Goal: Transaction & Acquisition: Purchase product/service

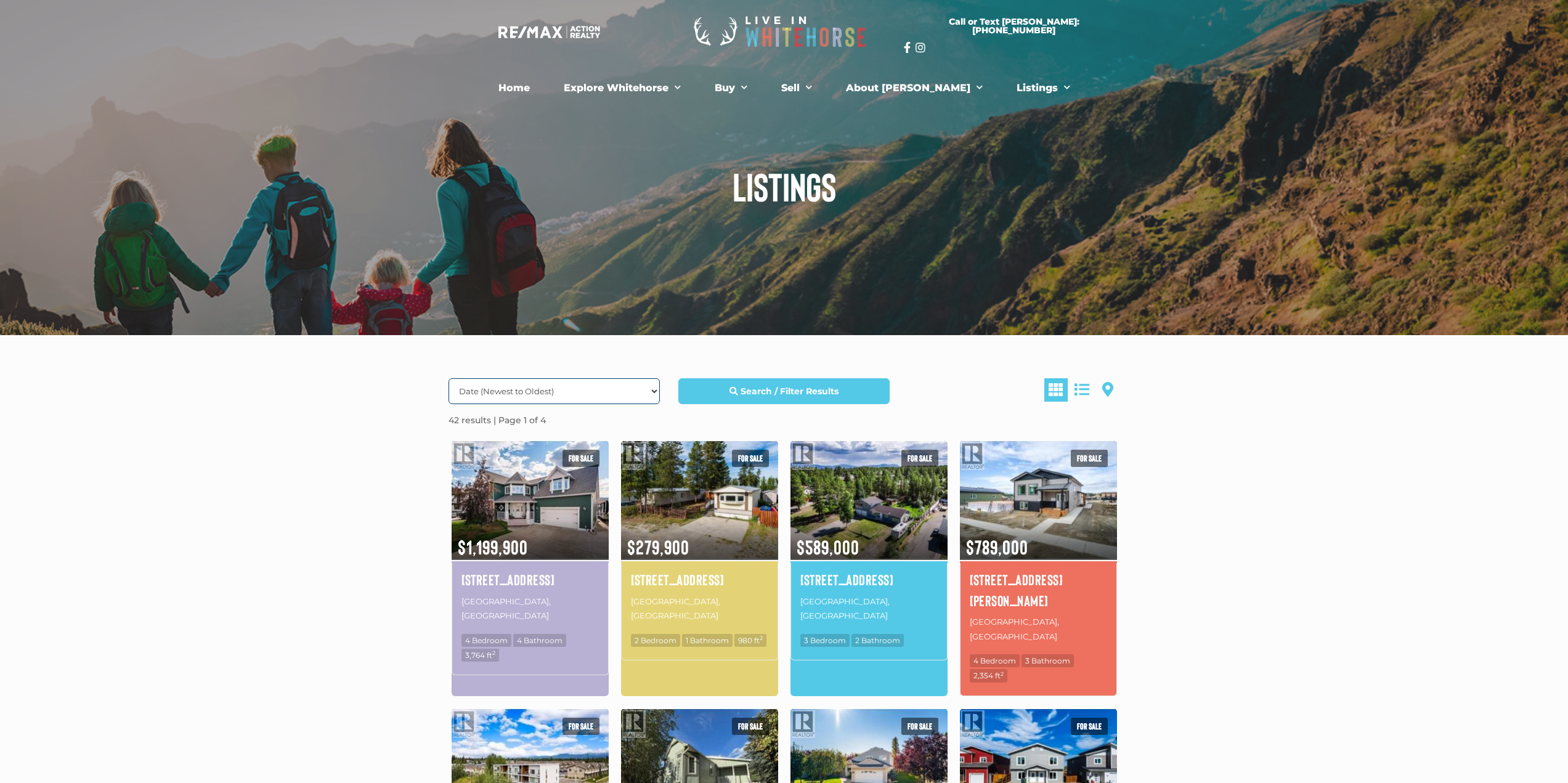
click at [554, 381] on select "Date (Newest to Oldest) Date (Oldest to Newest) Price (Highest to Lowest) Price…" at bounding box center [554, 390] width 212 height 26
select select "Price ASC, Lease ASC, property_id ASC"
click at [449, 378] on select "Date (Newest to Oldest) Date (Oldest to Newest) Price (Highest to Lowest) Price…" at bounding box center [554, 390] width 212 height 26
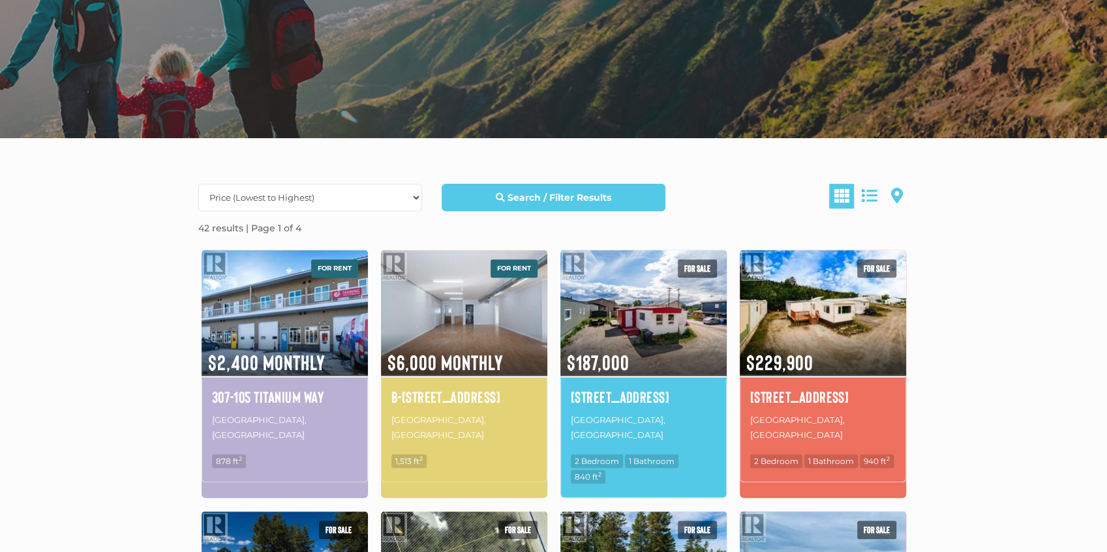
scroll to position [261, 0]
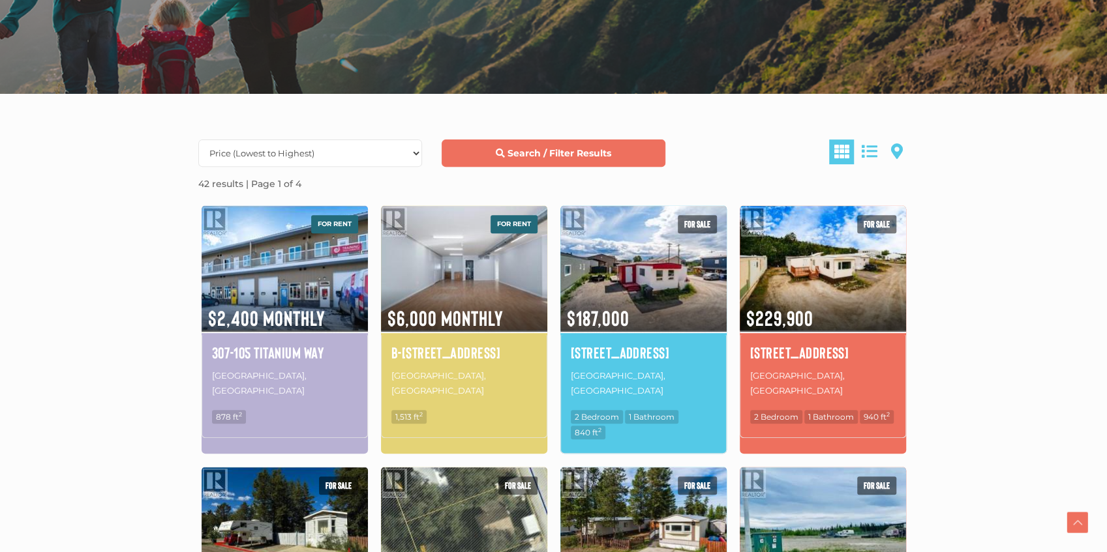
click at [544, 148] on strong "Search / Filter Results" at bounding box center [559, 153] width 104 height 12
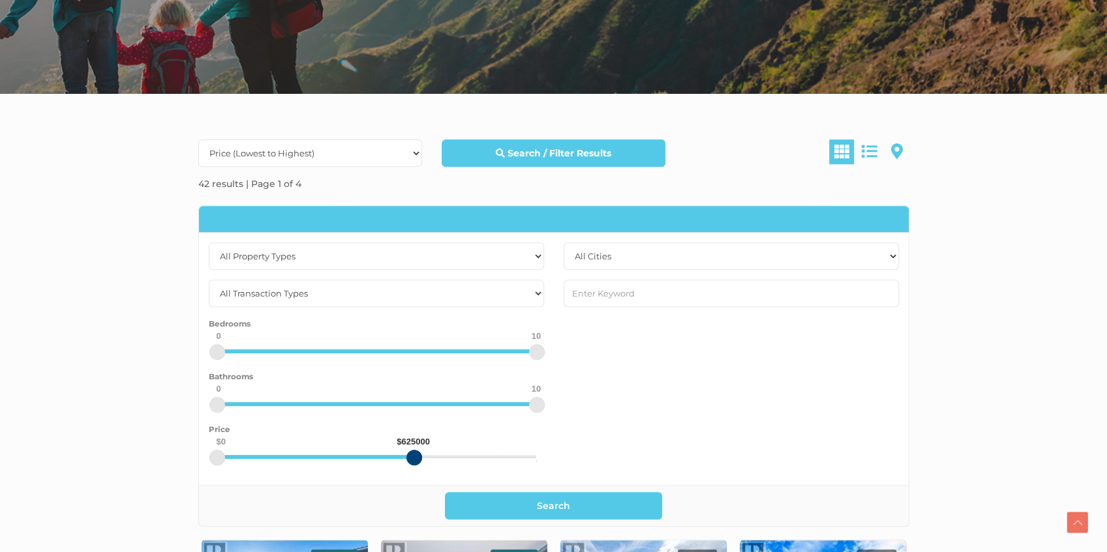
drag, startPoint x: 534, startPoint y: 457, endPoint x: 413, endPoint y: 462, distance: 121.4
click at [413, 462] on div at bounding box center [414, 458] width 16 height 16
click at [626, 254] on select "All Cities Dawson City Haines Junction Whitehorse Whitehorse North Whitehorse S…" at bounding box center [731, 256] width 335 height 27
select select "whitehorse"
click at [564, 243] on select "All Cities Dawson City Haines Junction Whitehorse Whitehorse North Whitehorse S…" at bounding box center [731, 256] width 335 height 27
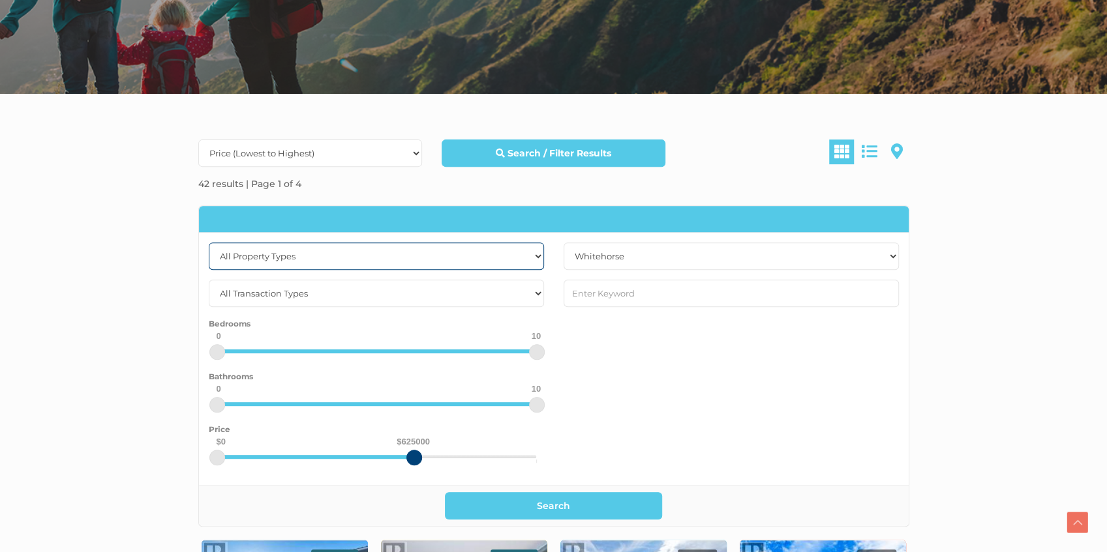
click at [417, 258] on select "All Property Types Business Industrial Office Other Single Family Vacant Land" at bounding box center [376, 256] width 335 height 27
click at [407, 282] on select "All Transaction Types For Rent For Sale" at bounding box center [376, 293] width 335 height 27
select select "for sale"
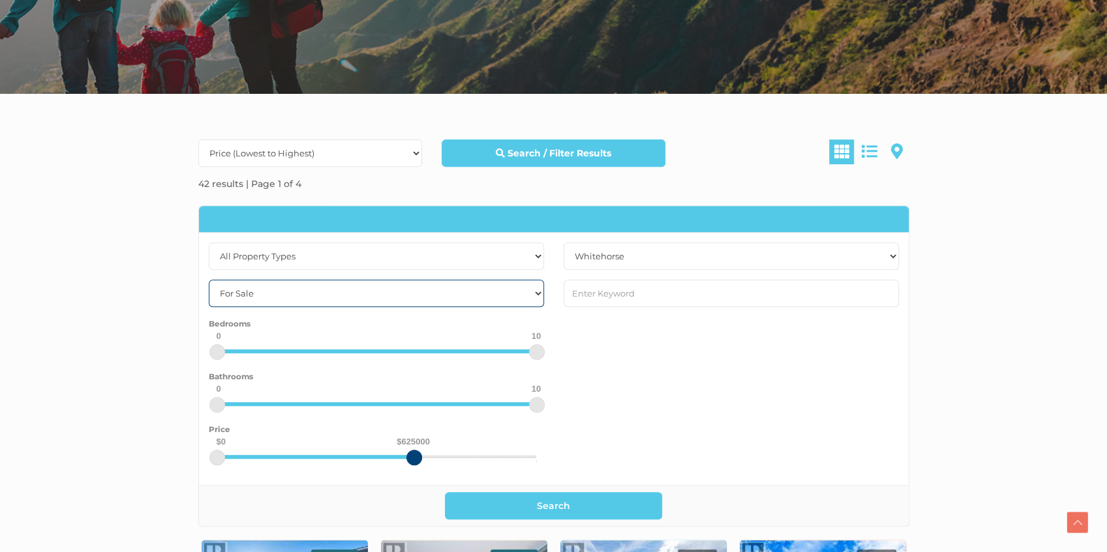
click at [209, 280] on select "All Transaction Types For Rent For Sale" at bounding box center [376, 293] width 335 height 27
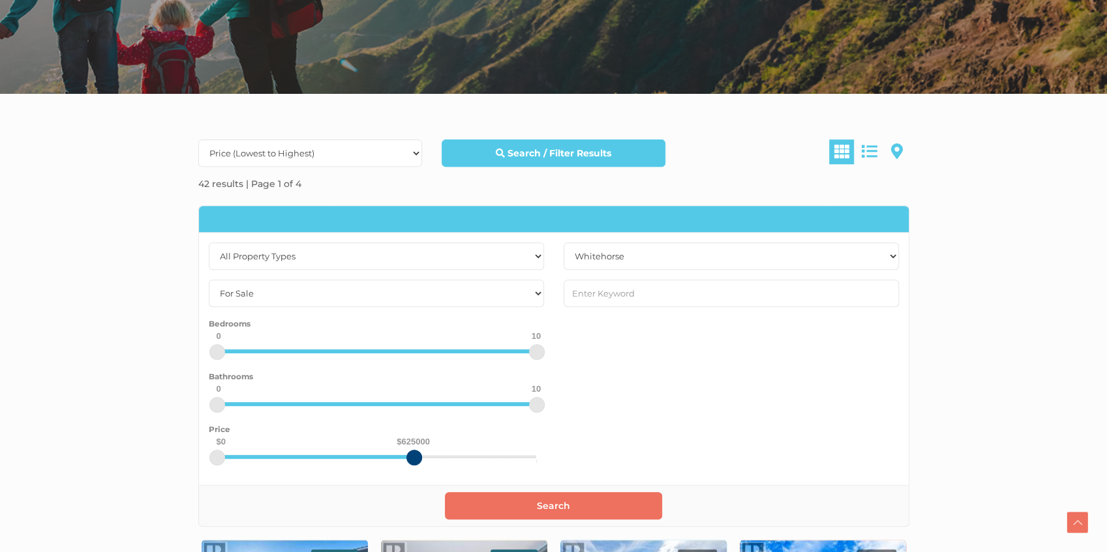
click at [552, 498] on button "Search" at bounding box center [553, 505] width 217 height 27
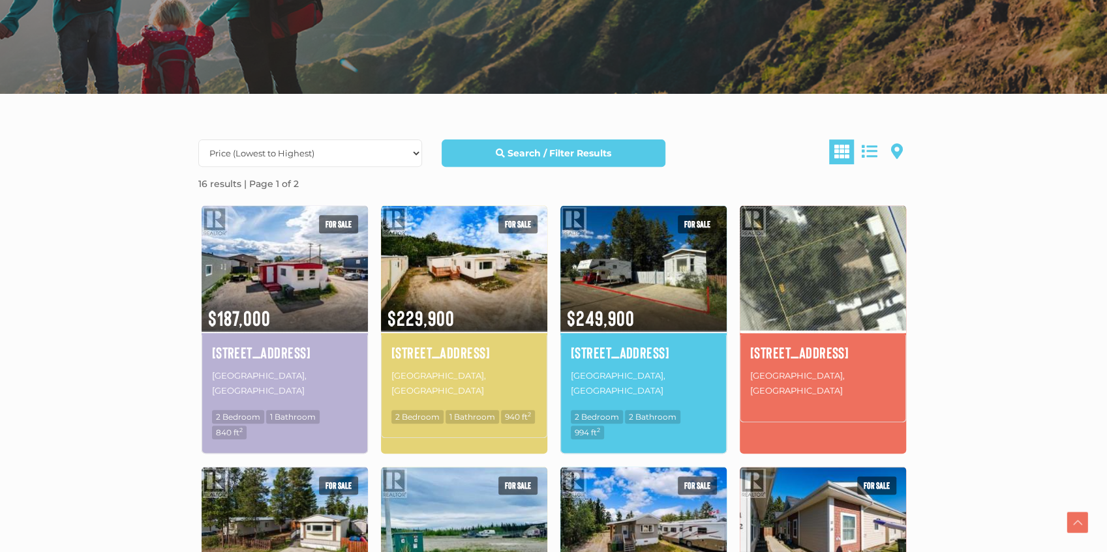
click at [838, 267] on img at bounding box center [823, 269] width 166 height 130
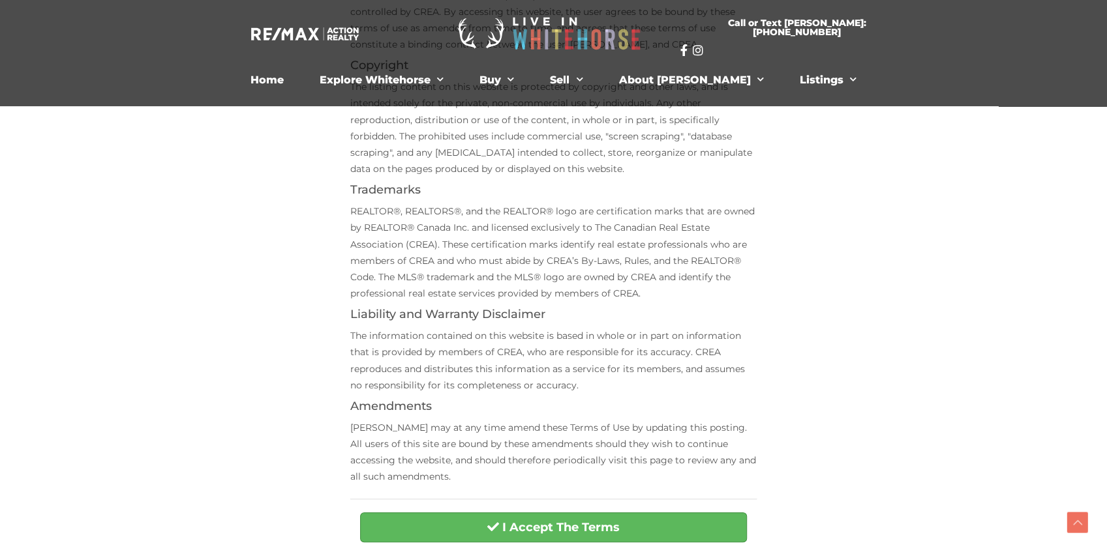
scroll to position [304, 0]
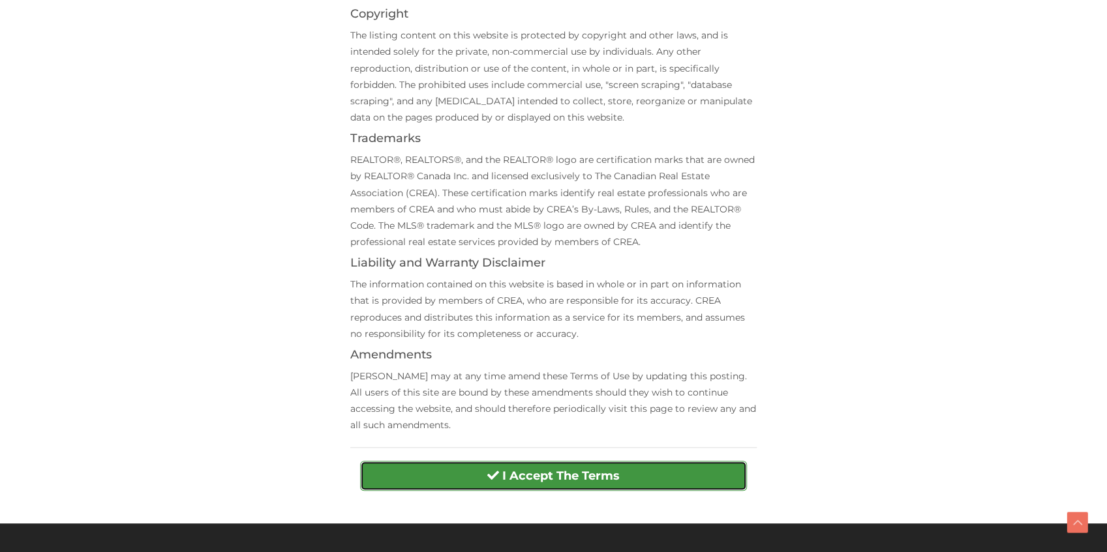
click at [592, 476] on strong "I Accept The Terms" at bounding box center [560, 476] width 117 height 14
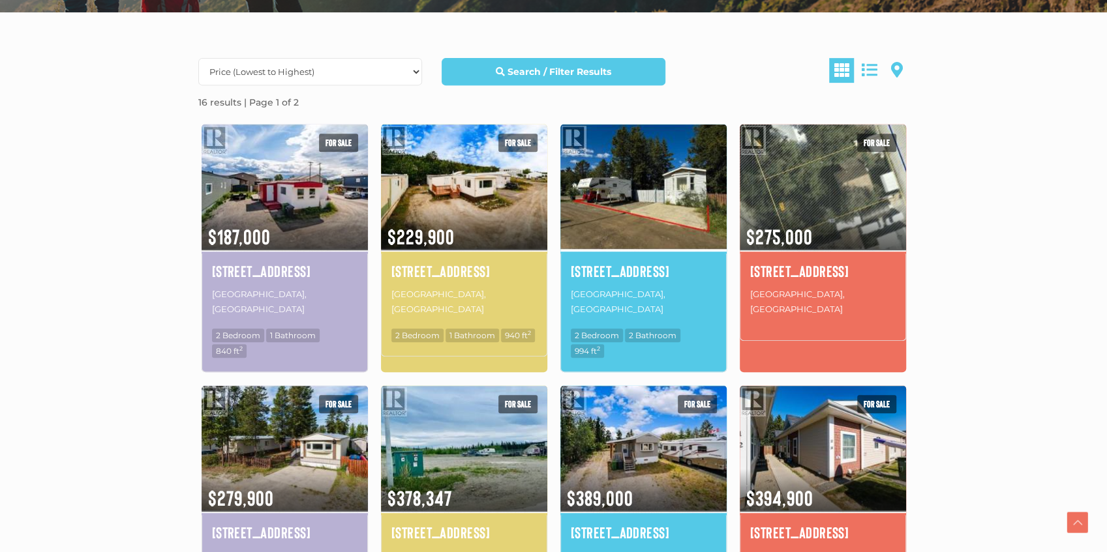
scroll to position [391, 0]
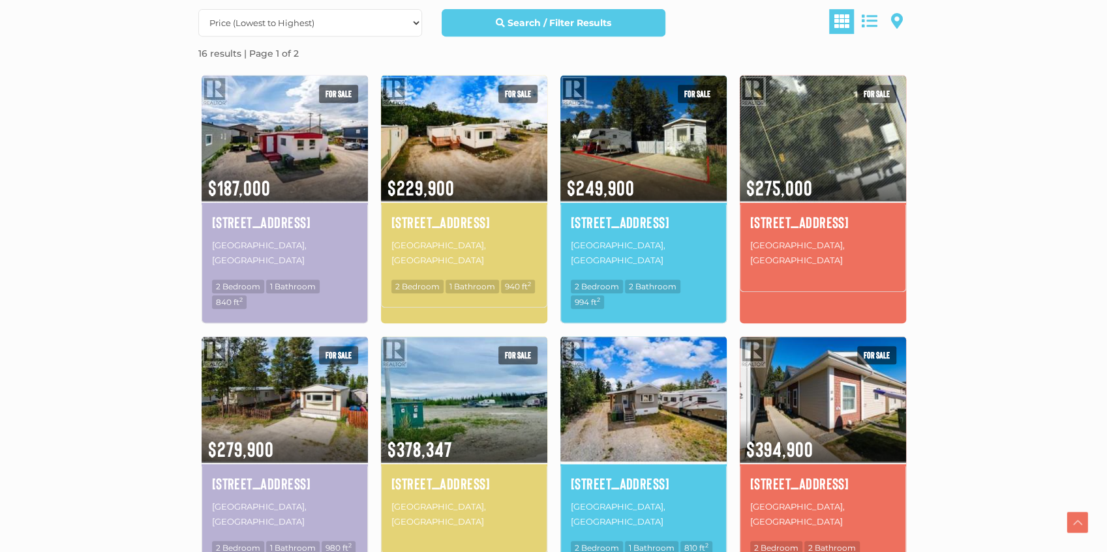
click at [648, 376] on img at bounding box center [643, 400] width 166 height 130
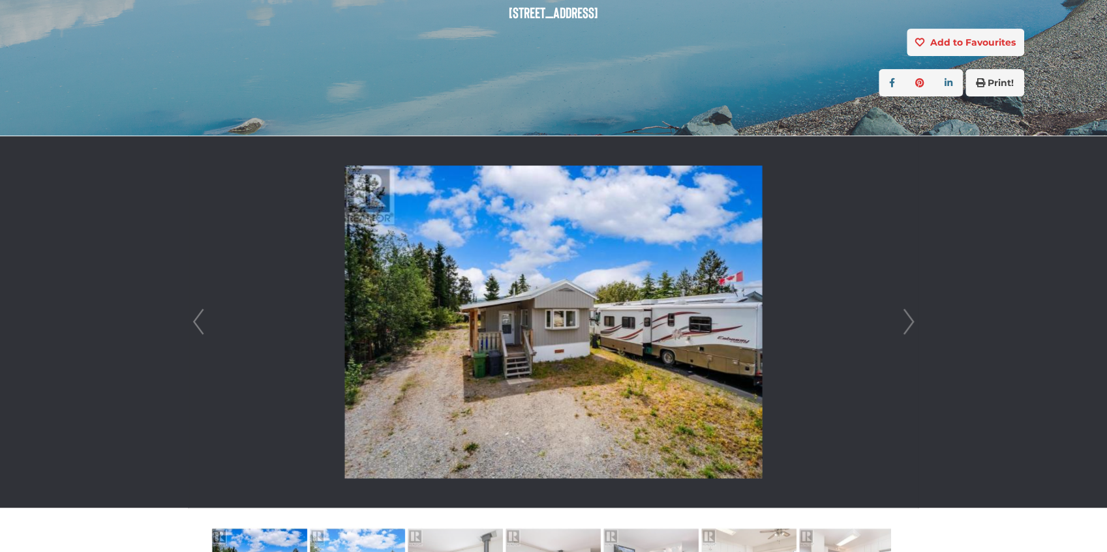
scroll to position [261, 0]
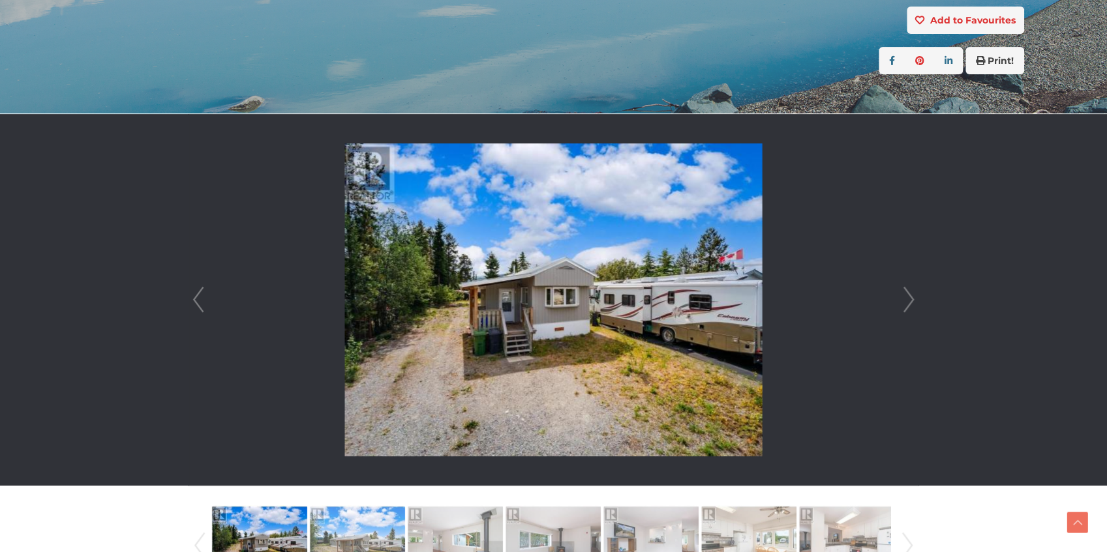
click at [913, 303] on link "Next" at bounding box center [909, 300] width 20 height 372
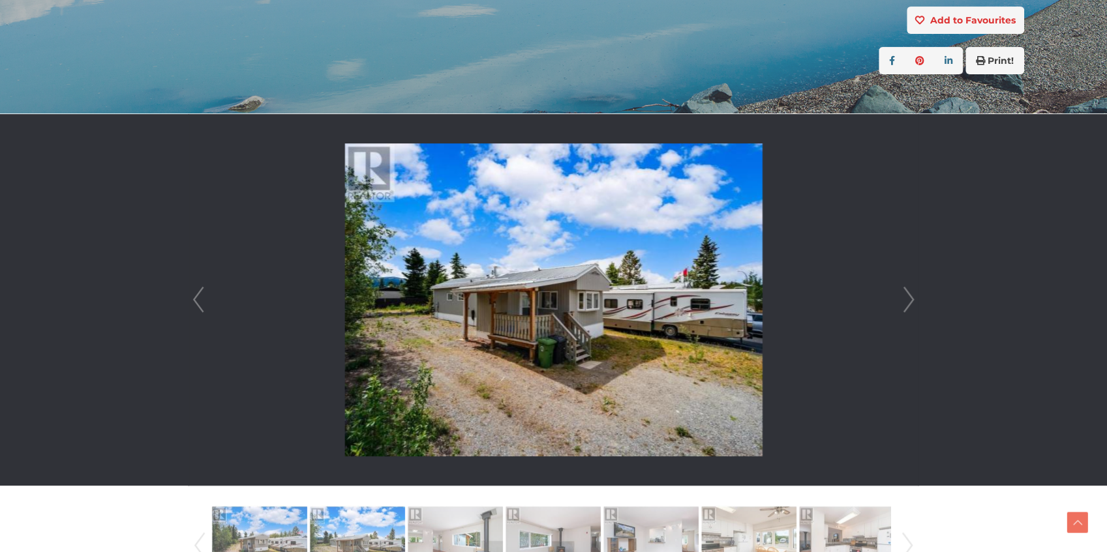
click at [913, 303] on link "Next" at bounding box center [909, 300] width 20 height 372
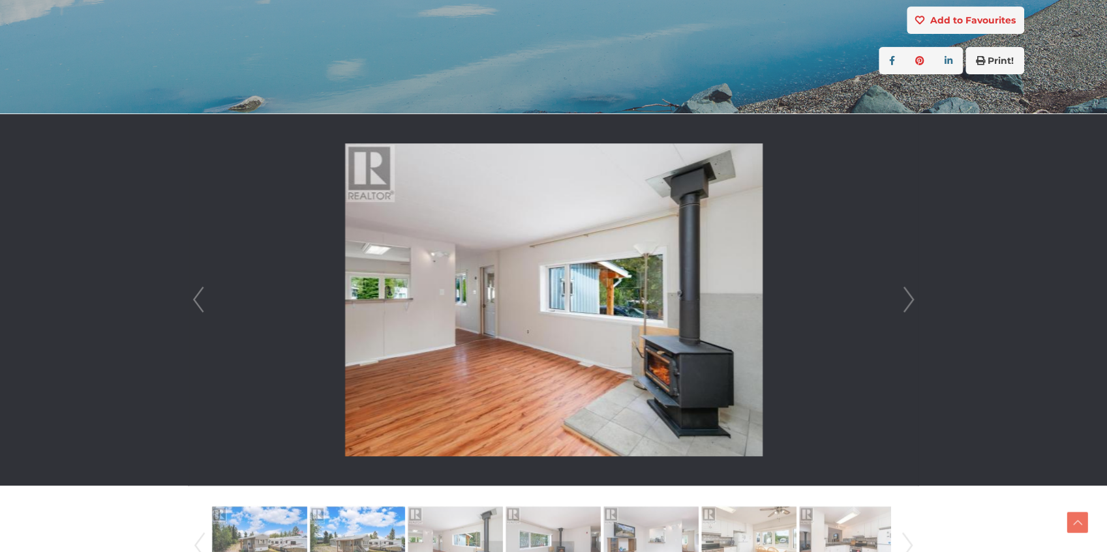
click at [913, 303] on link "Next" at bounding box center [909, 300] width 20 height 372
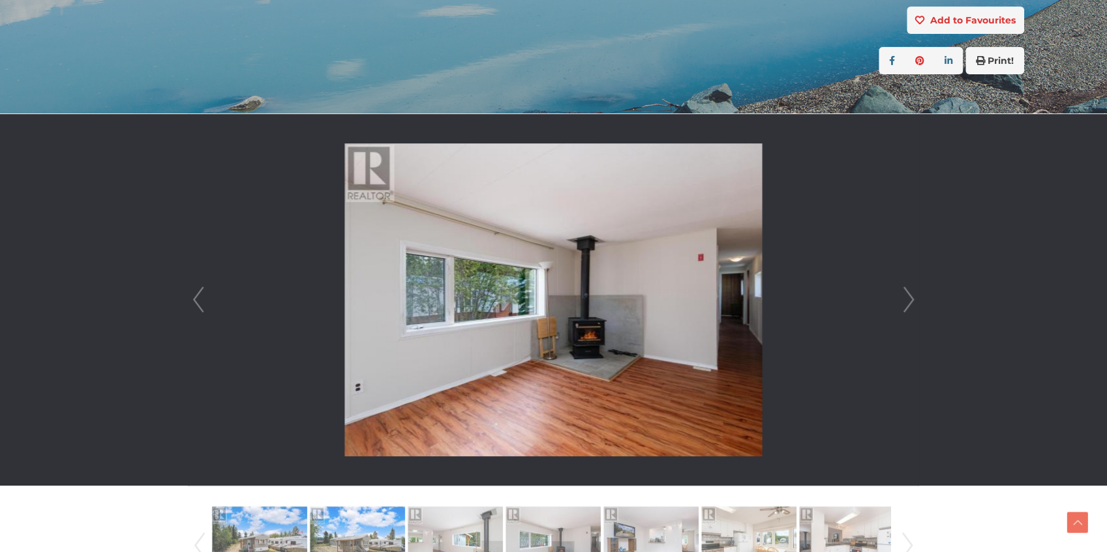
click at [913, 303] on link "Next" at bounding box center [909, 300] width 20 height 372
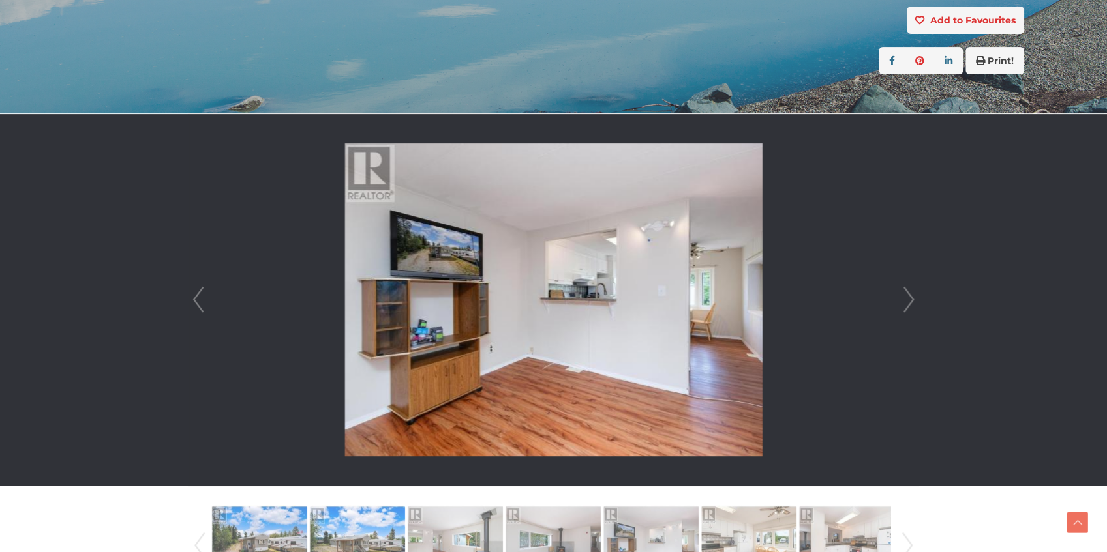
click at [913, 303] on link "Next" at bounding box center [909, 300] width 20 height 372
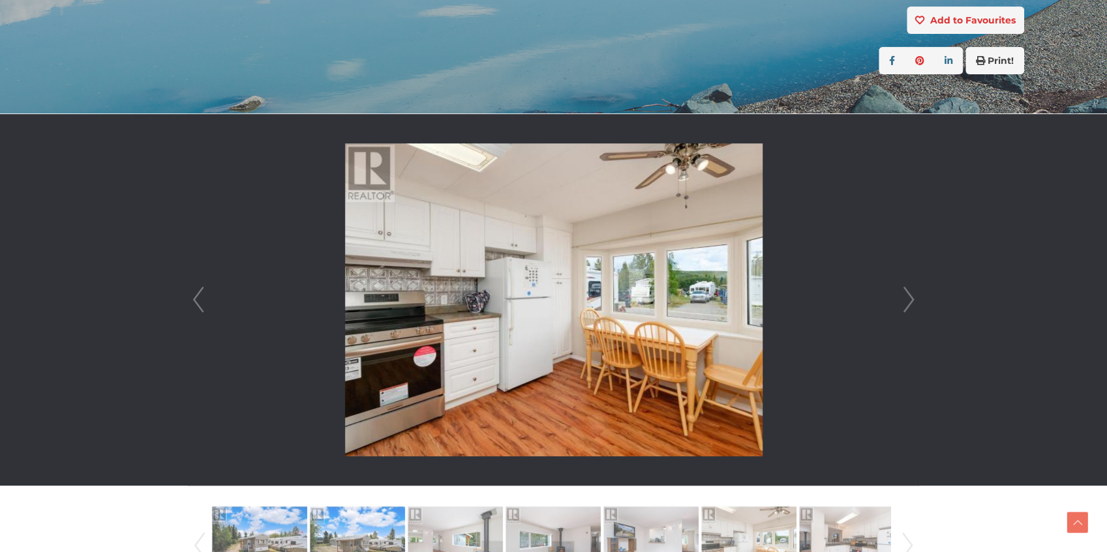
click at [913, 303] on link "Next" at bounding box center [909, 300] width 20 height 372
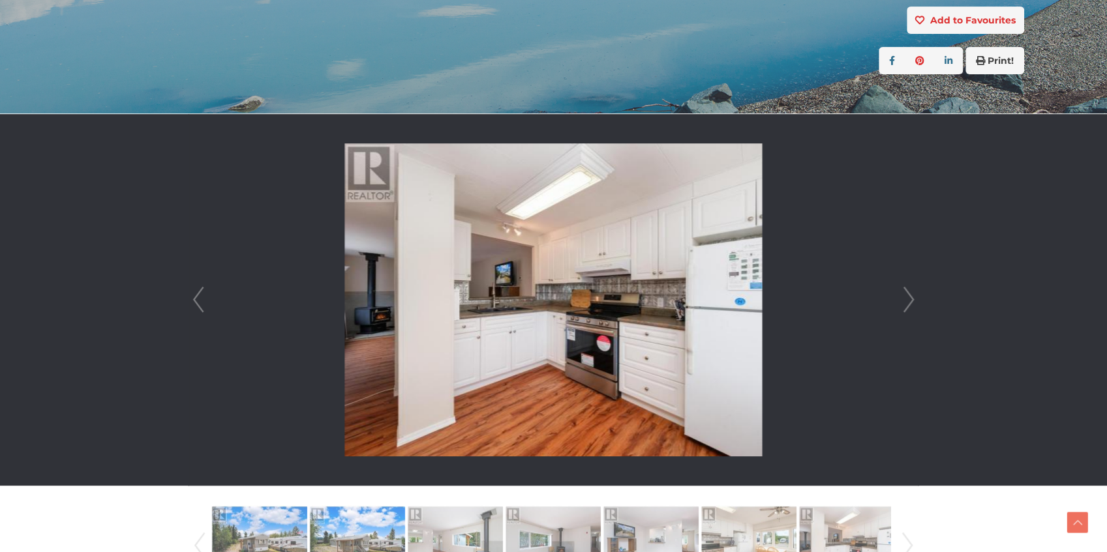
click at [913, 303] on link "Next" at bounding box center [909, 300] width 20 height 372
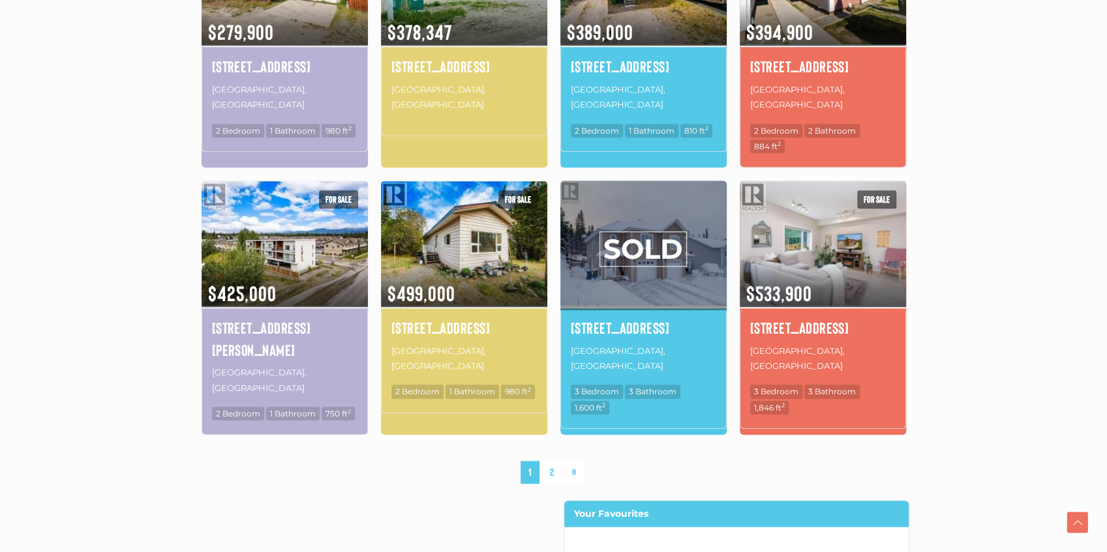
scroll to position [826, 0]
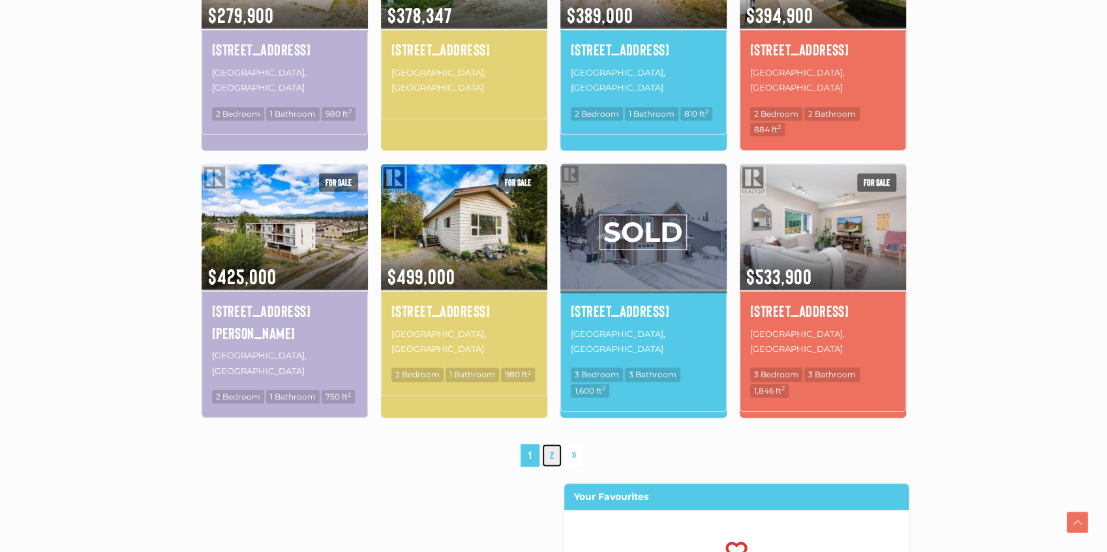
click at [551, 444] on link "2" at bounding box center [552, 455] width 20 height 23
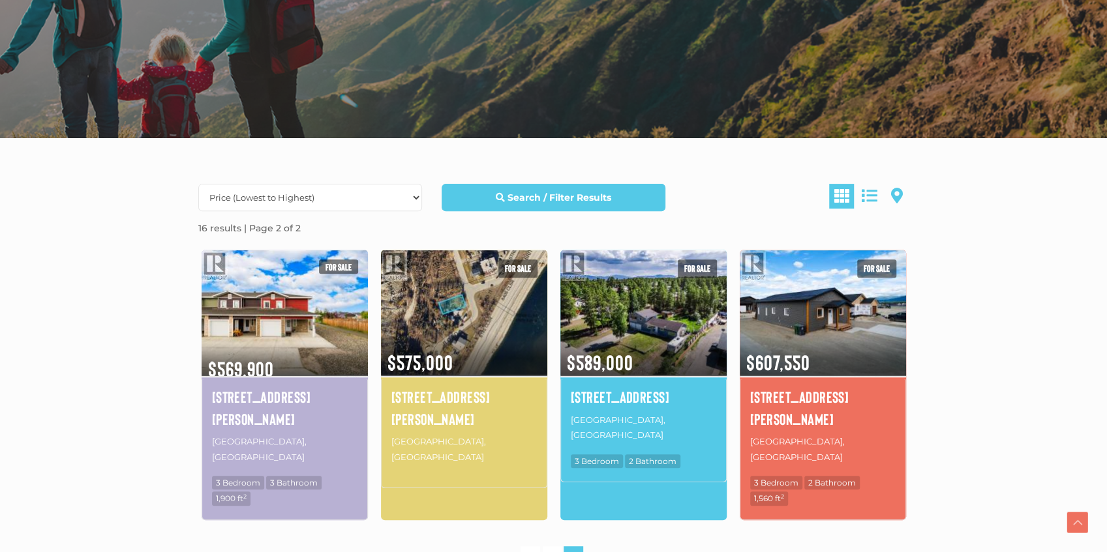
scroll to position [217, 0]
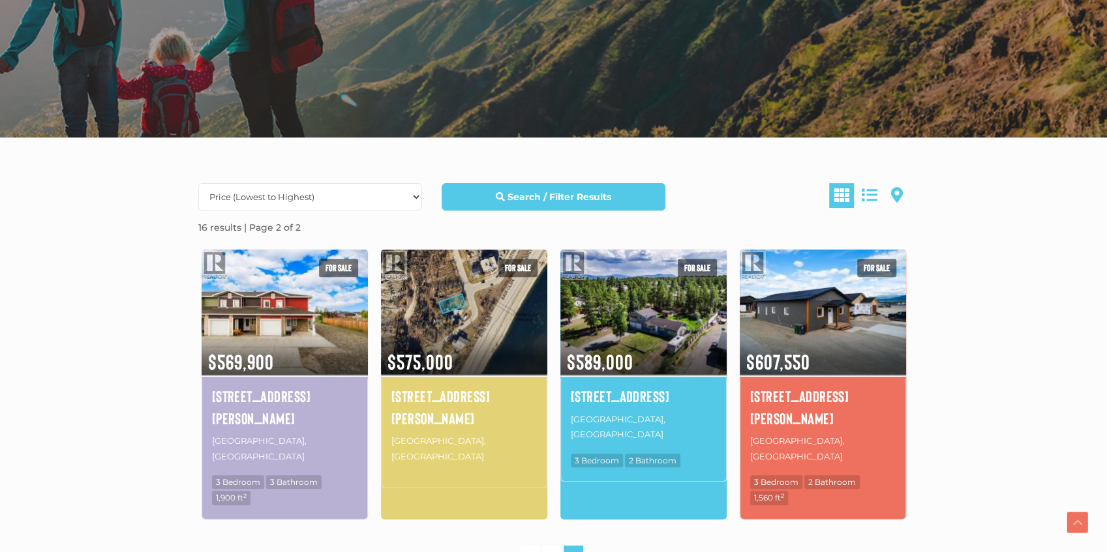
click at [195, 372] on section "For sale $569,900 1-19 Bailey Place Whitehorse, Yukon 3 Bedroom 3 Bathroom 1,90…" at bounding box center [284, 391] width 179 height 284
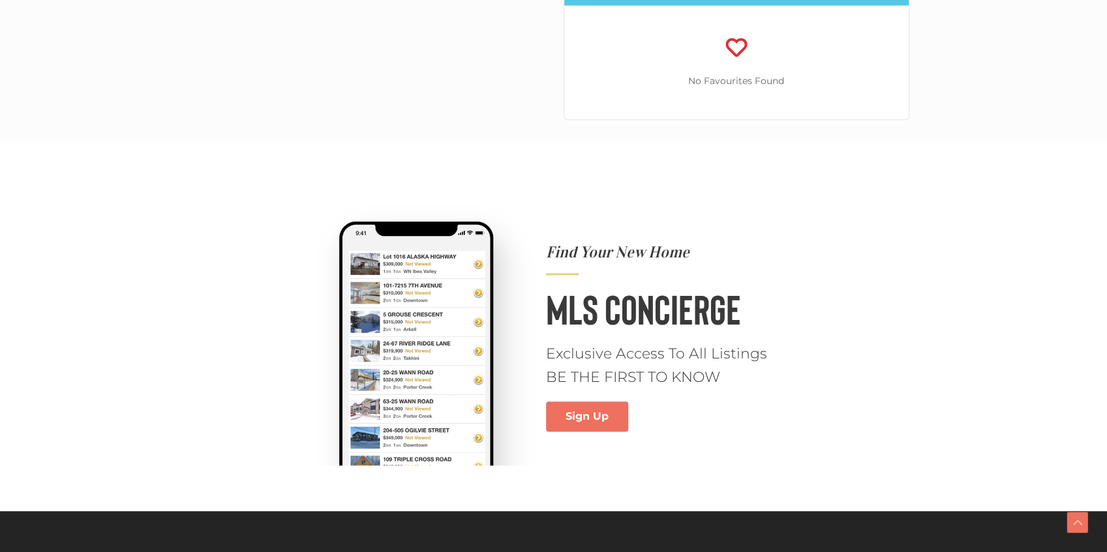
scroll to position [826, 0]
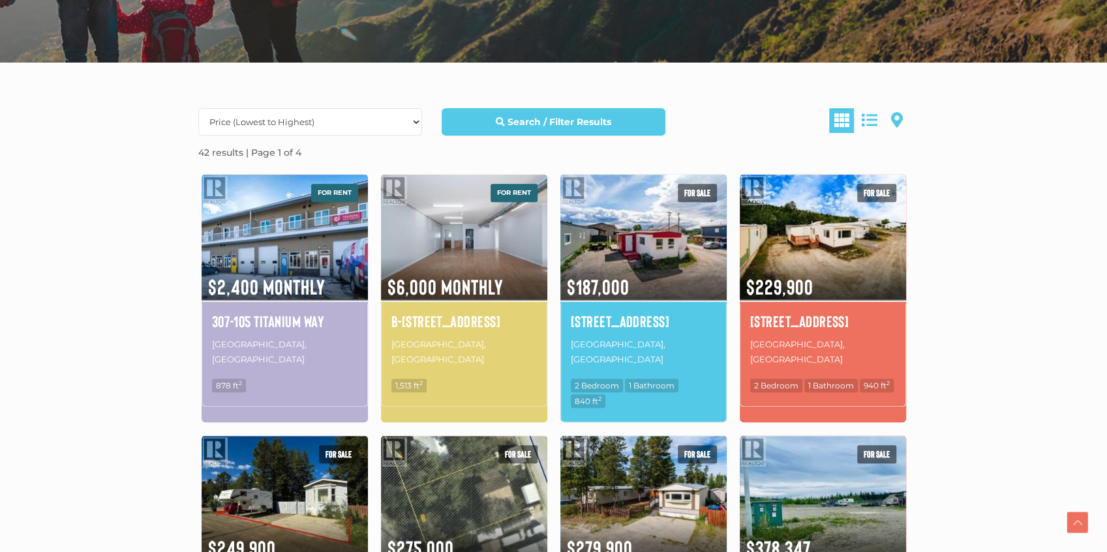
scroll to position [522, 0]
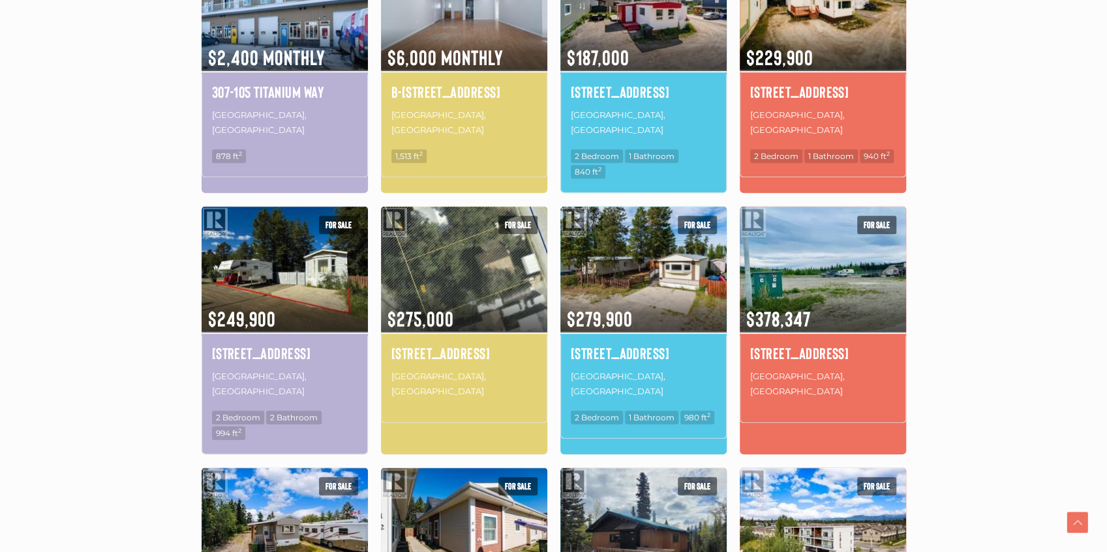
click at [983, 301] on section "Date (Newest to Oldest) Date (Oldest to Newest) Price (Highest to Lowest) Price…" at bounding box center [553, 395] width 1107 height 1124
click at [945, 254] on section "Date (Newest to Oldest) Date (Oldest to Newest) Price (Highest to Lowest) Price…" at bounding box center [553, 395] width 1107 height 1124
click at [917, 275] on div "Date (Newest to Oldest) Date (Oldest to Newest) Price (Highest to Lowest) Price…" at bounding box center [554, 415] width 731 height 1072
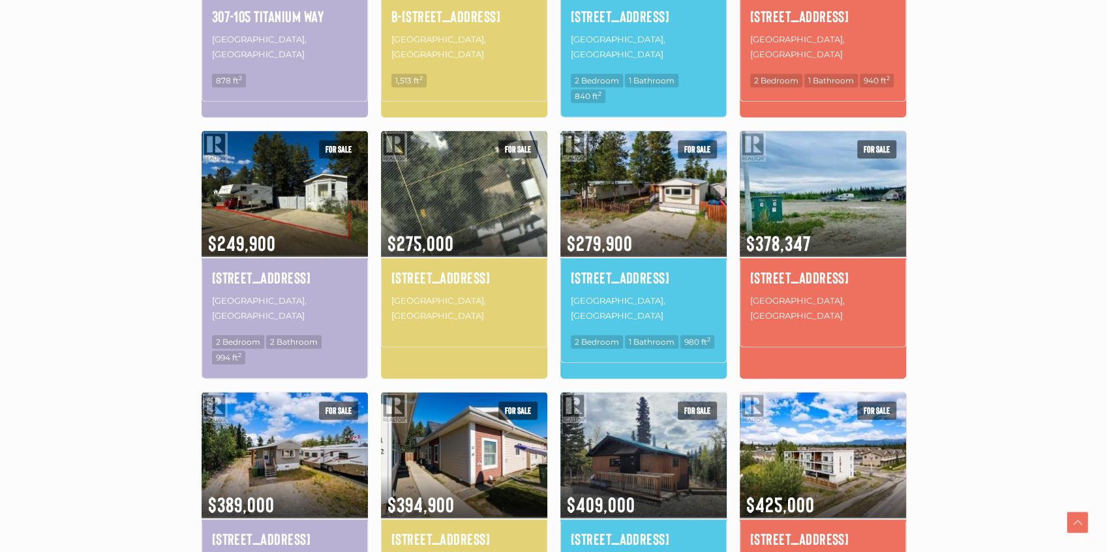
scroll to position [652, 0]
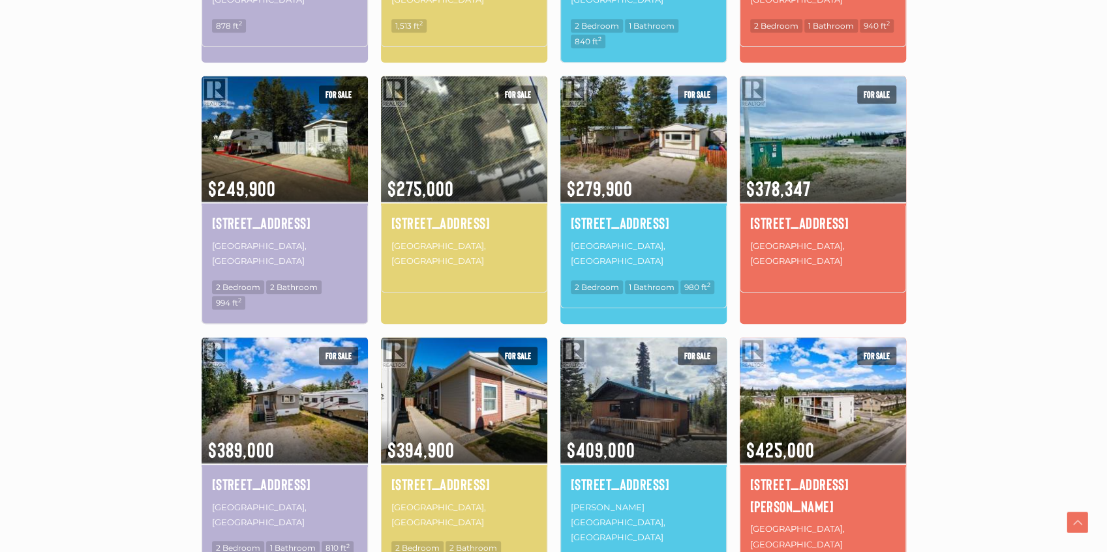
click at [915, 267] on div "Date (Newest to Oldest) Date (Oldest to Newest) Price (Highest to Lowest) Price…" at bounding box center [554, 284] width 731 height 1072
click at [959, 249] on section "Date (Newest to Oldest) Date (Oldest to Newest) Price (Highest to Lowest) Price…" at bounding box center [553, 265] width 1107 height 1124
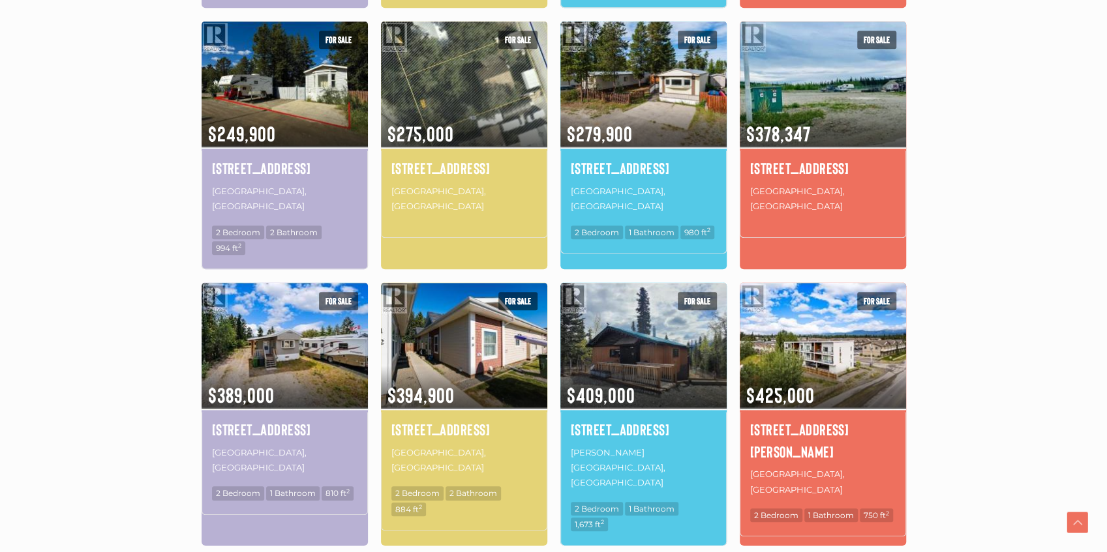
scroll to position [739, 0]
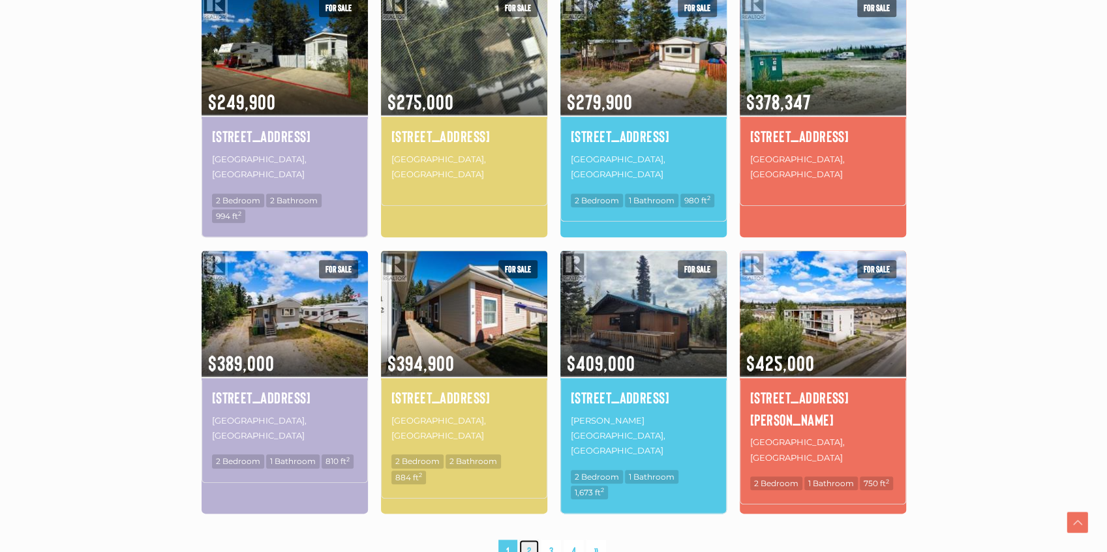
click at [530, 540] on link "2" at bounding box center [529, 551] width 20 height 23
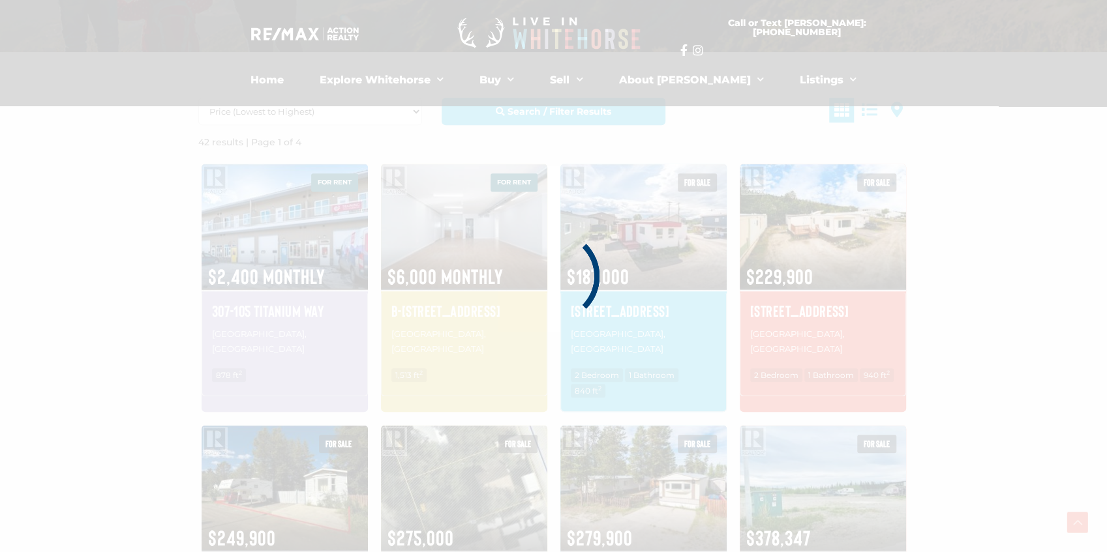
scroll to position [303, 0]
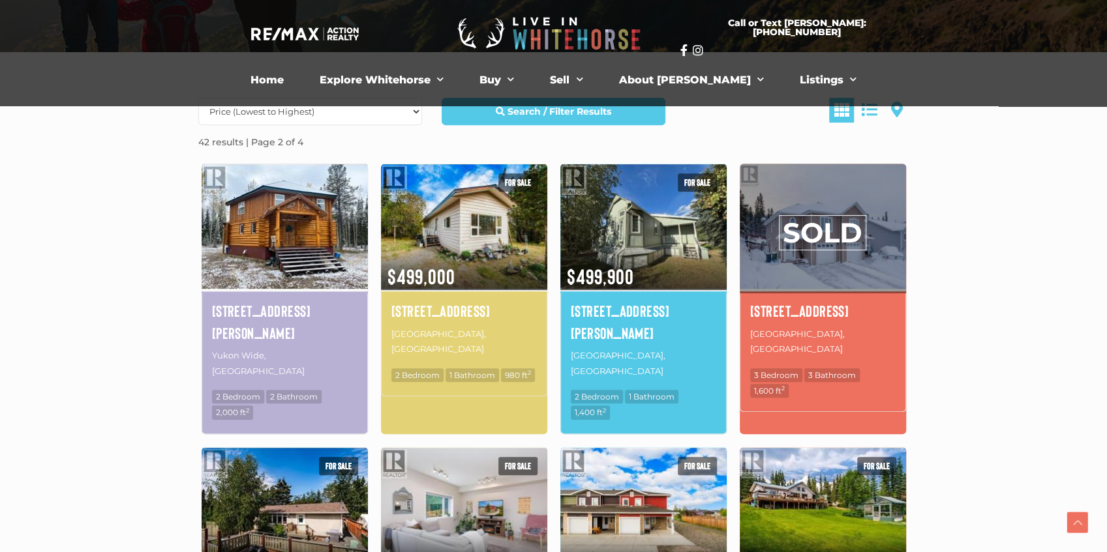
click at [305, 236] on img at bounding box center [285, 227] width 166 height 130
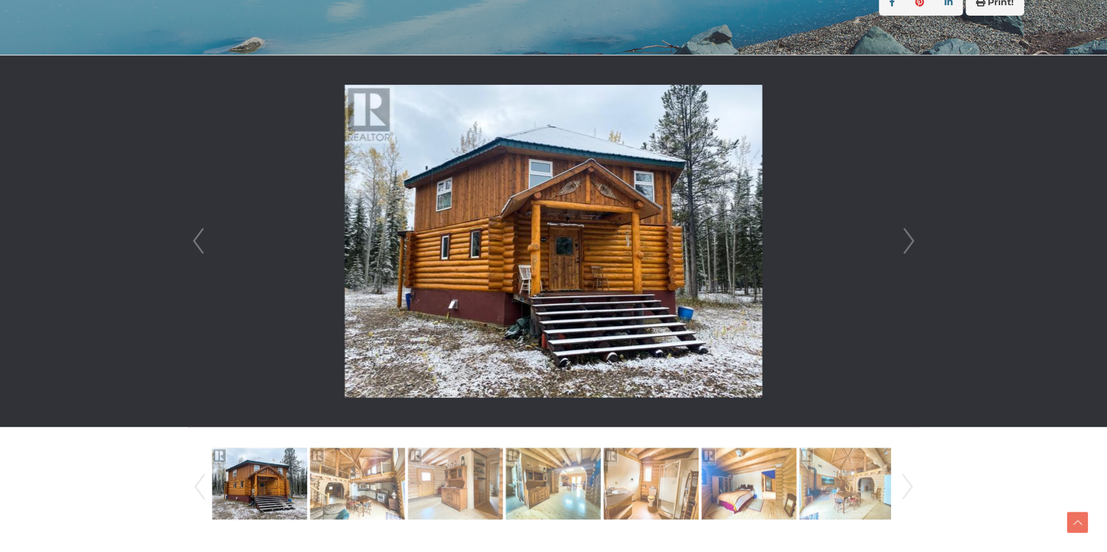
scroll to position [304, 0]
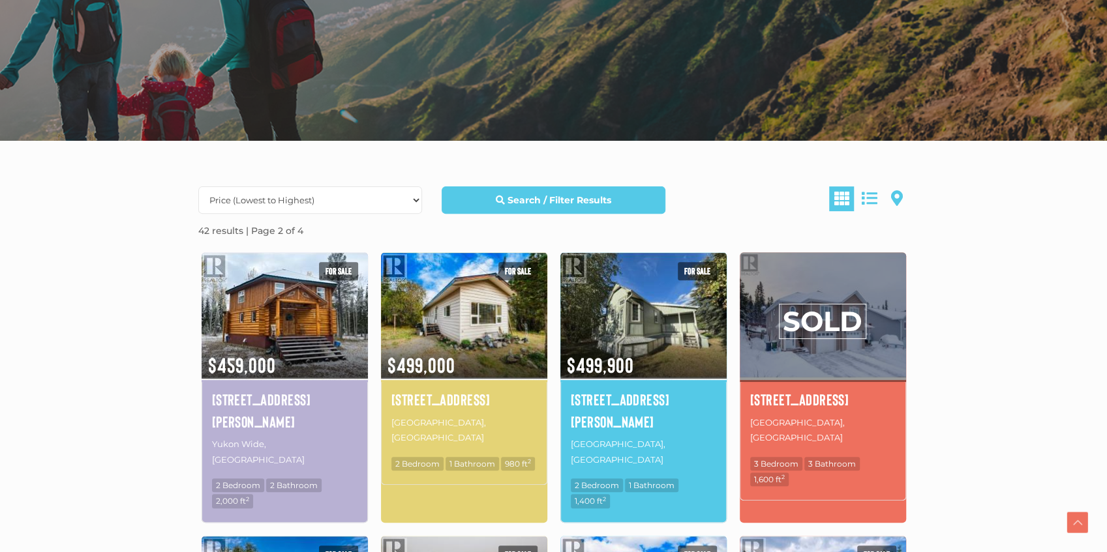
scroll to position [217, 0]
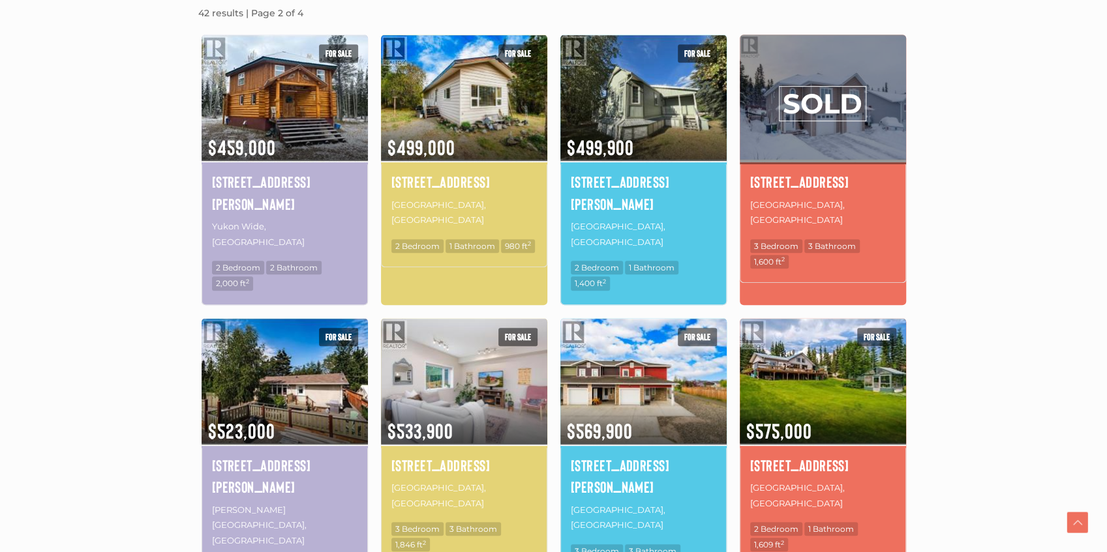
scroll to position [434, 0]
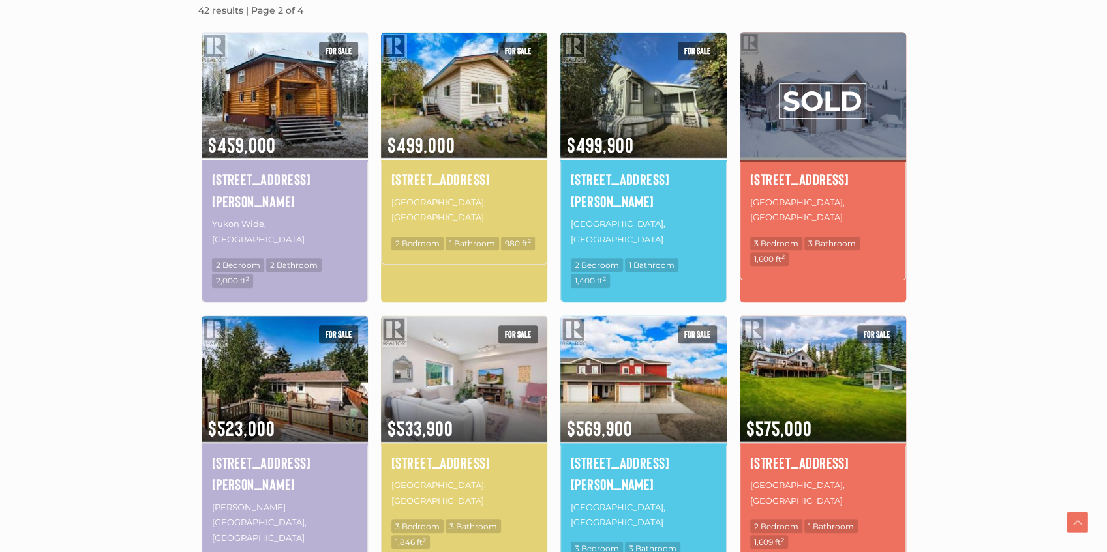
click at [919, 290] on div "Date (Newest to Oldest) Date (Oldest to Newest) Price (Highest to Lowest) Price…" at bounding box center [554, 525] width 744 height 1170
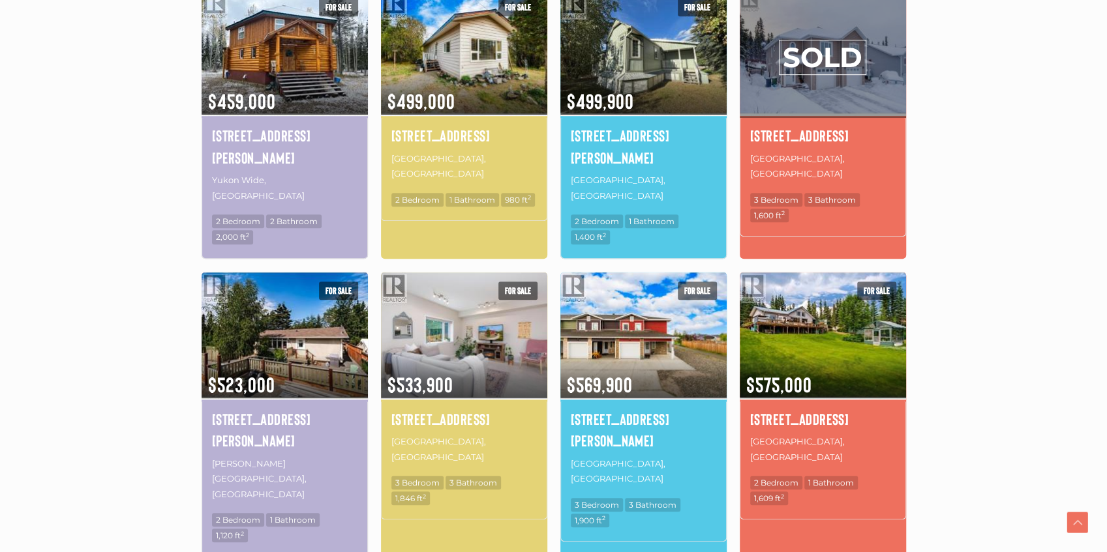
click at [931, 344] on section "Date (Newest to Oldest) Date (Oldest to Newest) Price (Highest to Lowest) Price…" at bounding box center [553, 472] width 1107 height 1190
click at [836, 322] on img at bounding box center [823, 335] width 166 height 130
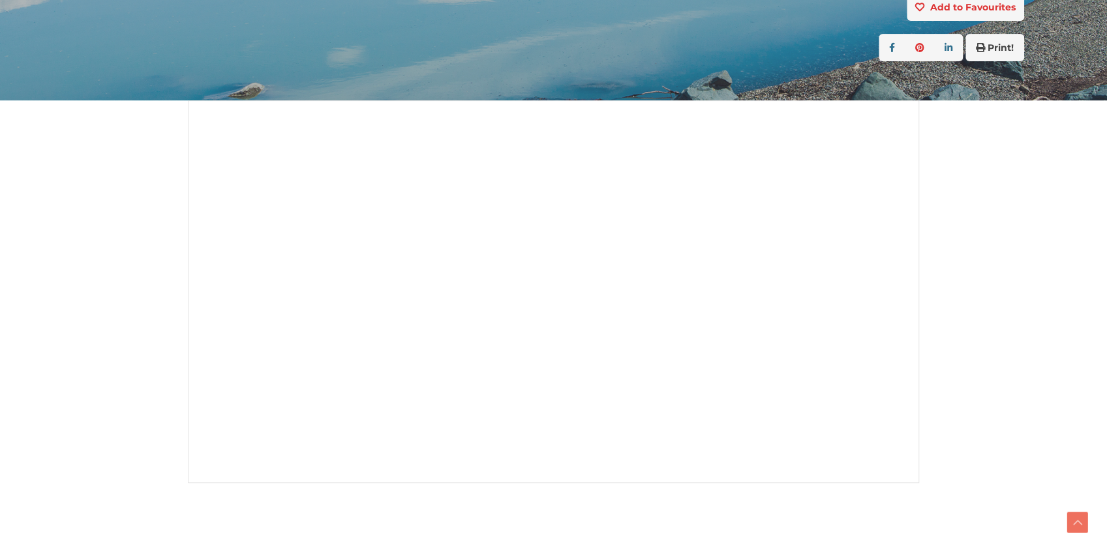
scroll to position [304, 0]
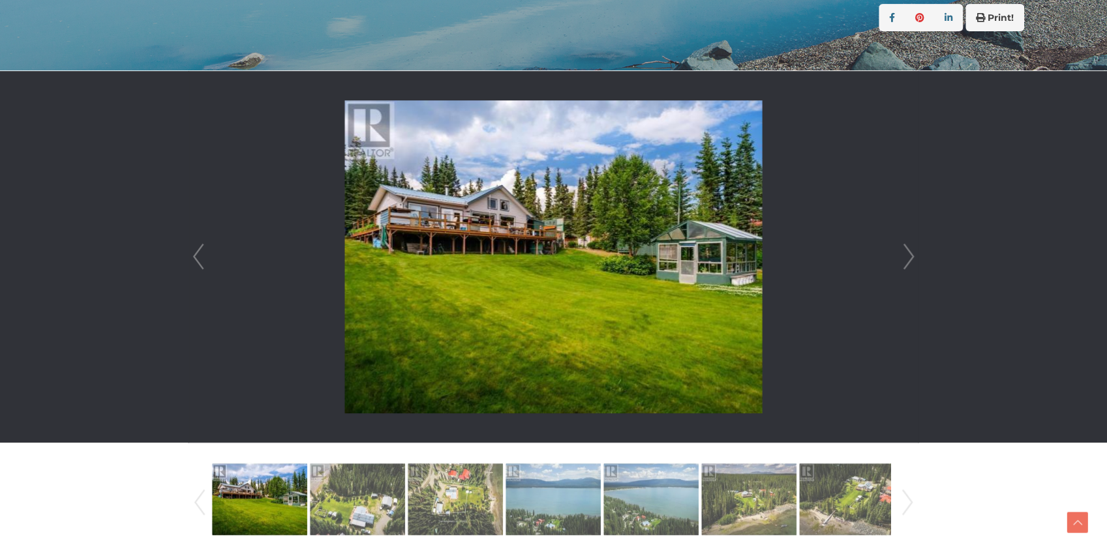
click at [908, 261] on link "Next" at bounding box center [909, 257] width 20 height 372
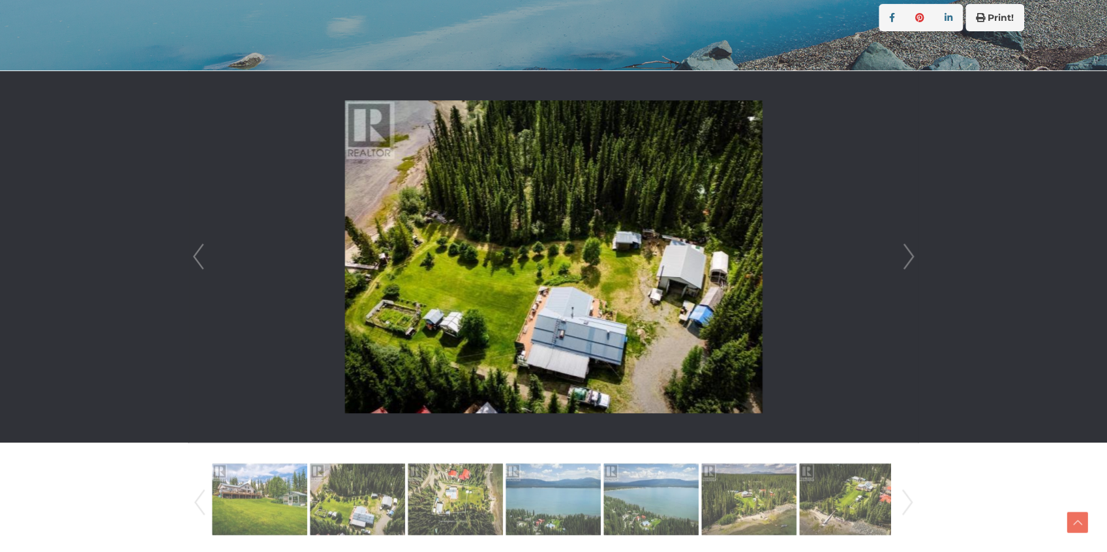
click at [908, 261] on link "Next" at bounding box center [909, 257] width 20 height 372
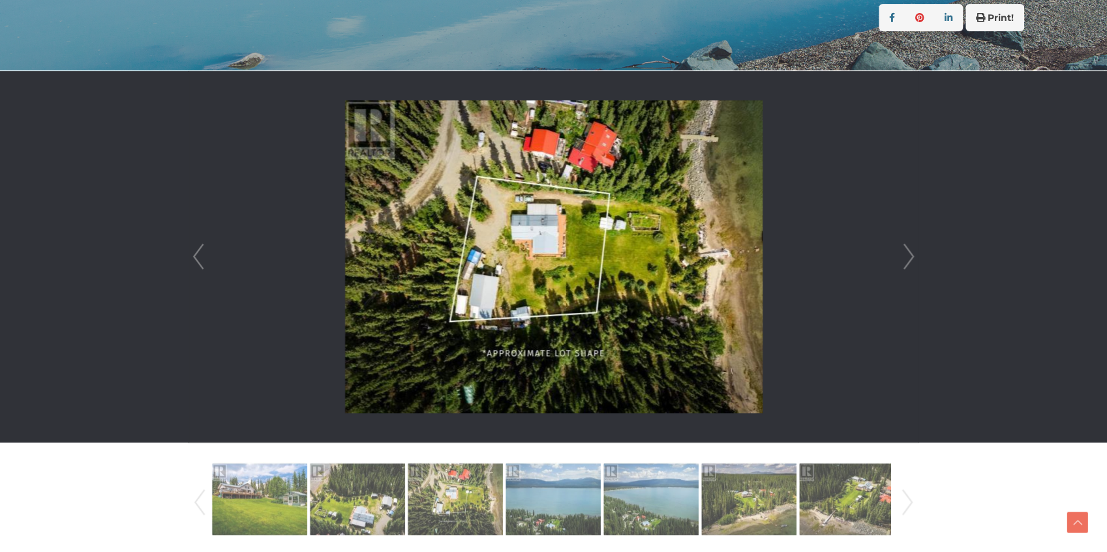
click at [909, 261] on link "Next" at bounding box center [909, 257] width 20 height 372
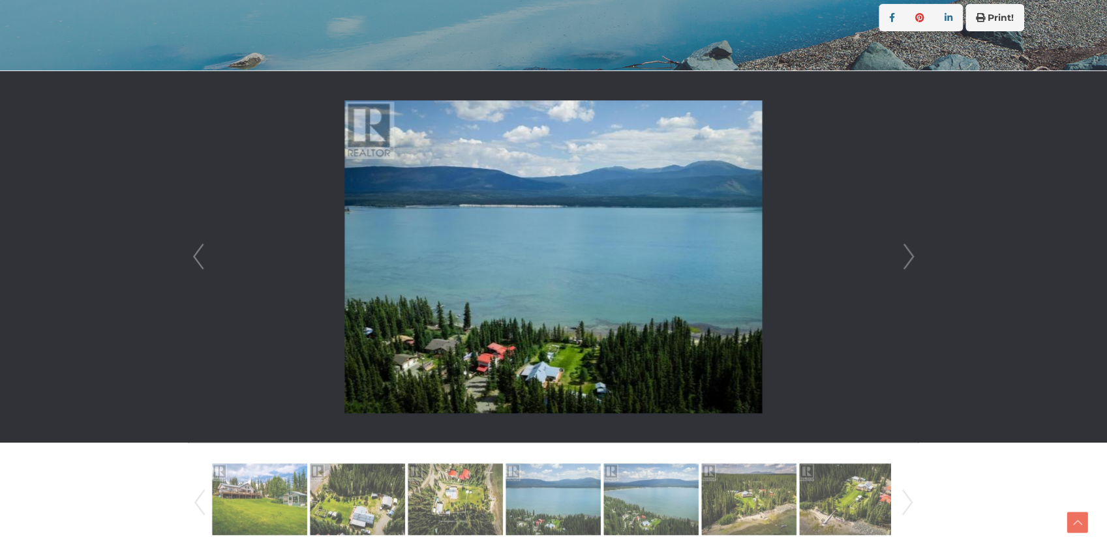
click at [909, 261] on link "Next" at bounding box center [909, 257] width 20 height 372
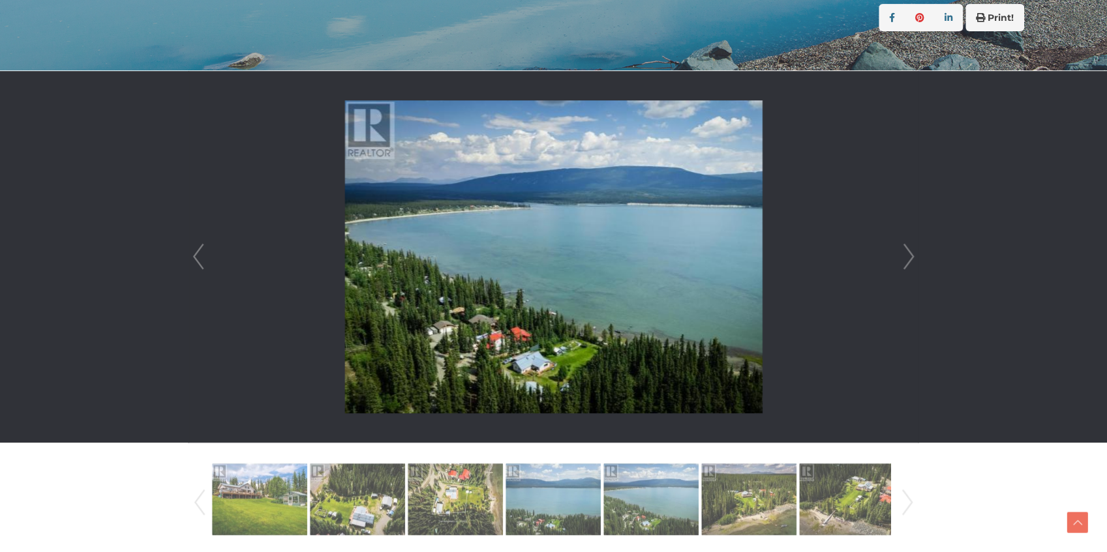
click at [909, 261] on link "Next" at bounding box center [909, 257] width 20 height 372
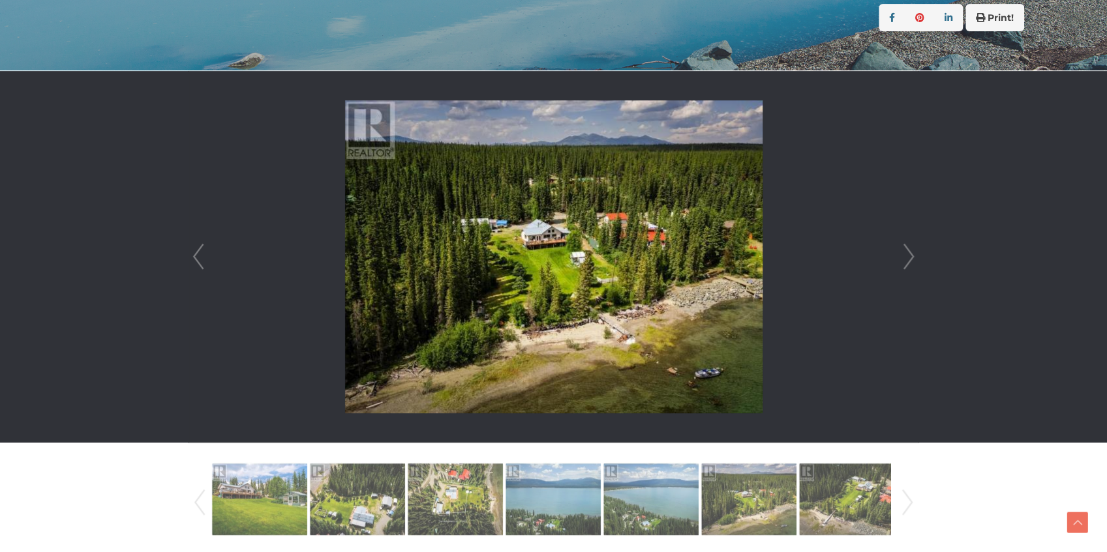
click at [909, 261] on link "Next" at bounding box center [909, 257] width 20 height 372
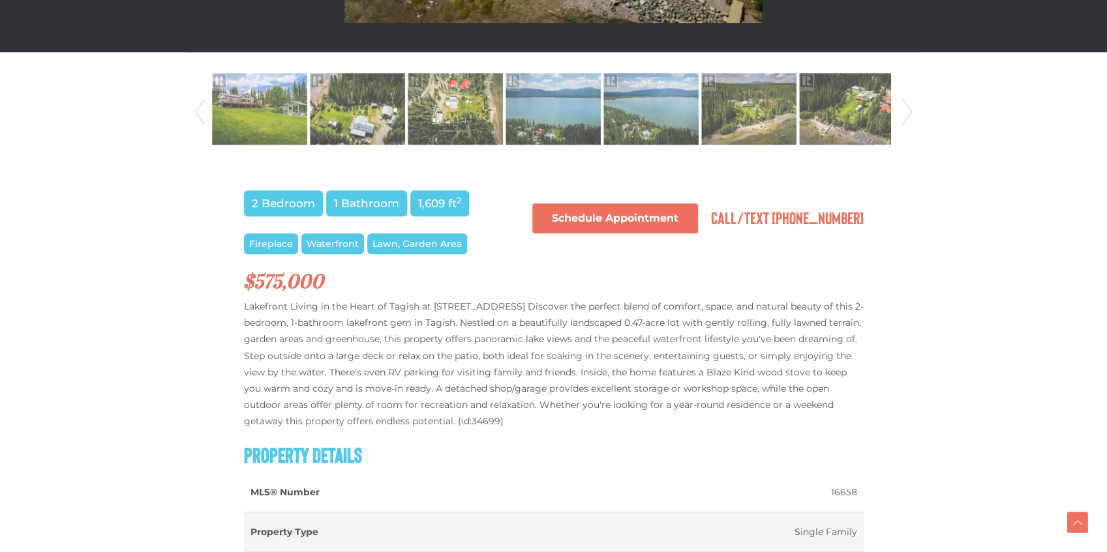
scroll to position [695, 0]
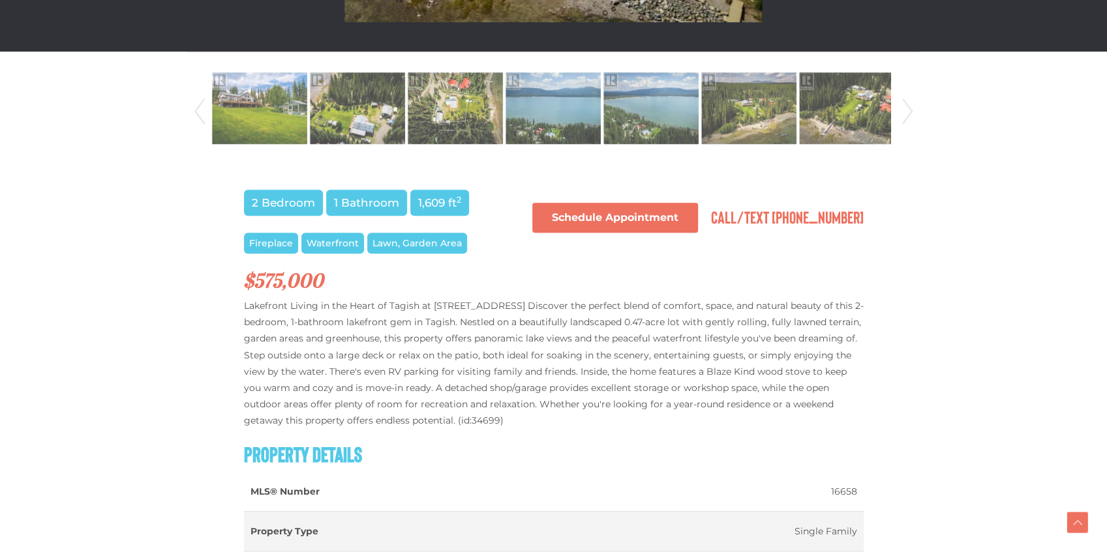
click at [406, 282] on h2 "$575,000" at bounding box center [554, 281] width 620 height 22
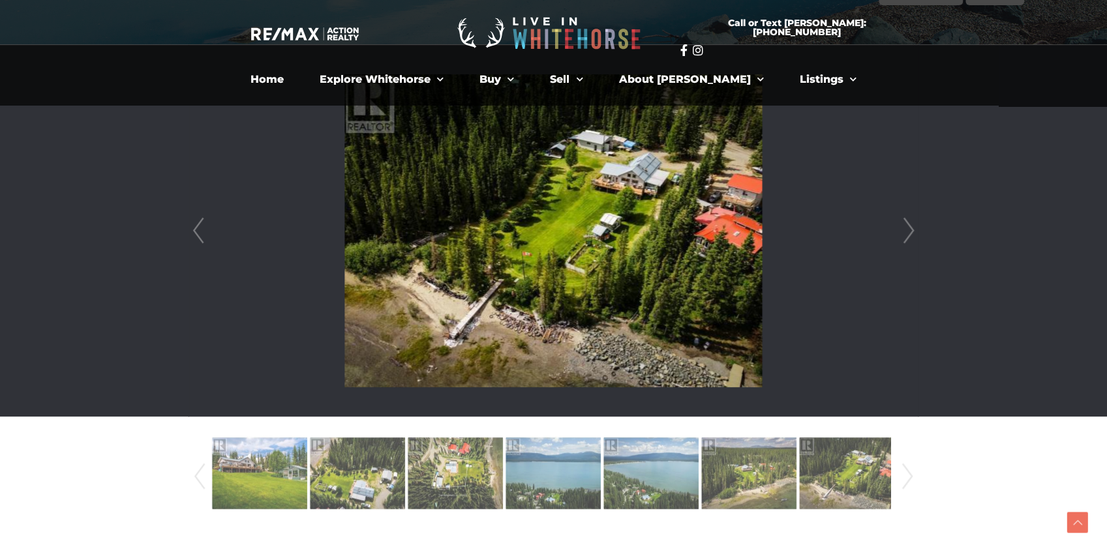
scroll to position [304, 0]
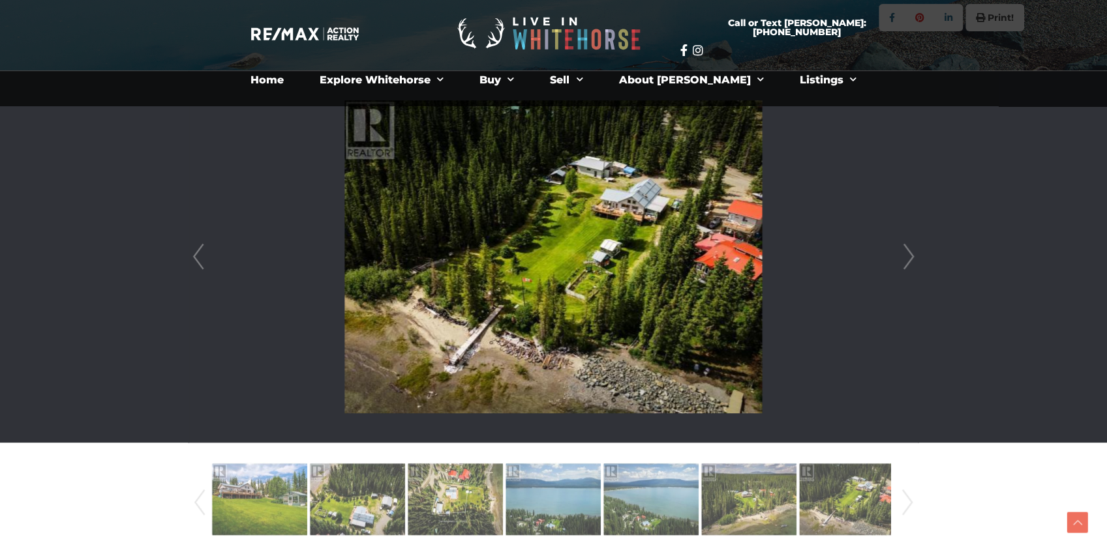
click at [194, 261] on link "Prev" at bounding box center [199, 257] width 20 height 372
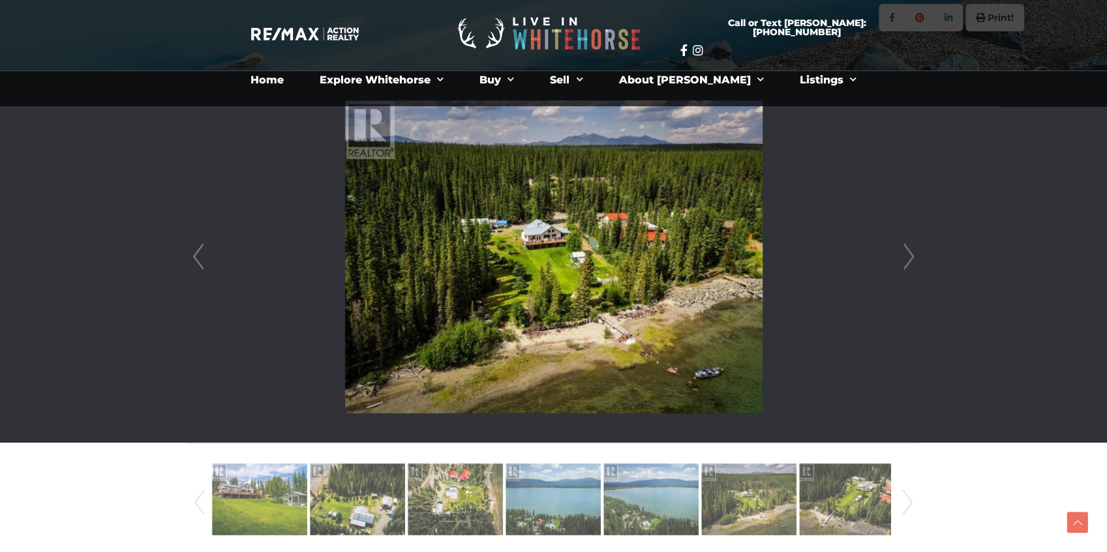
click at [194, 261] on link "Prev" at bounding box center [199, 257] width 20 height 372
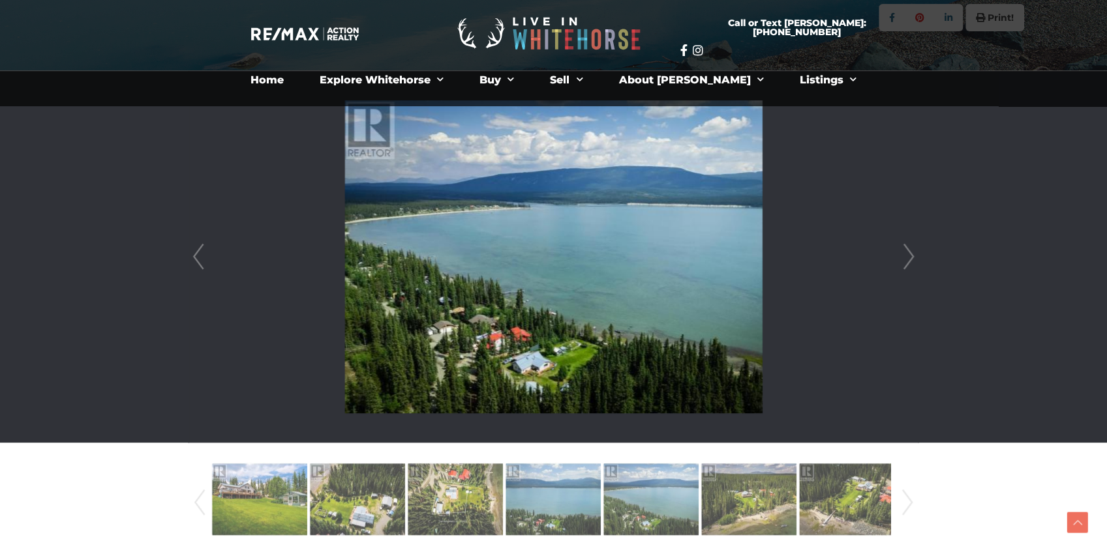
click at [194, 261] on link "Prev" at bounding box center [199, 257] width 20 height 372
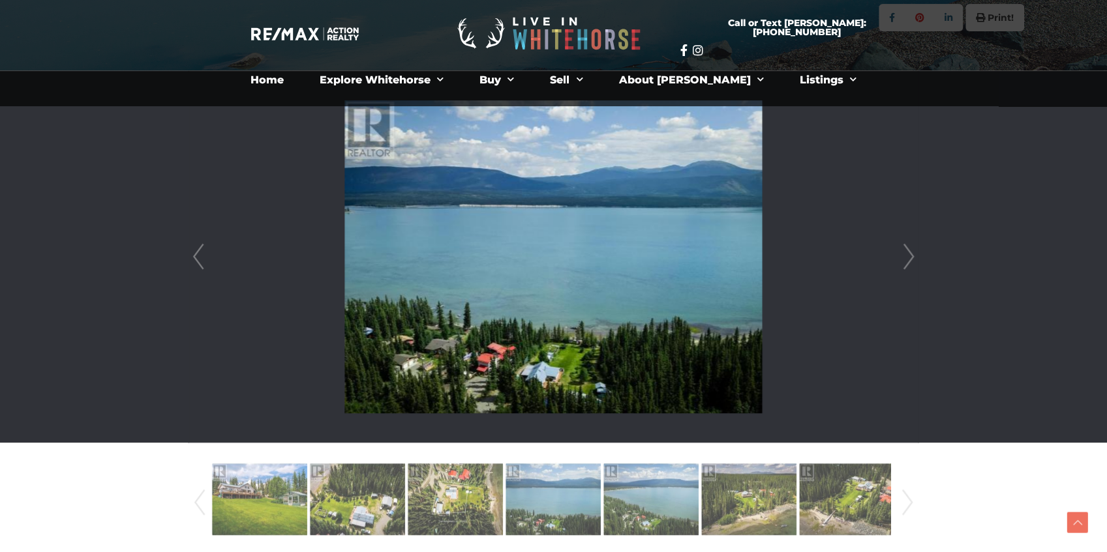
click at [195, 259] on link "Prev" at bounding box center [199, 257] width 20 height 372
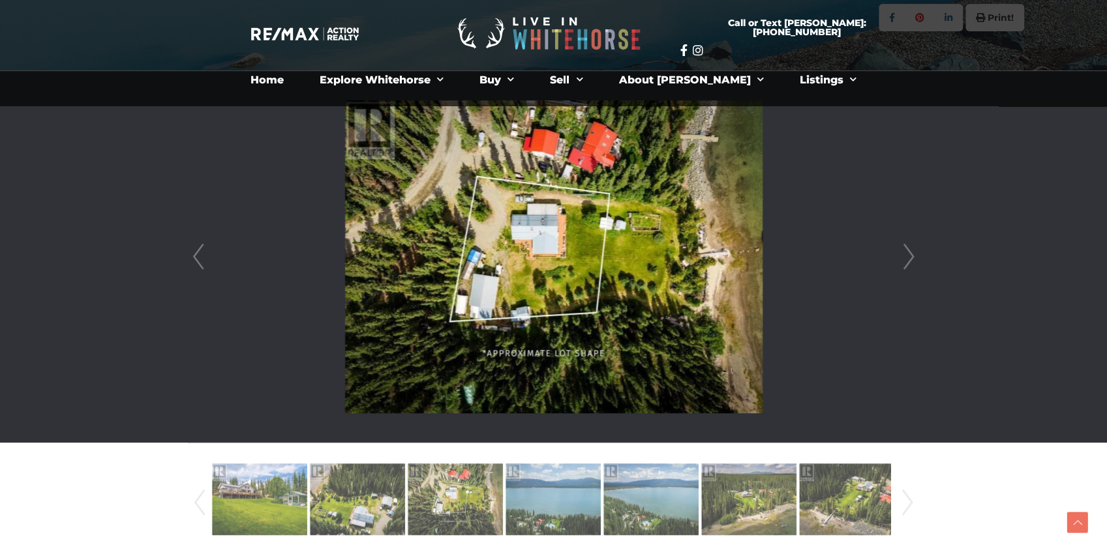
click at [195, 259] on link "Prev" at bounding box center [199, 257] width 20 height 372
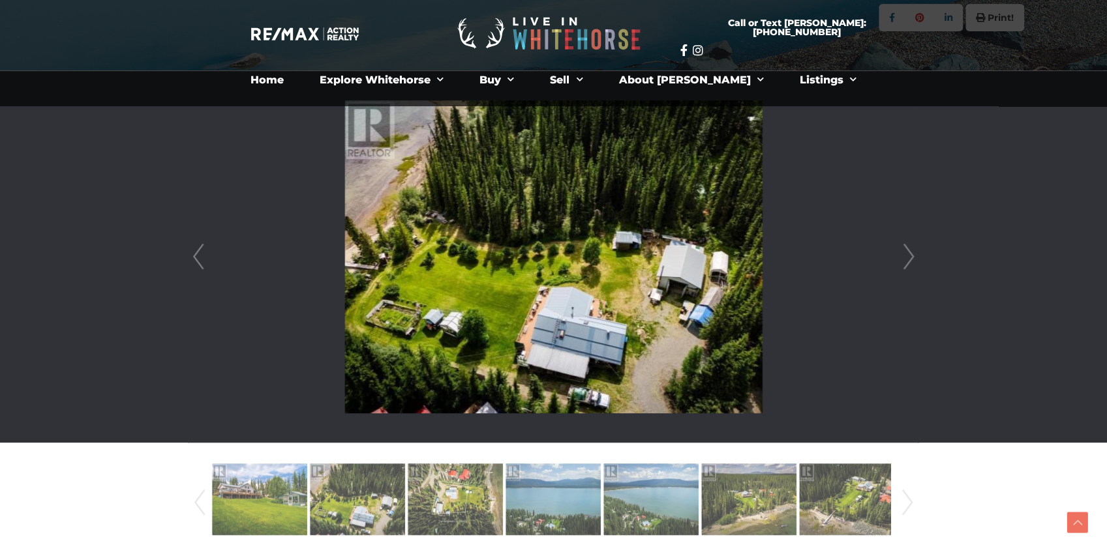
click at [195, 259] on link "Prev" at bounding box center [199, 257] width 20 height 372
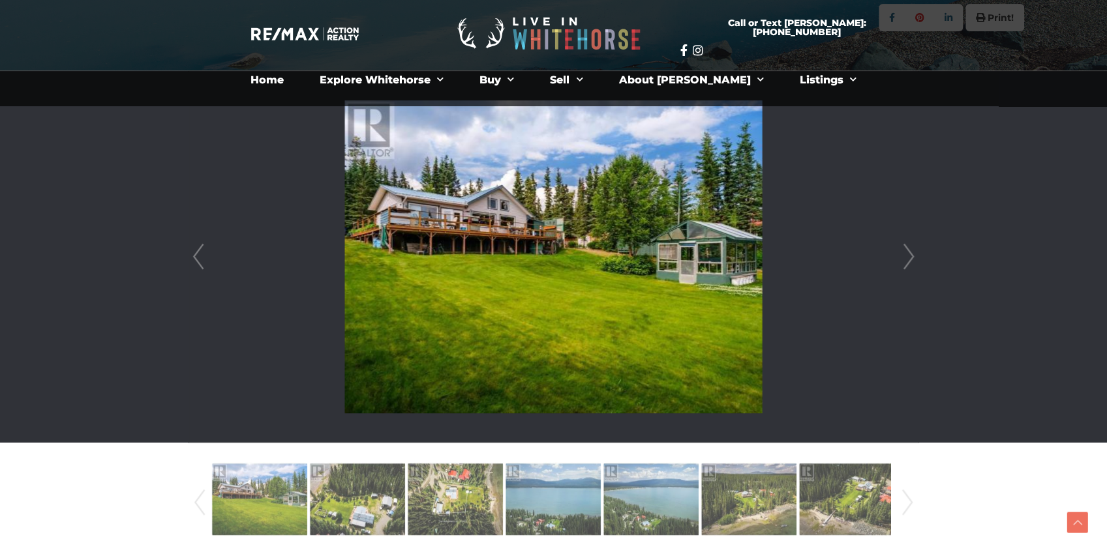
click at [905, 250] on link "Next" at bounding box center [909, 257] width 20 height 372
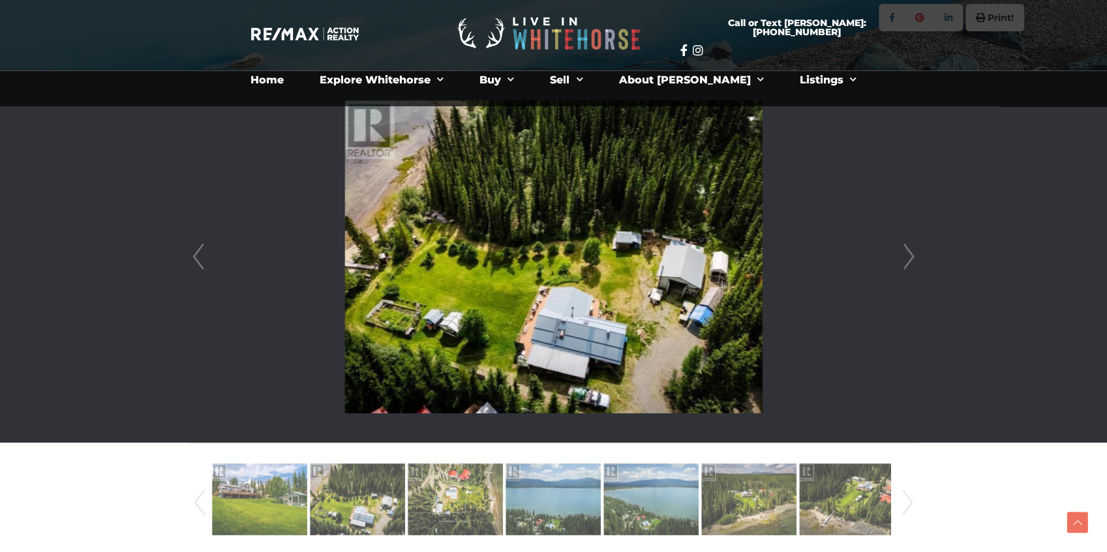
click at [905, 250] on link "Next" at bounding box center [909, 257] width 20 height 372
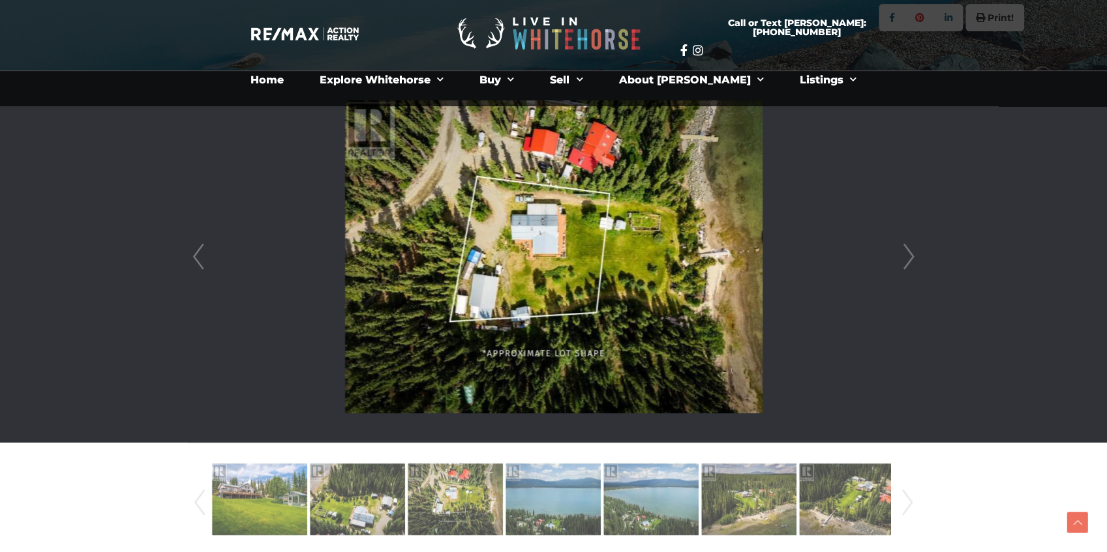
click at [905, 250] on link "Next" at bounding box center [909, 257] width 20 height 372
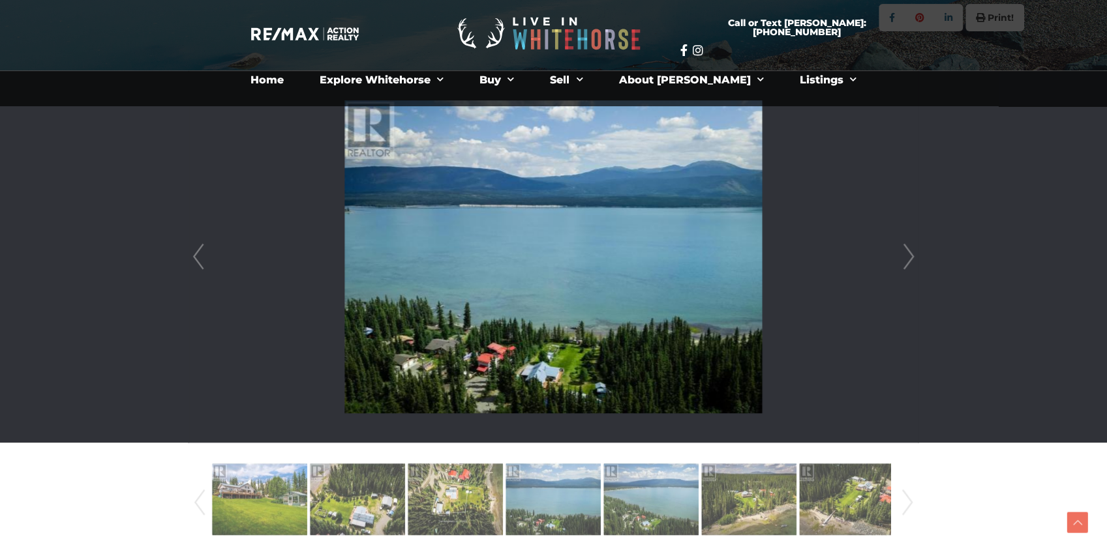
click at [905, 250] on link "Next" at bounding box center [909, 257] width 20 height 372
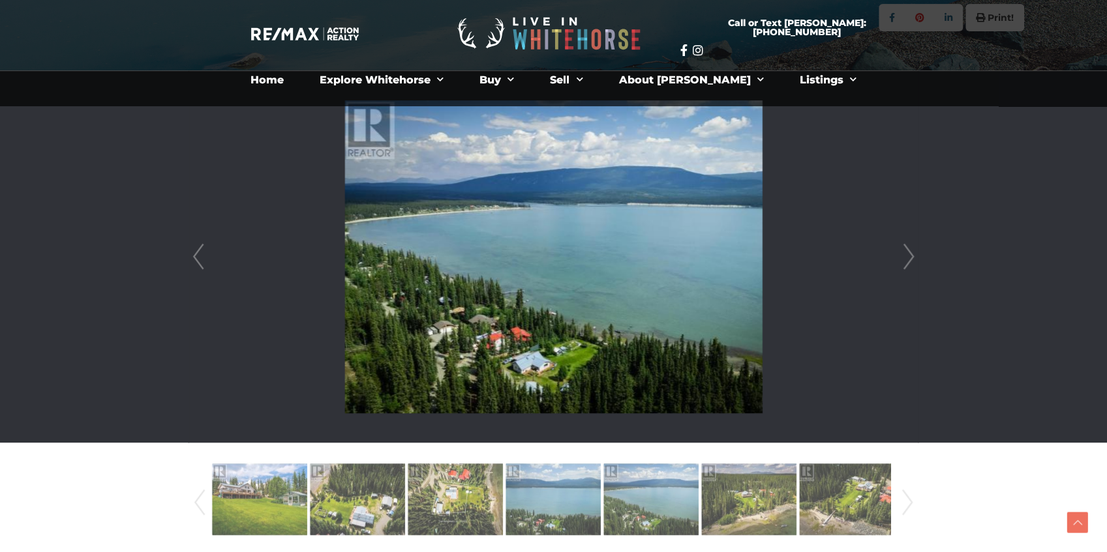
click at [905, 250] on link "Next" at bounding box center [909, 257] width 20 height 372
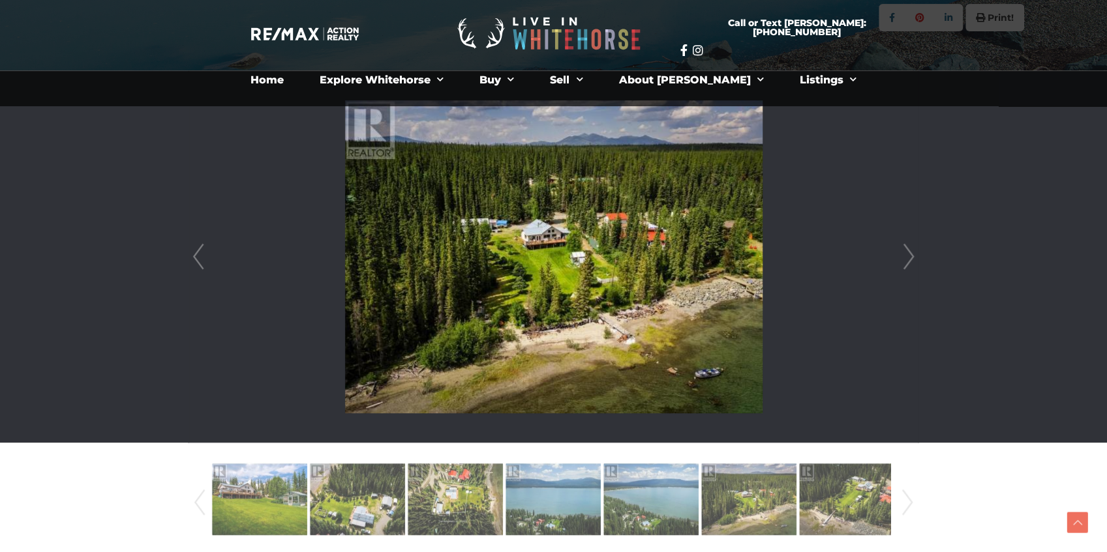
click at [906, 251] on link "Next" at bounding box center [909, 257] width 20 height 372
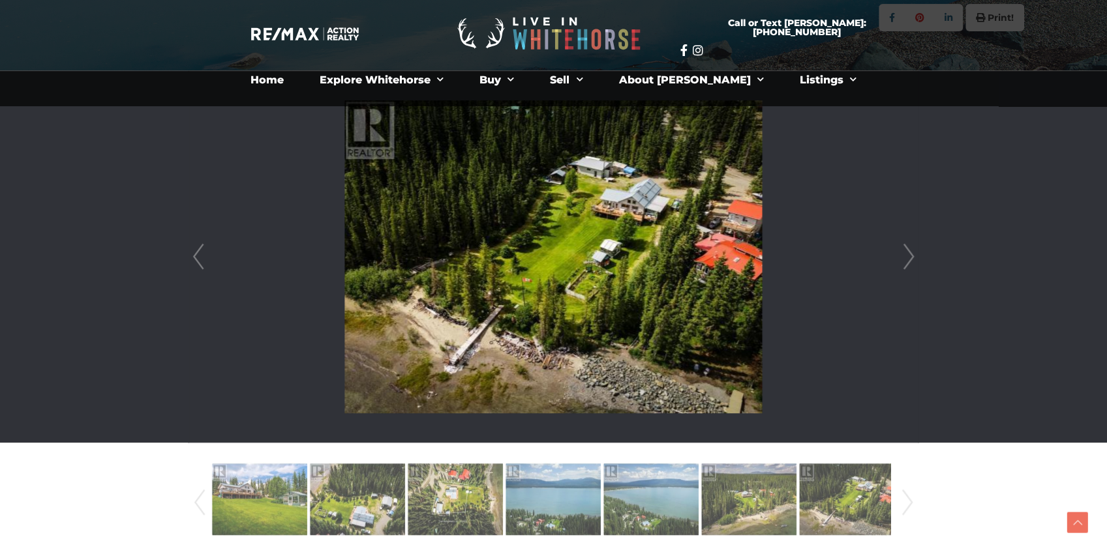
click at [906, 251] on link "Next" at bounding box center [909, 257] width 20 height 372
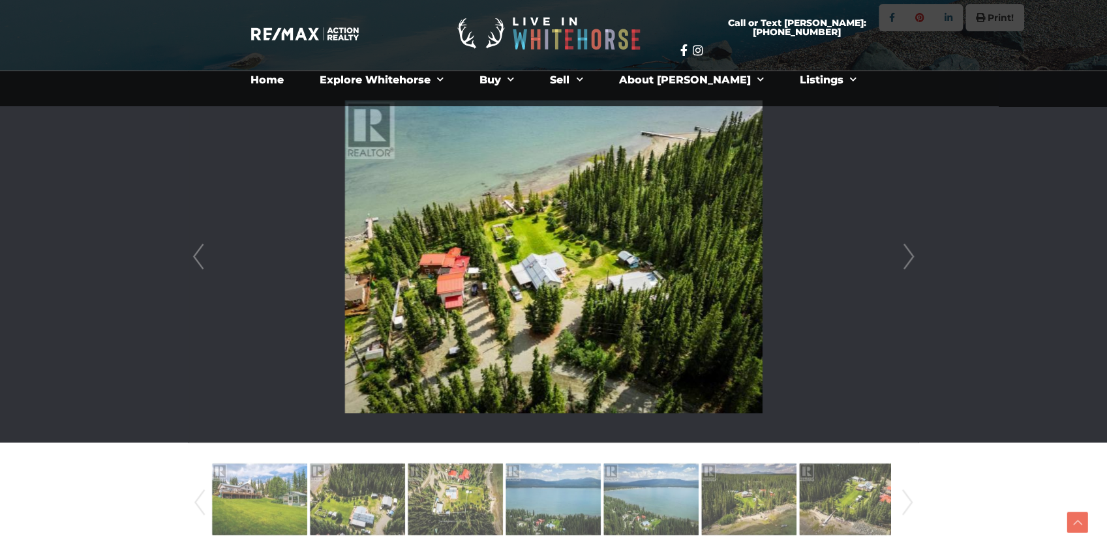
click at [906, 251] on link "Next" at bounding box center [909, 257] width 20 height 372
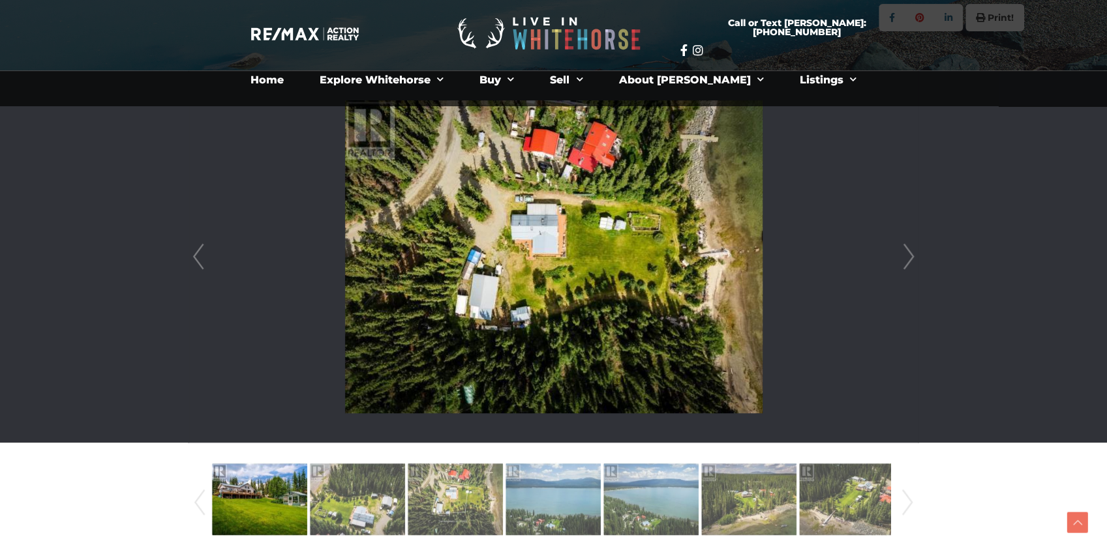
click at [906, 251] on link "Next" at bounding box center [909, 257] width 20 height 372
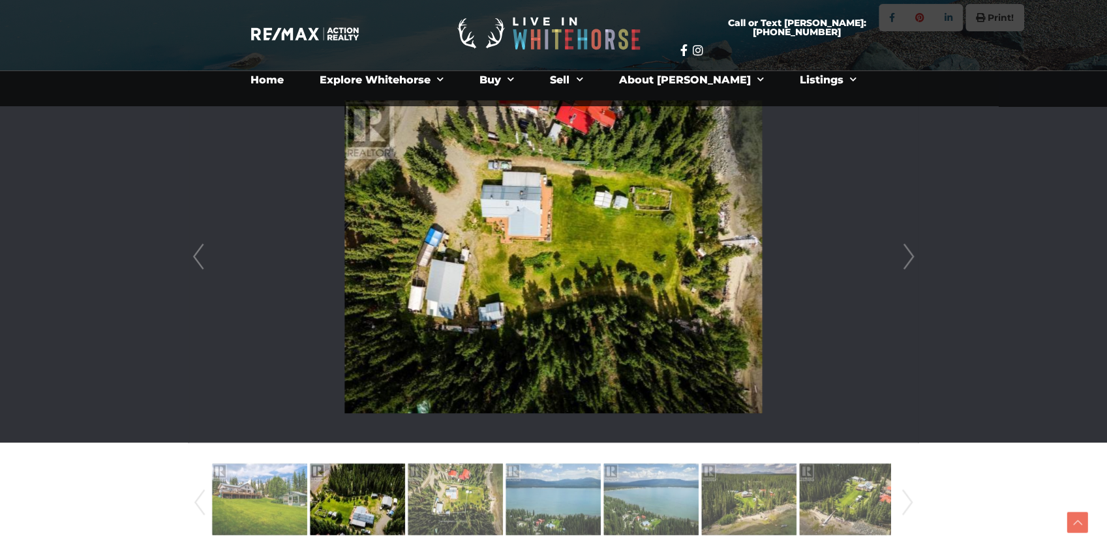
click at [906, 251] on link "Next" at bounding box center [909, 257] width 20 height 372
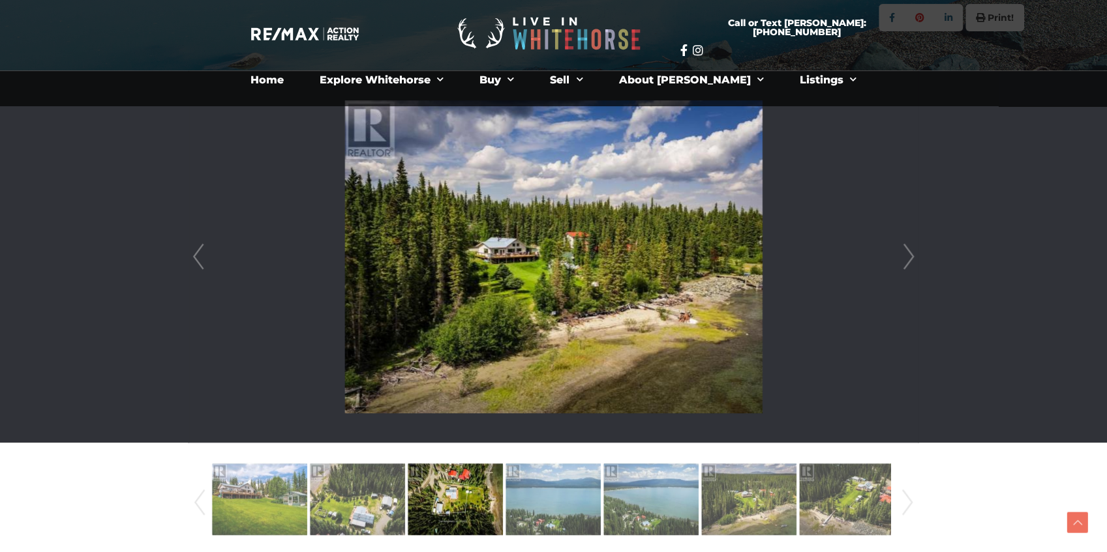
click at [906, 251] on link "Next" at bounding box center [909, 257] width 20 height 372
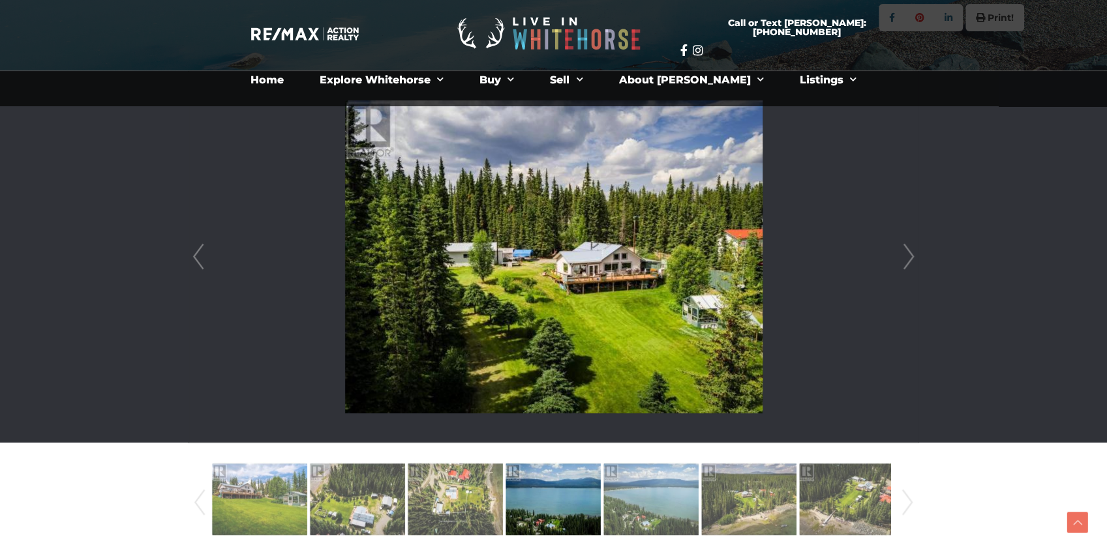
click at [907, 252] on link "Next" at bounding box center [909, 257] width 20 height 372
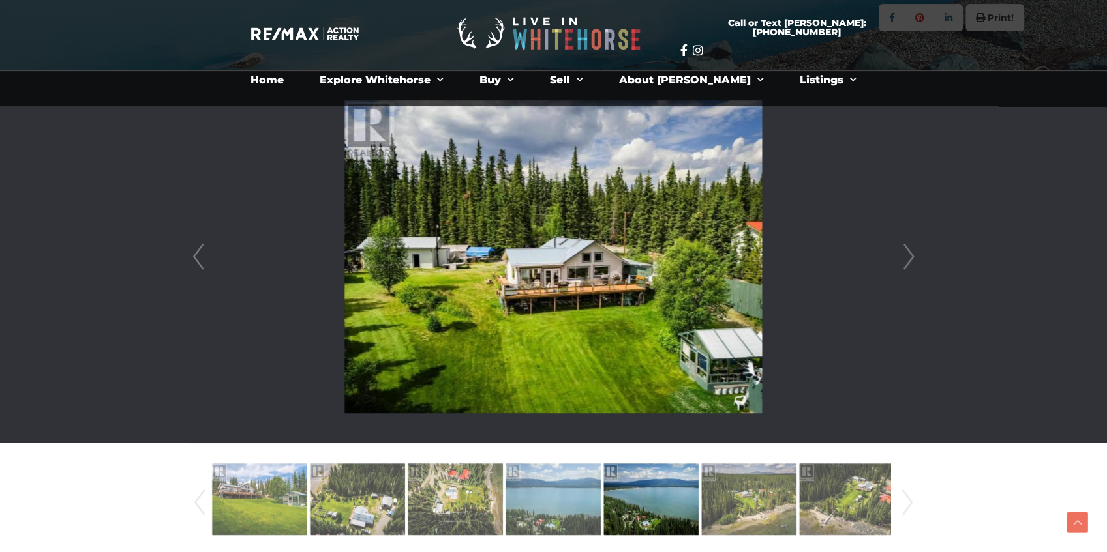
click at [907, 252] on link "Next" at bounding box center [909, 257] width 20 height 372
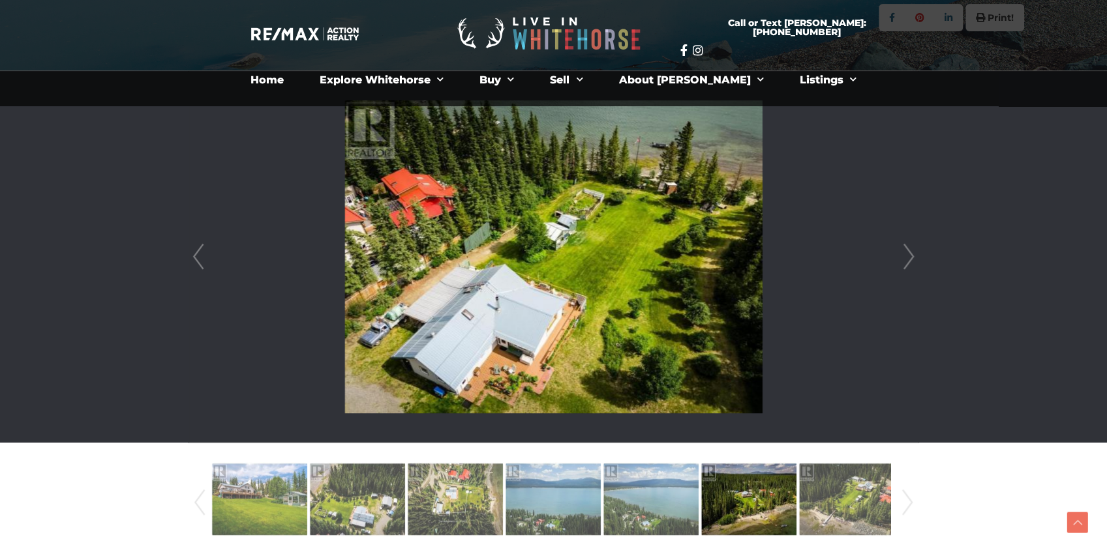
click at [907, 252] on link "Next" at bounding box center [909, 257] width 20 height 372
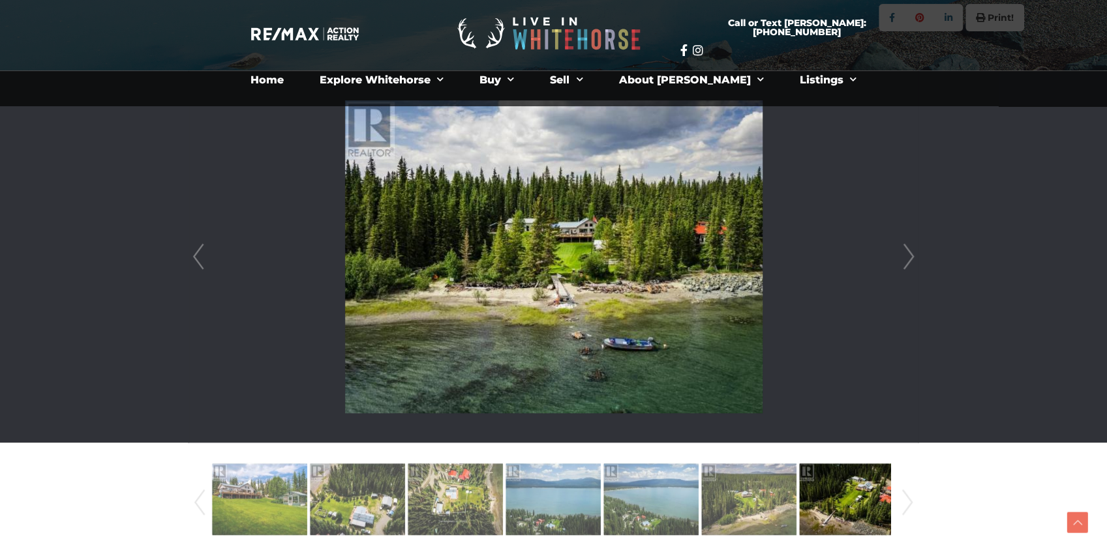
click at [907, 252] on link "Next" at bounding box center [909, 257] width 20 height 372
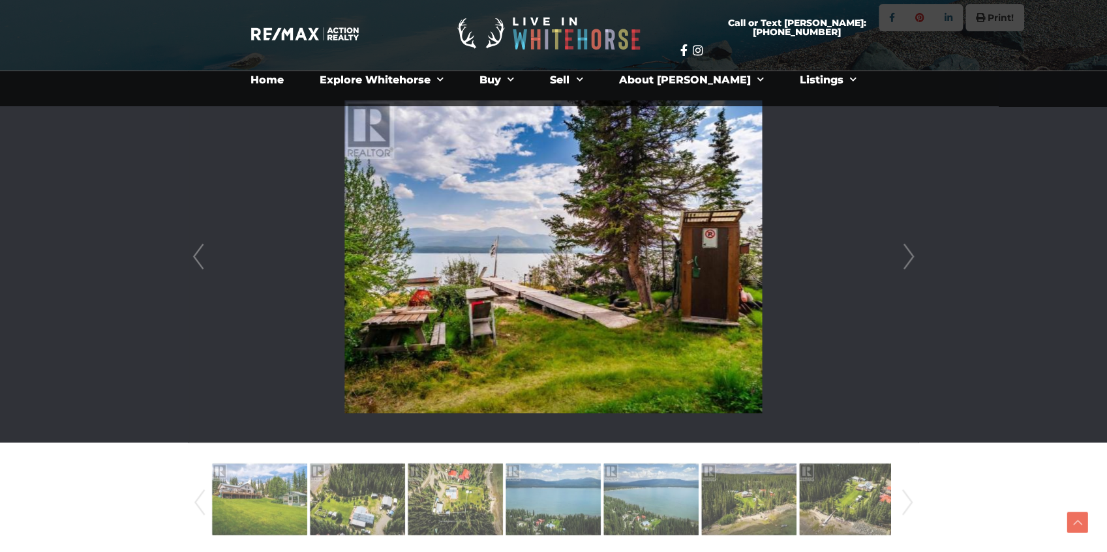
click at [907, 252] on link "Next" at bounding box center [909, 257] width 20 height 372
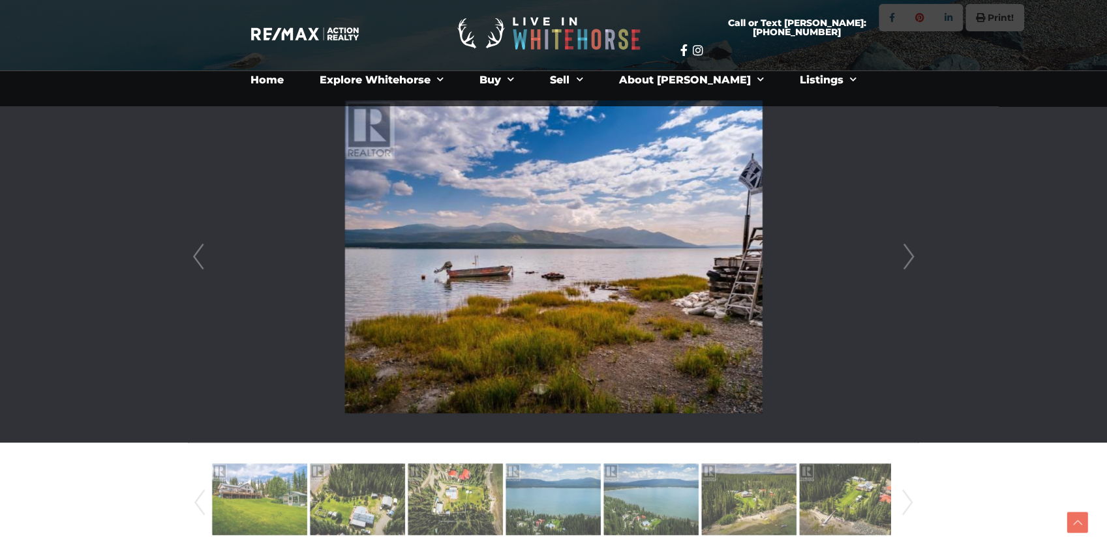
click at [907, 252] on link "Next" at bounding box center [909, 257] width 20 height 372
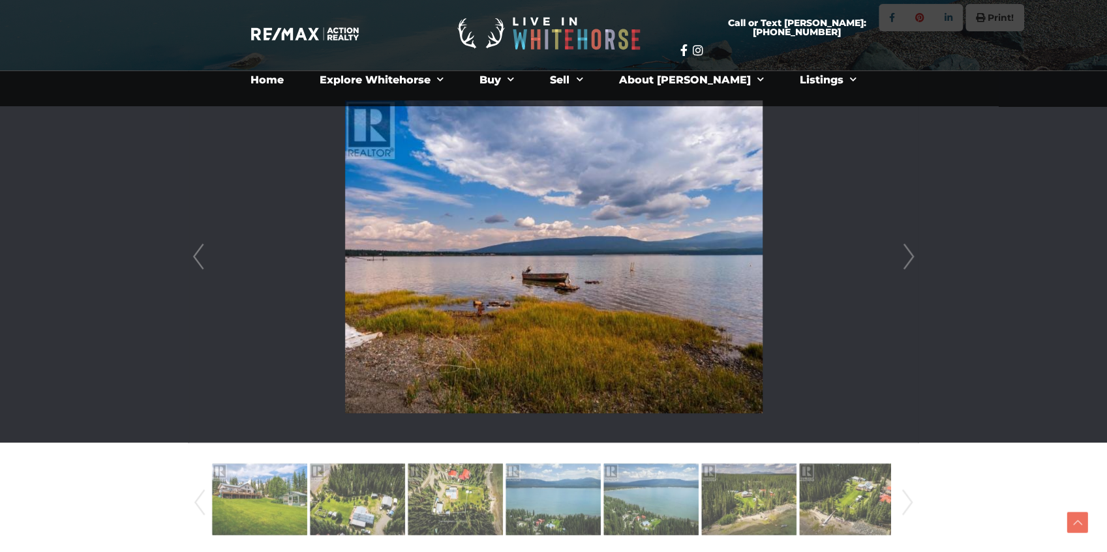
click at [907, 252] on link "Next" at bounding box center [909, 257] width 20 height 372
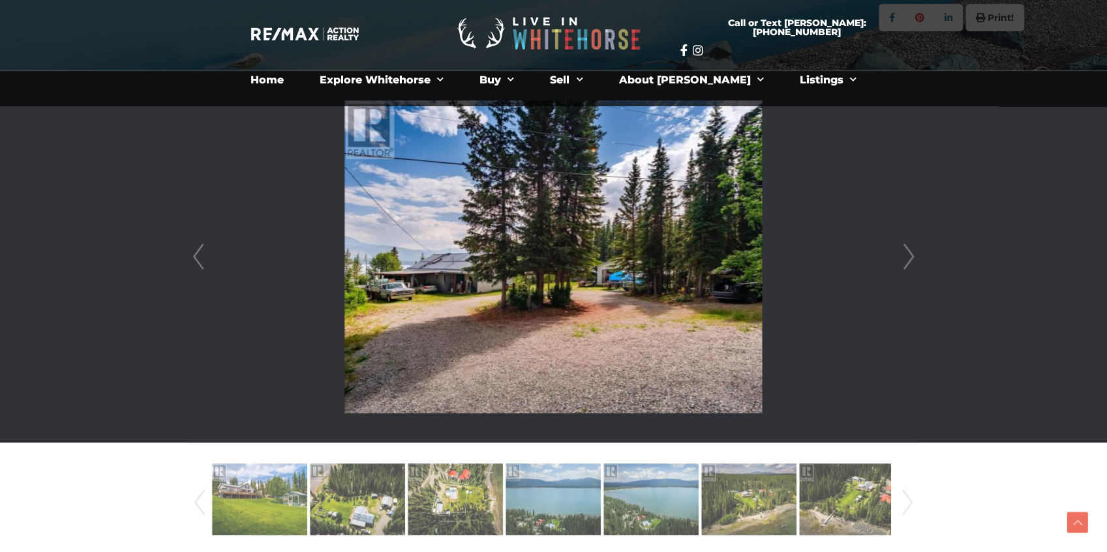
click at [907, 252] on link "Next" at bounding box center [909, 257] width 20 height 372
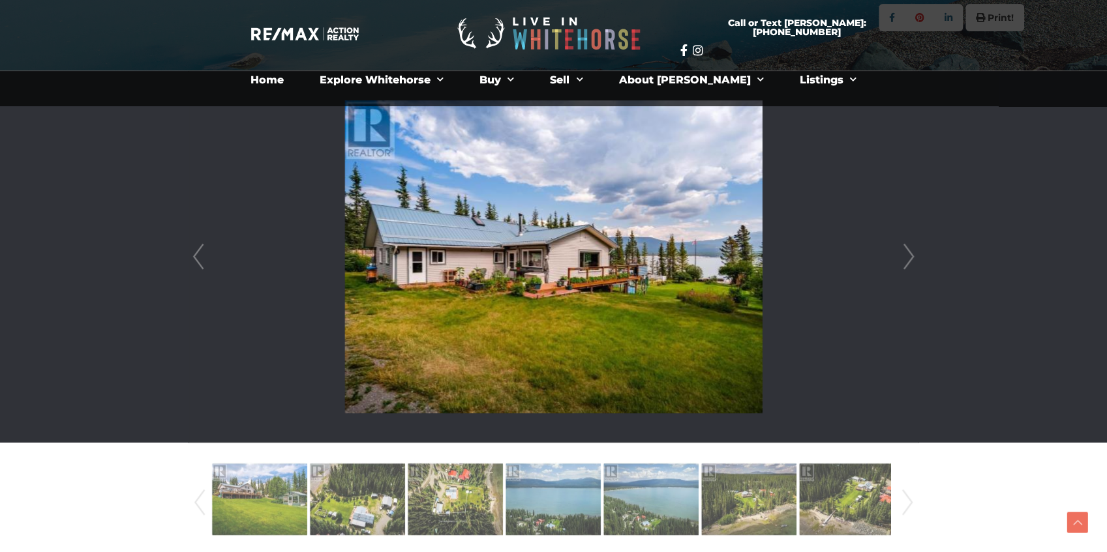
click at [907, 252] on link "Next" at bounding box center [909, 257] width 20 height 372
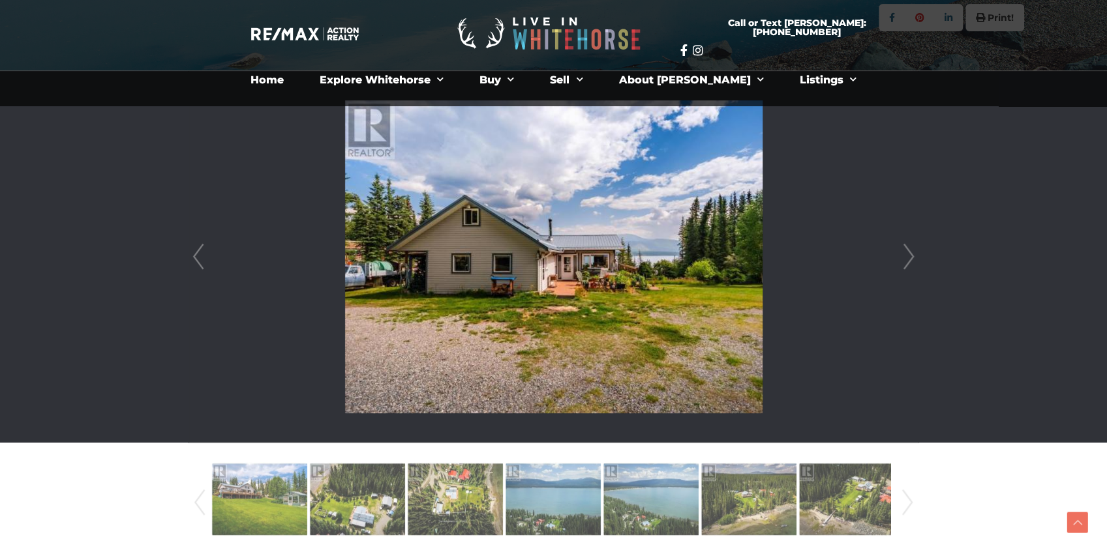
click at [907, 252] on link "Next" at bounding box center [909, 257] width 20 height 372
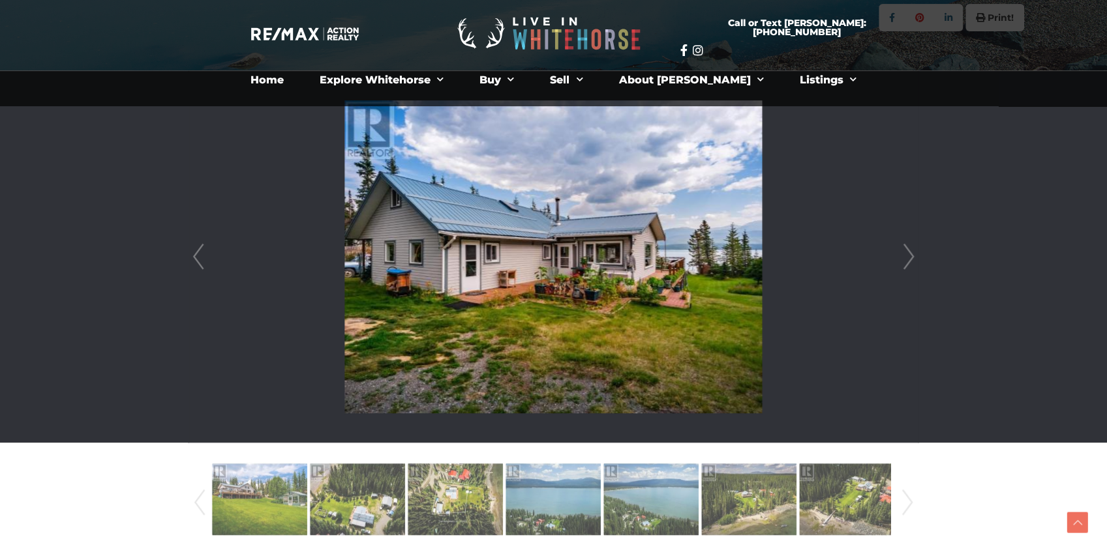
click at [907, 252] on link "Next" at bounding box center [909, 257] width 20 height 372
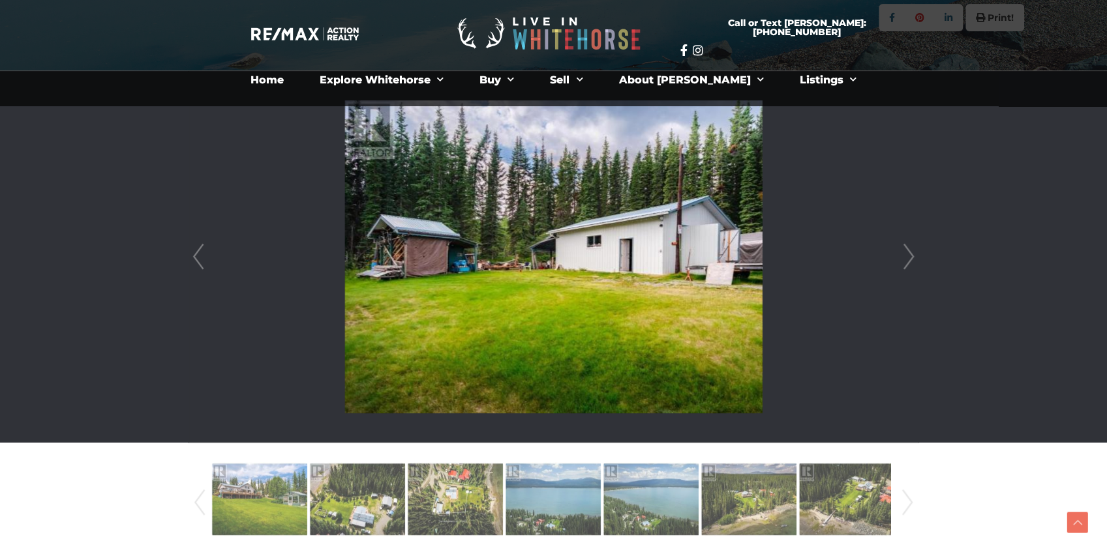
click at [907, 252] on link "Next" at bounding box center [909, 257] width 20 height 372
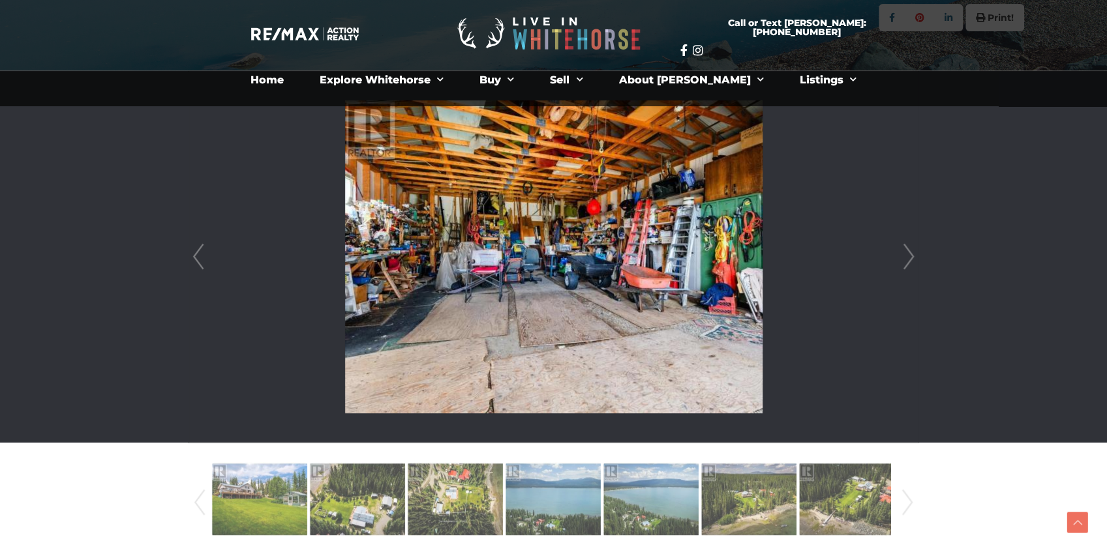
click at [907, 252] on link "Next" at bounding box center [909, 257] width 20 height 372
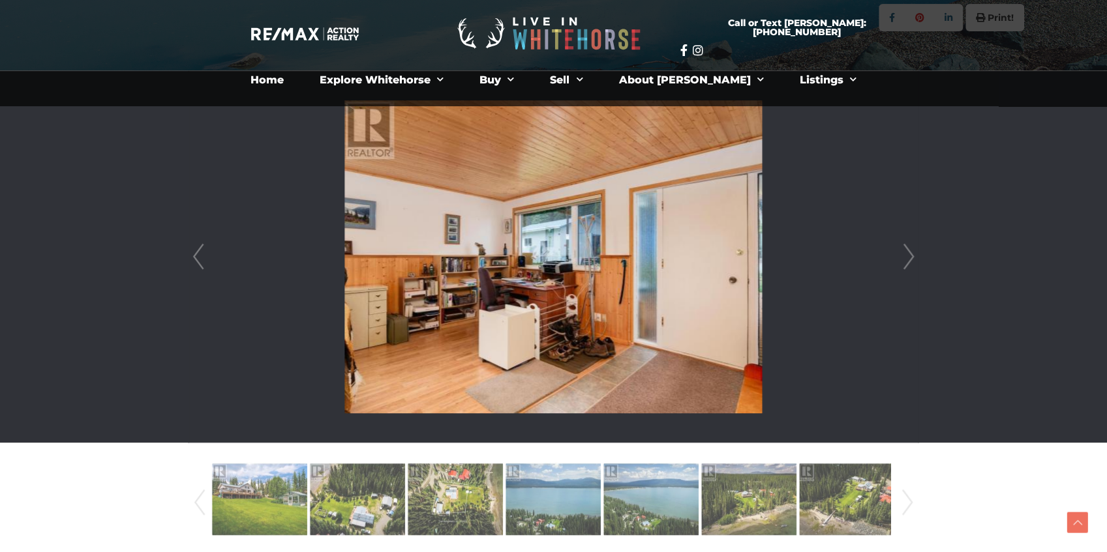
click at [907, 252] on link "Next" at bounding box center [909, 257] width 20 height 372
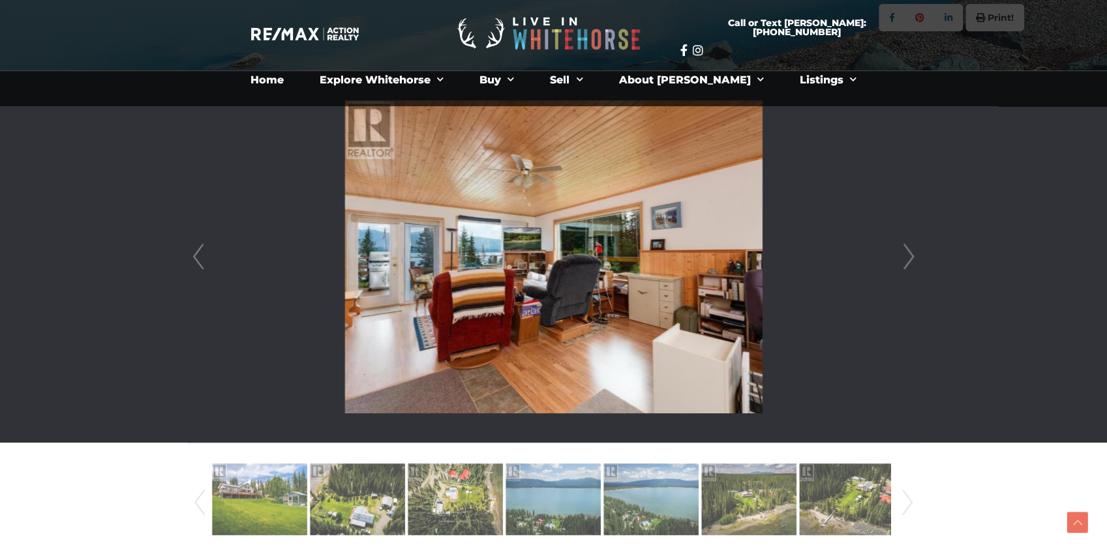
click at [907, 252] on link "Next" at bounding box center [909, 257] width 20 height 372
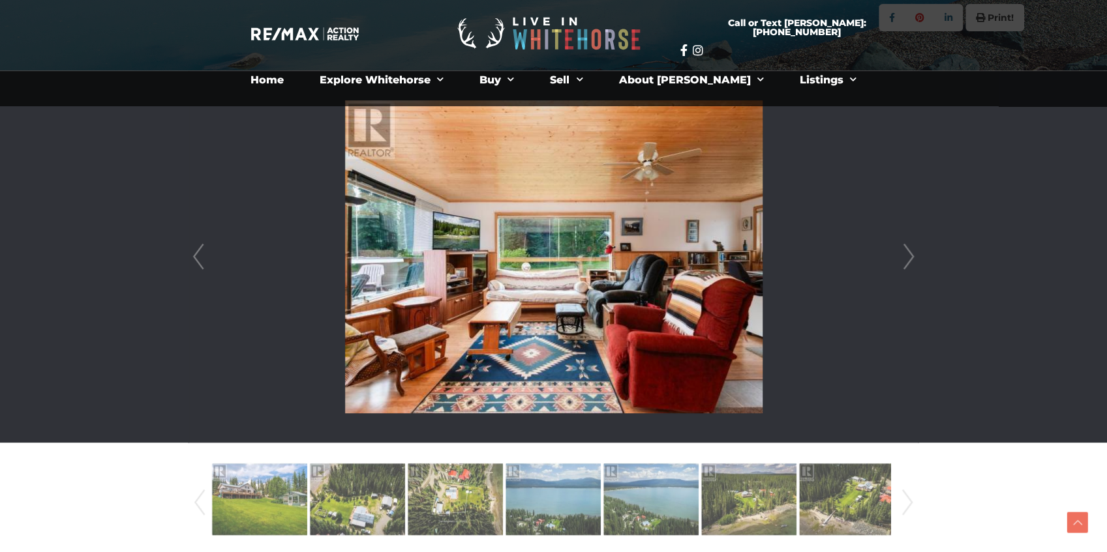
click at [907, 252] on link "Next" at bounding box center [909, 257] width 20 height 372
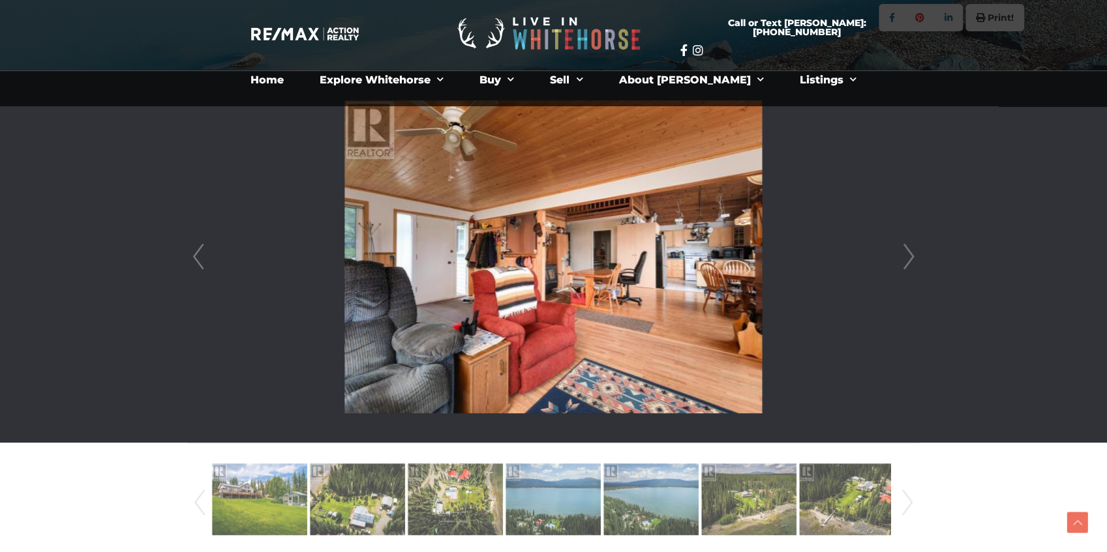
click at [907, 252] on link "Next" at bounding box center [909, 257] width 20 height 372
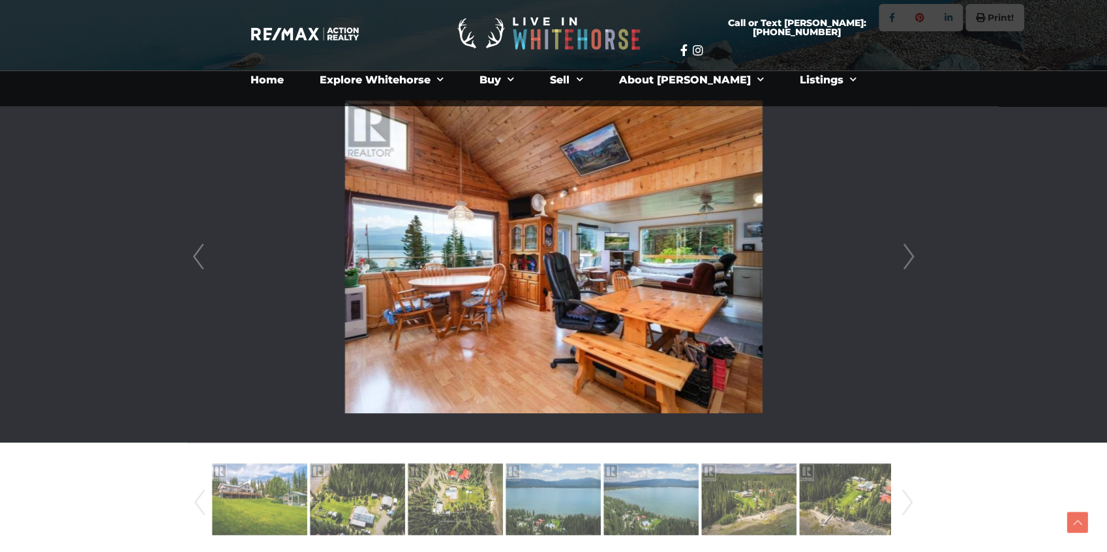
click at [907, 252] on link "Next" at bounding box center [909, 257] width 20 height 372
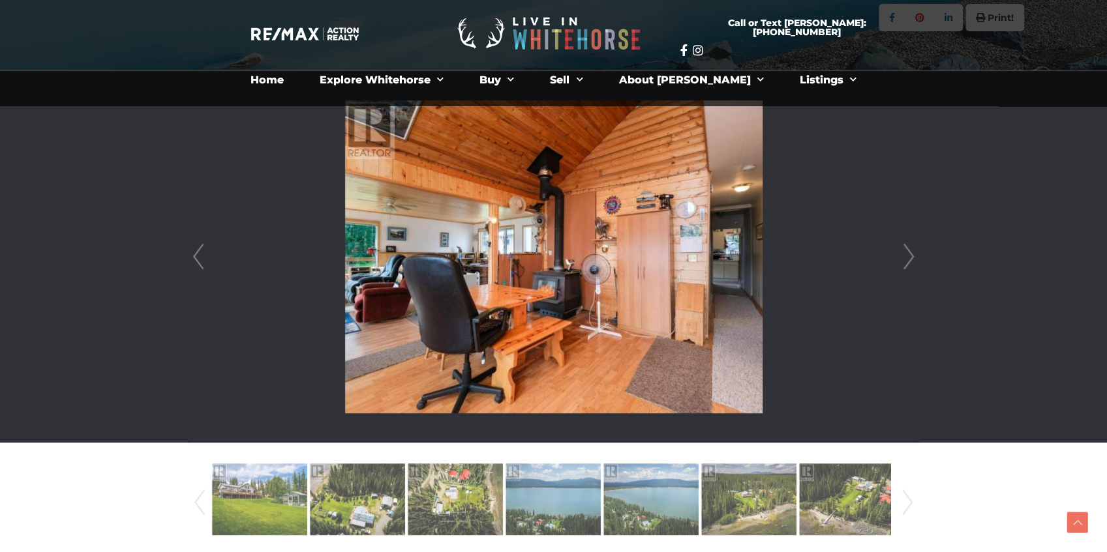
click at [907, 252] on link "Next" at bounding box center [909, 257] width 20 height 372
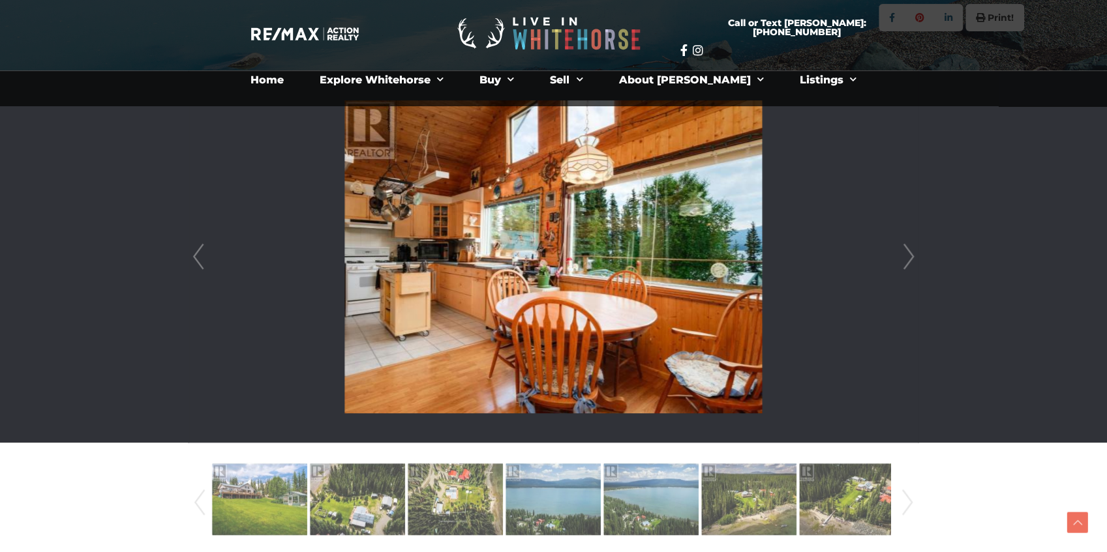
click at [907, 252] on link "Next" at bounding box center [909, 257] width 20 height 372
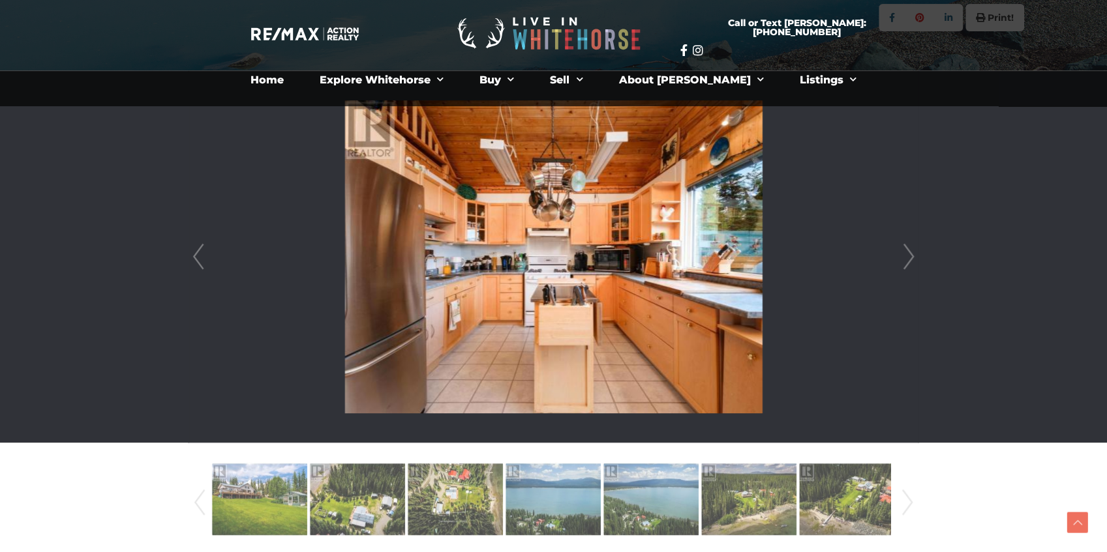
click at [907, 252] on link "Next" at bounding box center [909, 257] width 20 height 372
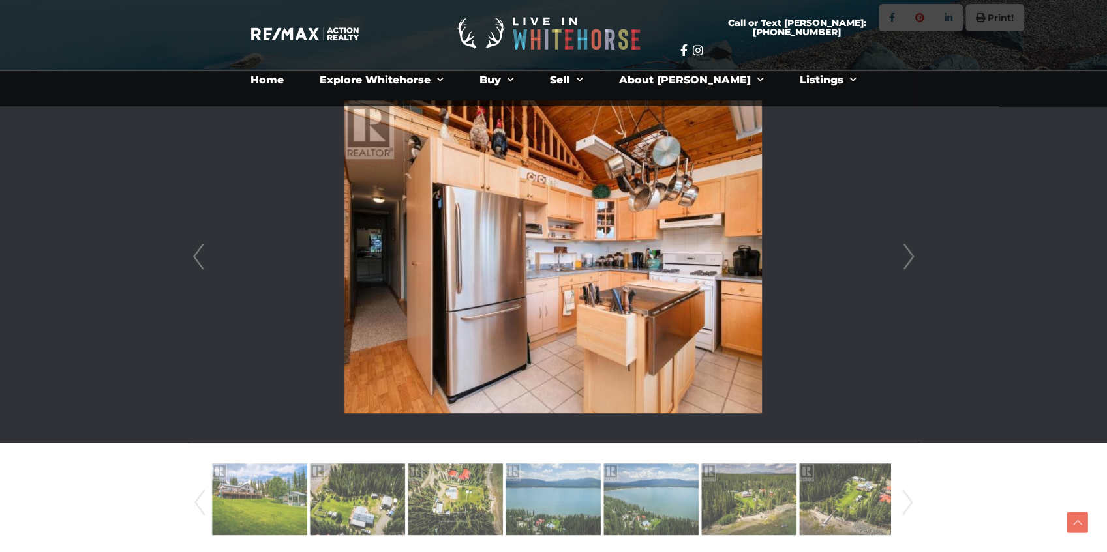
click at [907, 252] on link "Next" at bounding box center [909, 257] width 20 height 372
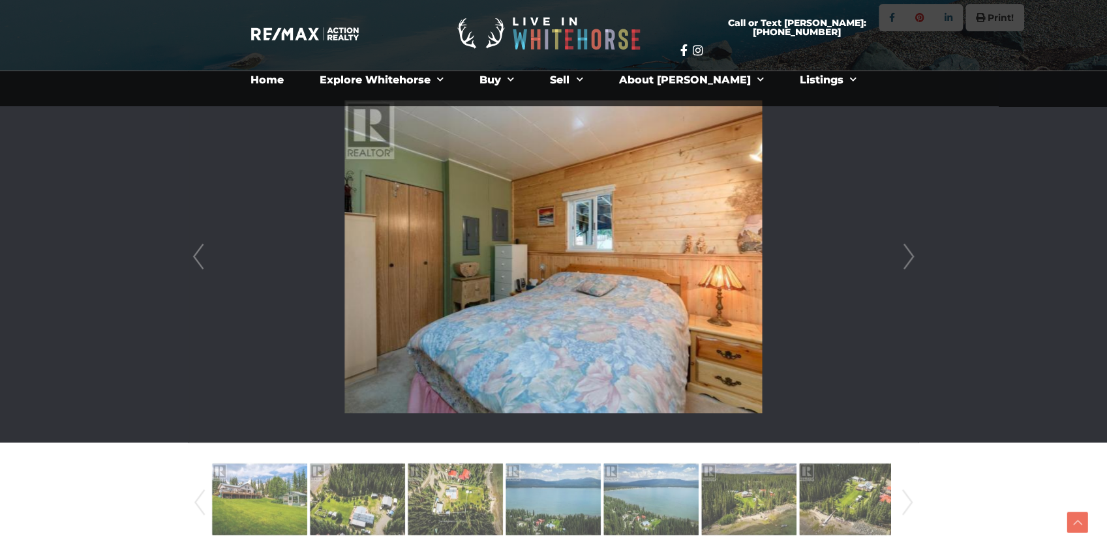
click at [907, 252] on link "Next" at bounding box center [909, 257] width 20 height 372
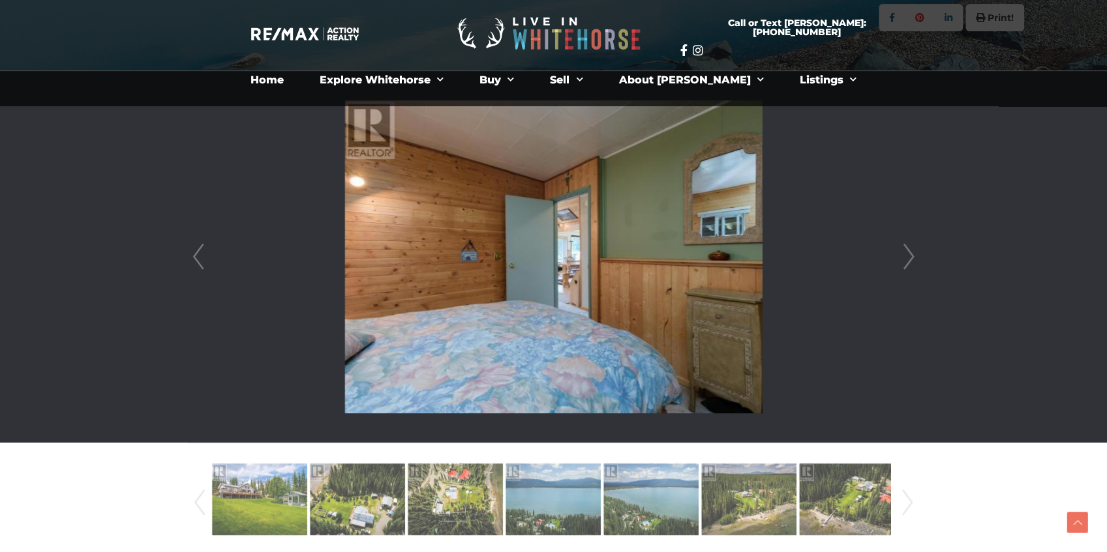
click at [907, 252] on link "Next" at bounding box center [909, 257] width 20 height 372
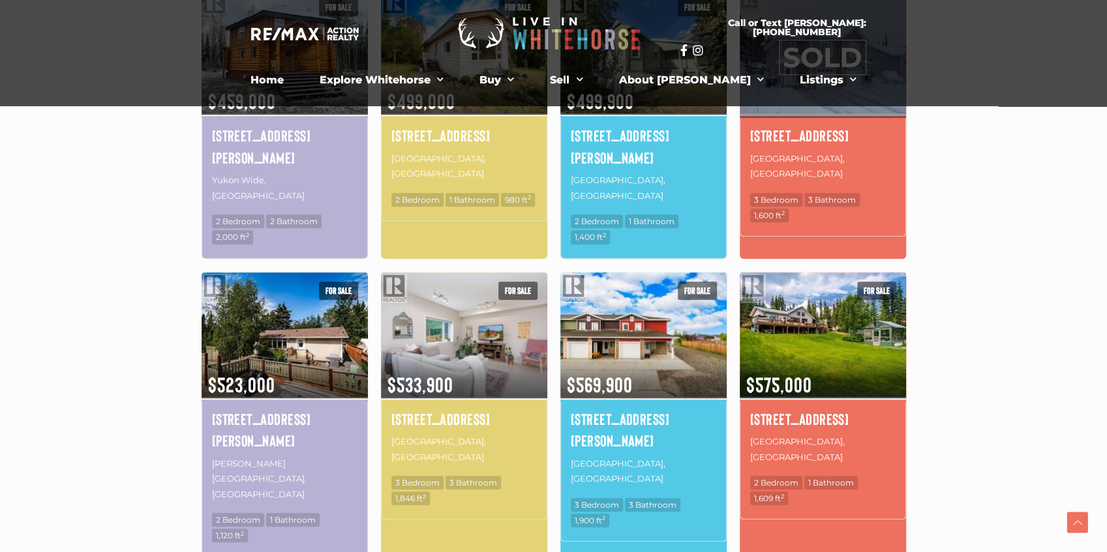
click at [132, 331] on section "Date (Newest to Oldest) Date (Oldest to Newest) Price (Highest to Lowest) Price…" at bounding box center [553, 472] width 1107 height 1190
click at [1025, 331] on section "Date (Newest to Oldest) Date (Oldest to Newest) Price (Highest to Lowest) Price…" at bounding box center [553, 472] width 1107 height 1190
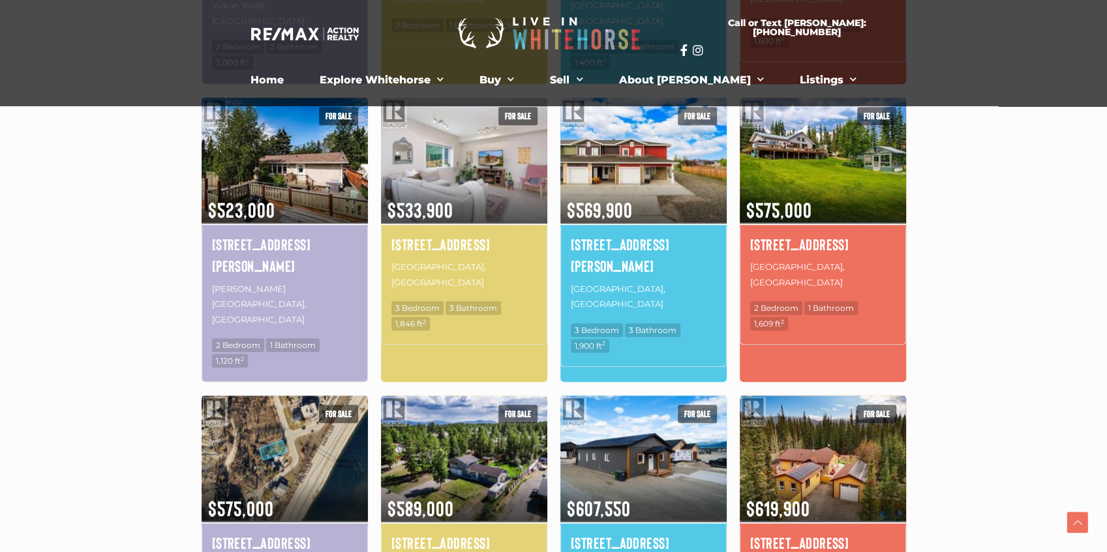
scroll to position [652, 0]
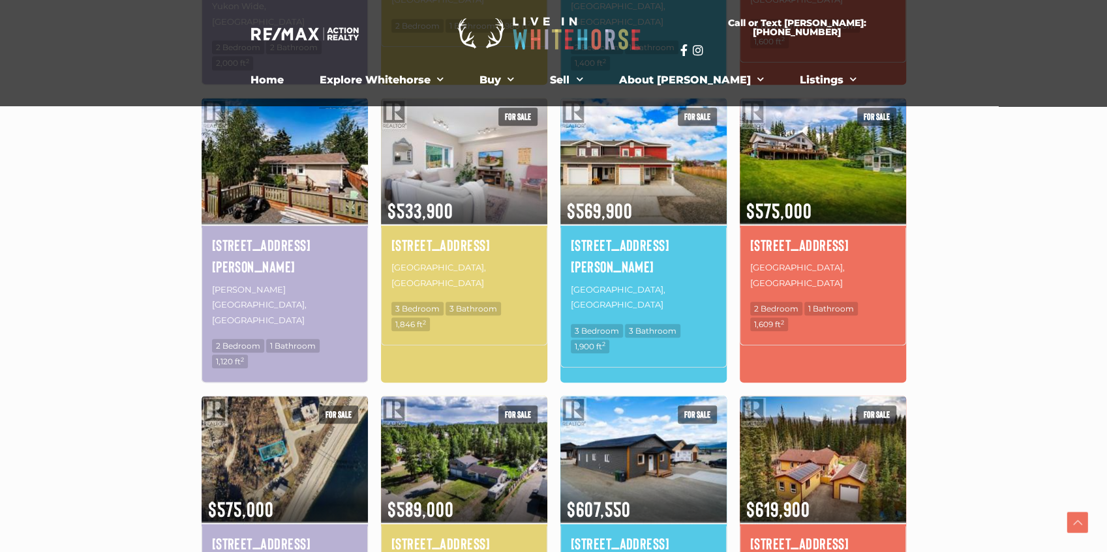
click at [260, 157] on img at bounding box center [285, 161] width 166 height 130
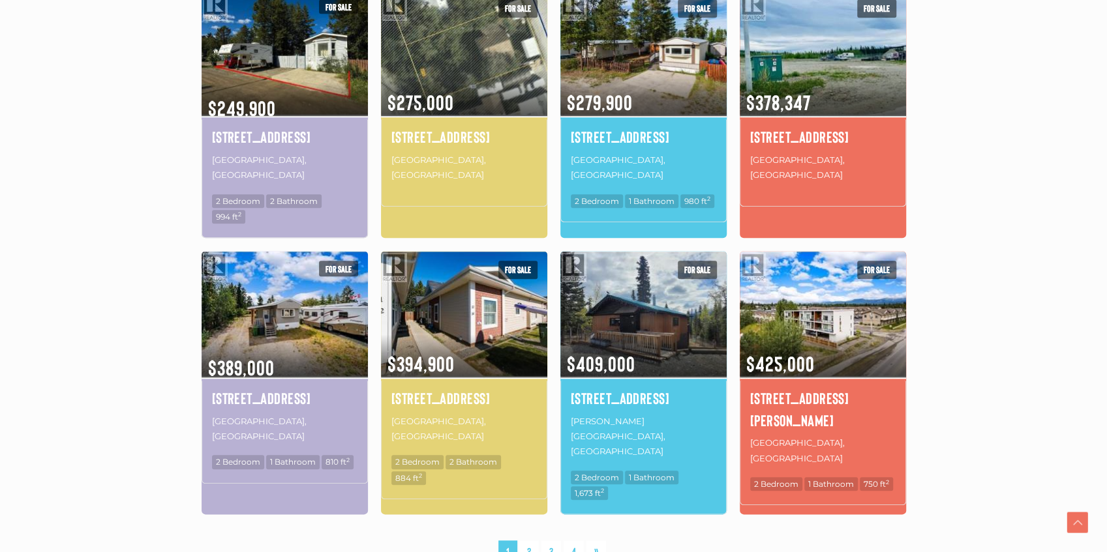
scroll to position [739, 0]
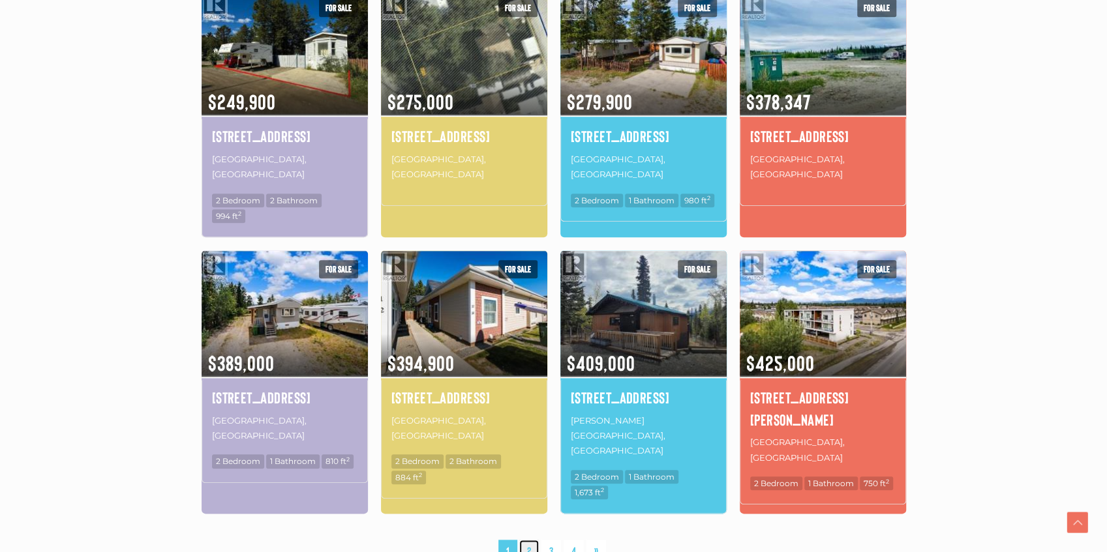
click at [531, 540] on link "2" at bounding box center [529, 551] width 20 height 23
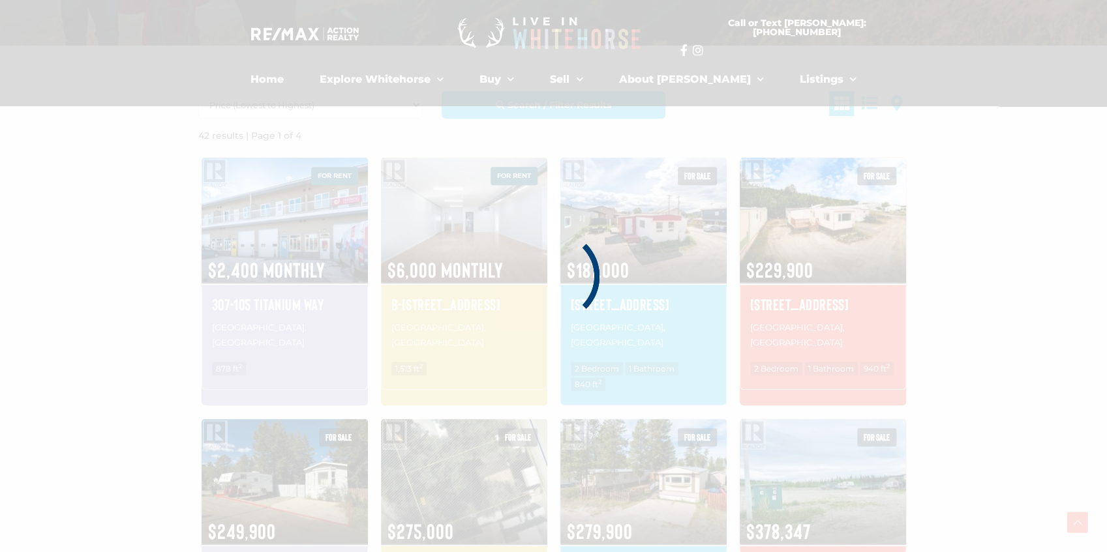
scroll to position [303, 0]
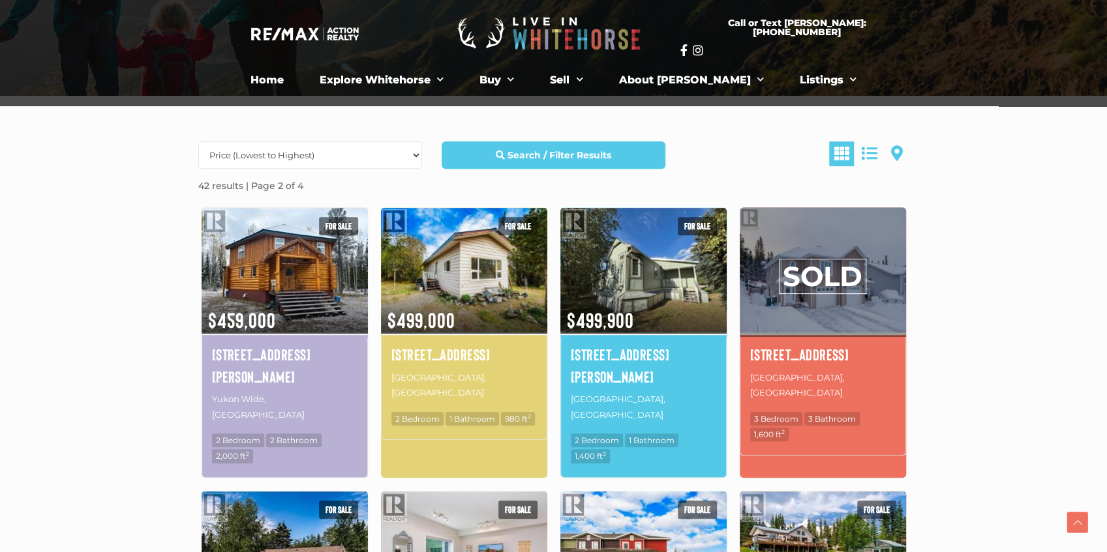
drag, startPoint x: 134, startPoint y: 236, endPoint x: 136, endPoint y: 249, distance: 13.2
drag, startPoint x: 133, startPoint y: 255, endPoint x: 123, endPoint y: 273, distance: 20.1
drag, startPoint x: 109, startPoint y: 274, endPoint x: 111, endPoint y: 265, distance: 9.3
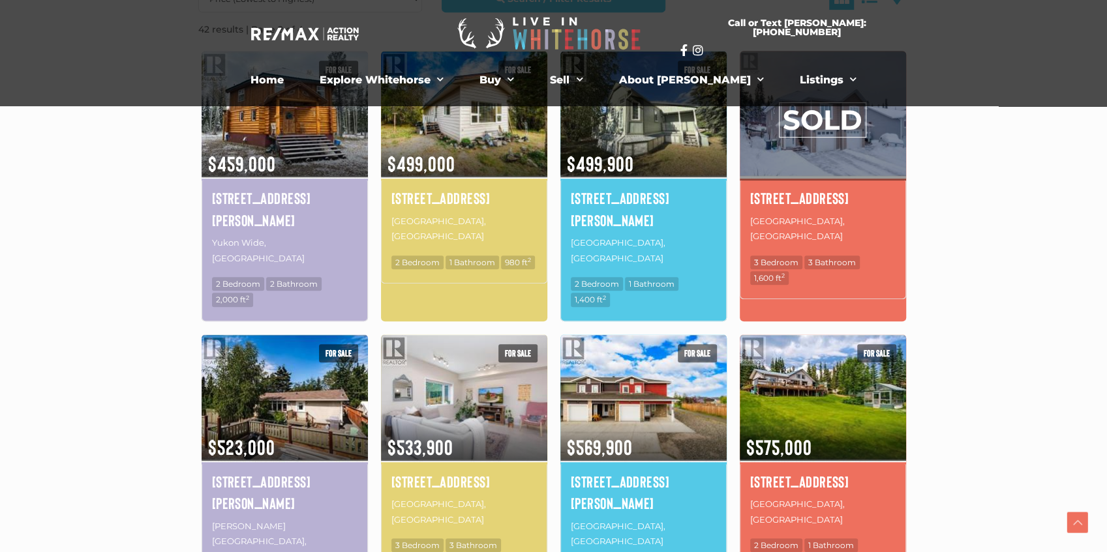
scroll to position [433, 0]
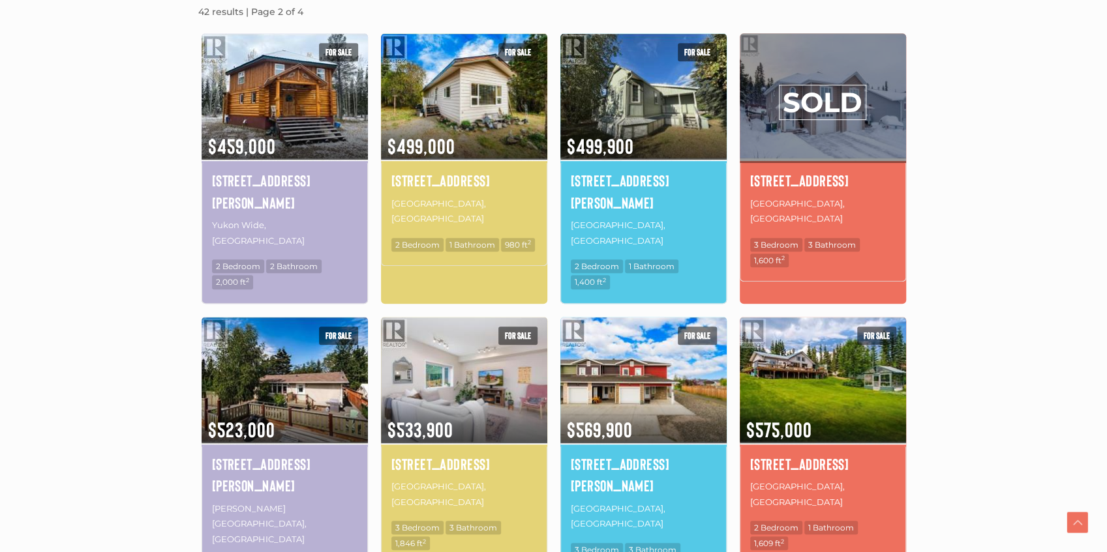
click at [123, 270] on section "Date (Newest to Oldest) Date (Oldest to Newest) Price (Highest to Lowest) Price…" at bounding box center [553, 517] width 1107 height 1190
click at [112, 293] on section "Date (Newest to Oldest) Date (Oldest to Newest) Price (Highest to Lowest) Price…" at bounding box center [553, 517] width 1107 height 1190
click at [1003, 172] on section "Date (Newest to Oldest) Date (Oldest to Newest) Price (Highest to Lowest) Price…" at bounding box center [553, 517] width 1107 height 1190
click at [1009, 162] on section "Date (Newest to Oldest) Date (Oldest to Newest) Price (Highest to Lowest) Price…" at bounding box center [553, 517] width 1107 height 1190
drag, startPoint x: 124, startPoint y: 290, endPoint x: 106, endPoint y: 290, distance: 18.3
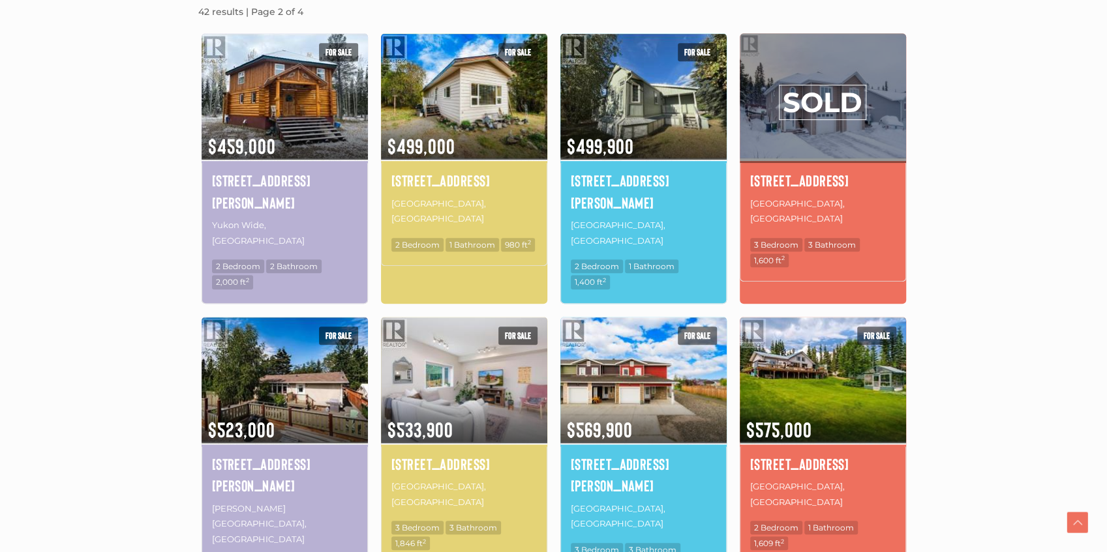
click at [121, 290] on section "Date (Newest to Oldest) Date (Oldest to Newest) Price (Highest to Lowest) Price…" at bounding box center [553, 517] width 1107 height 1190
click at [99, 292] on section "Date (Newest to Oldest) Date (Oldest to Newest) Price (Highest to Lowest) Price…" at bounding box center [553, 517] width 1107 height 1190
click at [110, 290] on section "Date (Newest to Oldest) Date (Oldest to Newest) Price (Highest to Lowest) Price…" at bounding box center [553, 517] width 1107 height 1190
click at [999, 187] on section "Date (Newest to Oldest) Date (Oldest to Newest) Price (Highest to Lowest) Price…" at bounding box center [553, 517] width 1107 height 1190
click at [967, 225] on section "Date (Newest to Oldest) Date (Oldest to Newest) Price (Highest to Lowest) Price…" at bounding box center [553, 517] width 1107 height 1190
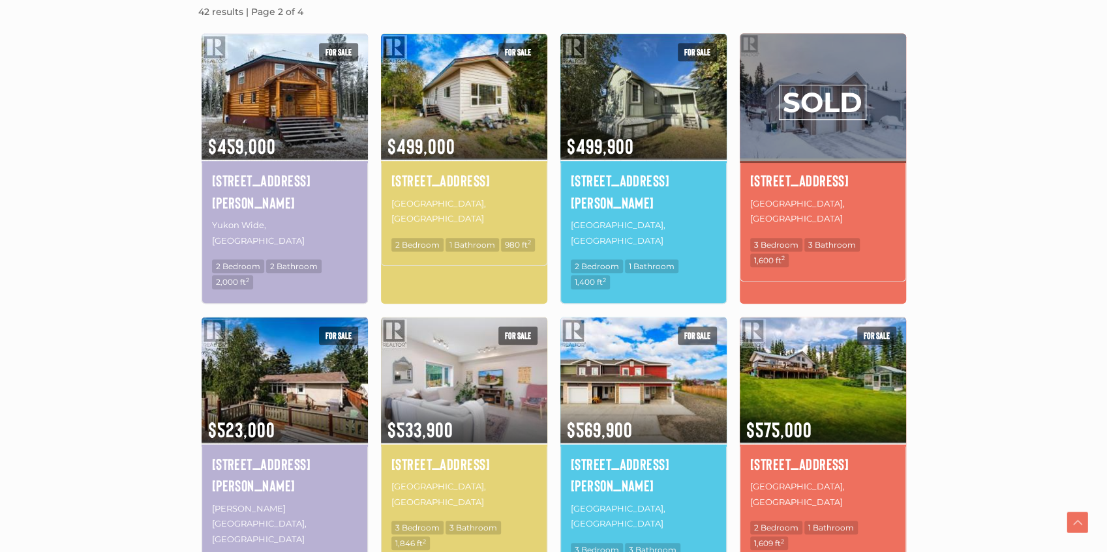
click at [956, 230] on section "Date (Newest to Oldest) Date (Oldest to Newest) Price (Highest to Lowest) Price…" at bounding box center [553, 517] width 1107 height 1190
click at [946, 250] on section "Date (Newest to Oldest) Date (Oldest to Newest) Price (Highest to Lowest) Price…" at bounding box center [553, 517] width 1107 height 1190
click at [920, 292] on div "Date (Newest to Oldest) Date (Oldest to Newest) Price (Highest to Lowest) Price…" at bounding box center [554, 526] width 744 height 1170
drag, startPoint x: 1001, startPoint y: 206, endPoint x: 985, endPoint y: 187, distance: 25.0
click at [1002, 206] on section "Date (Newest to Oldest) Date (Oldest to Newest) Price (Highest to Lowest) Price…" at bounding box center [553, 517] width 1107 height 1190
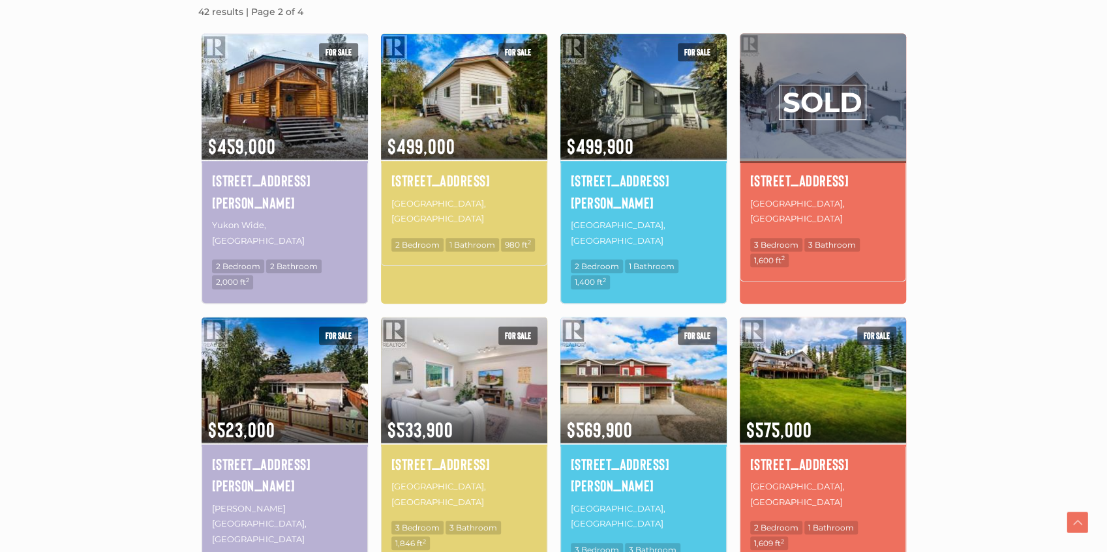
click at [973, 176] on section "Date (Newest to Oldest) Date (Oldest to Newest) Price (Highest to Lowest) Price…" at bounding box center [553, 517] width 1107 height 1190
click at [175, 291] on section "Date (Newest to Oldest) Date (Oldest to Newest) Price (Highest to Lowest) Price…" at bounding box center [553, 517] width 1107 height 1190
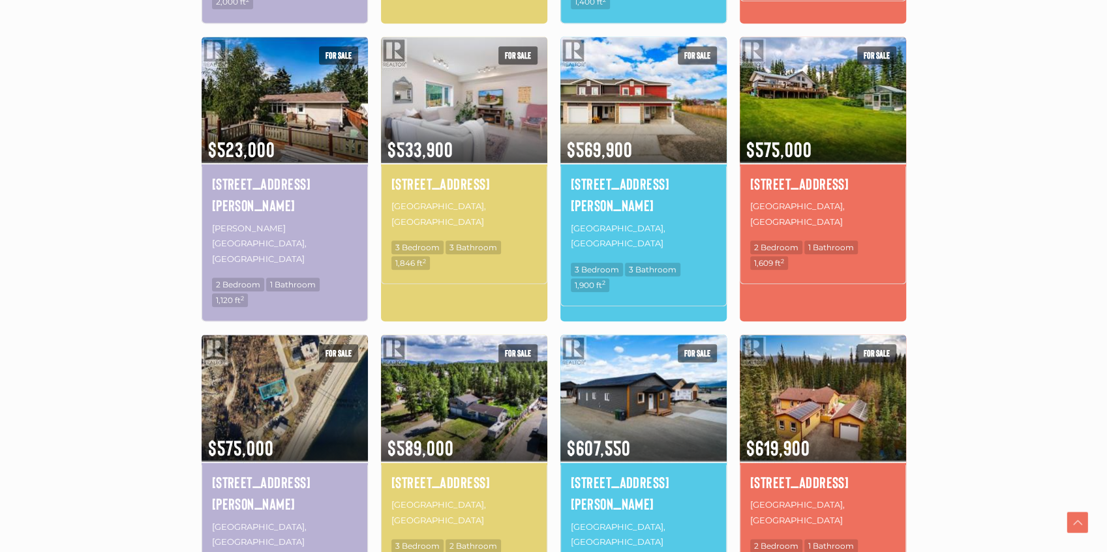
scroll to position [781, 0]
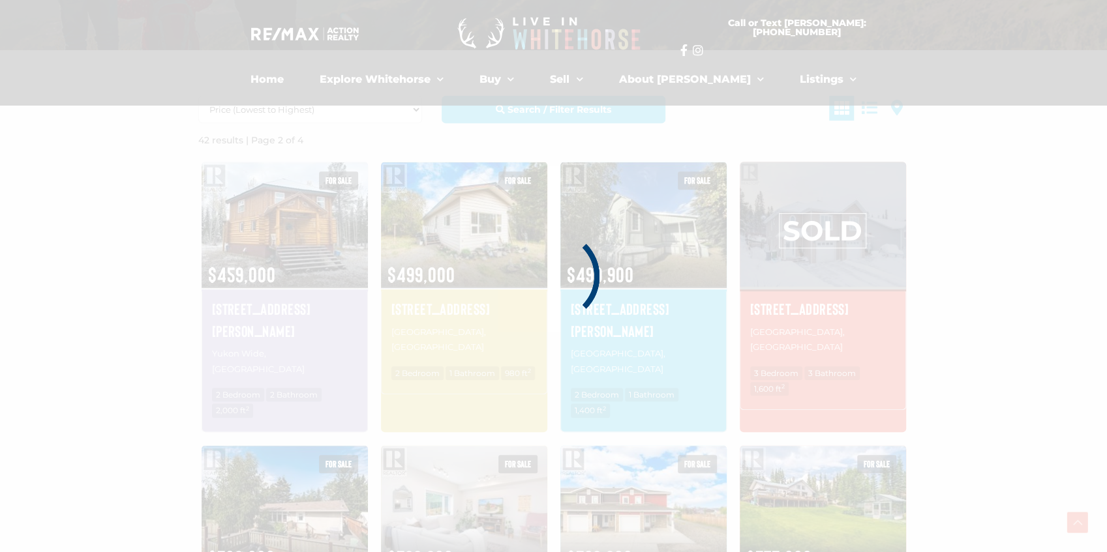
scroll to position [303, 0]
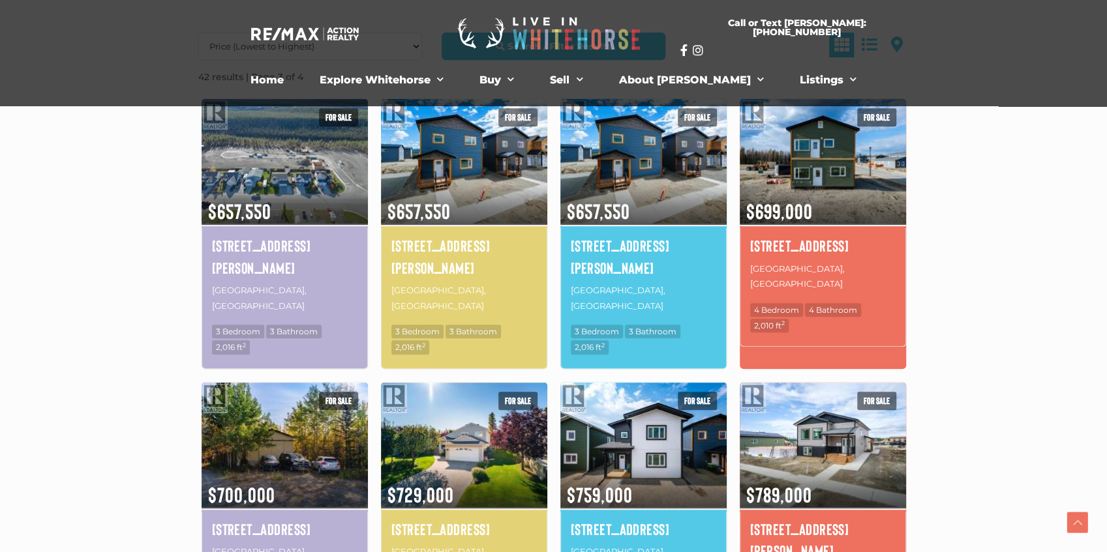
scroll to position [389, 0]
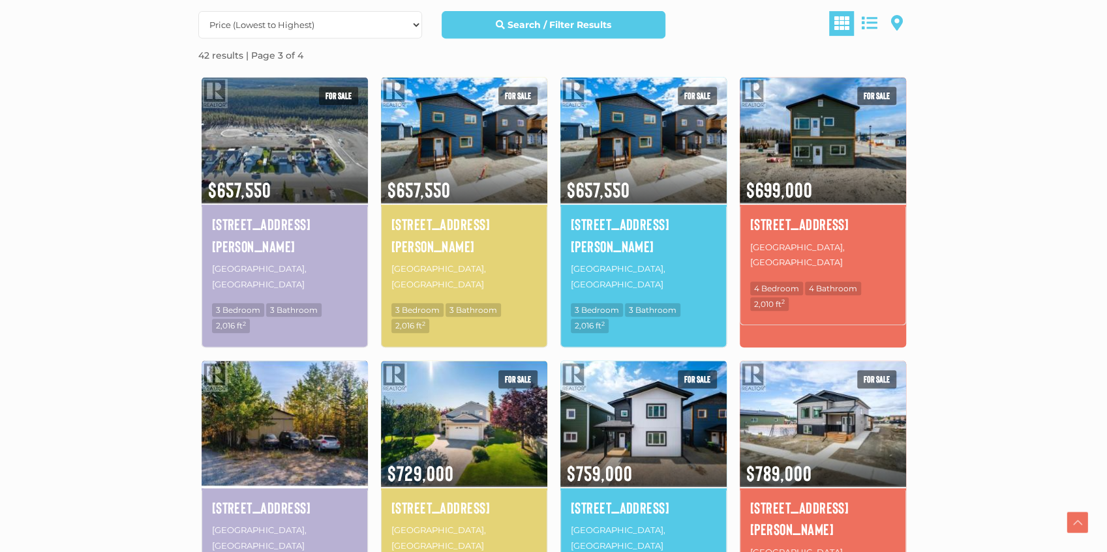
click at [245, 391] on img at bounding box center [285, 424] width 166 height 130
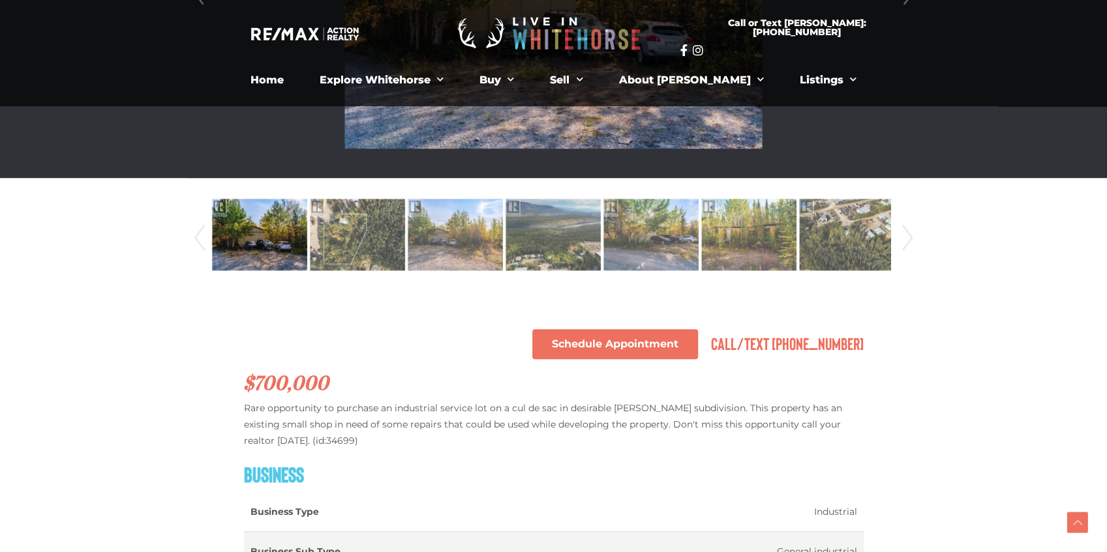
scroll to position [565, 0]
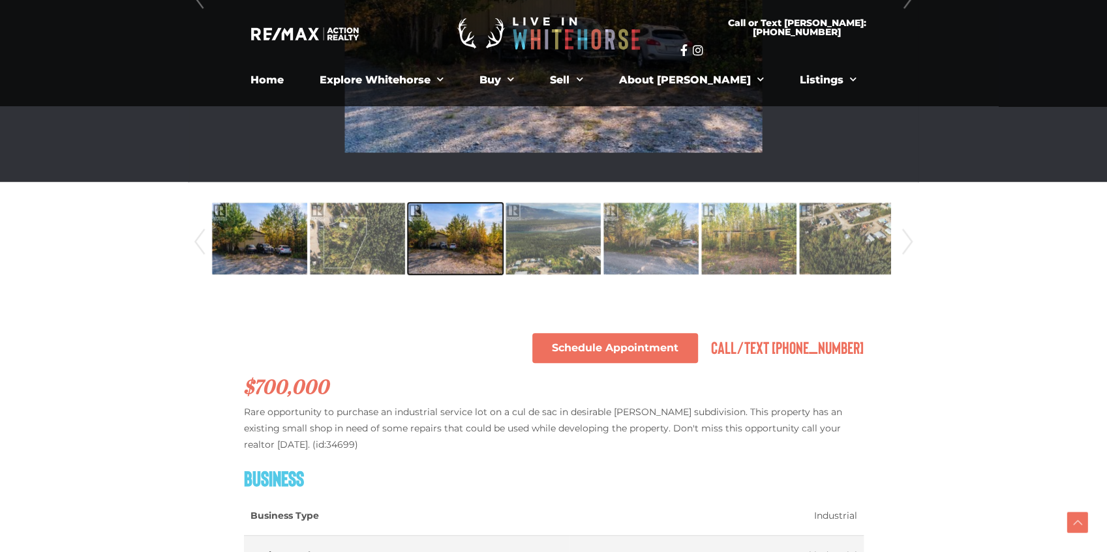
click at [428, 229] on img at bounding box center [455, 239] width 95 height 74
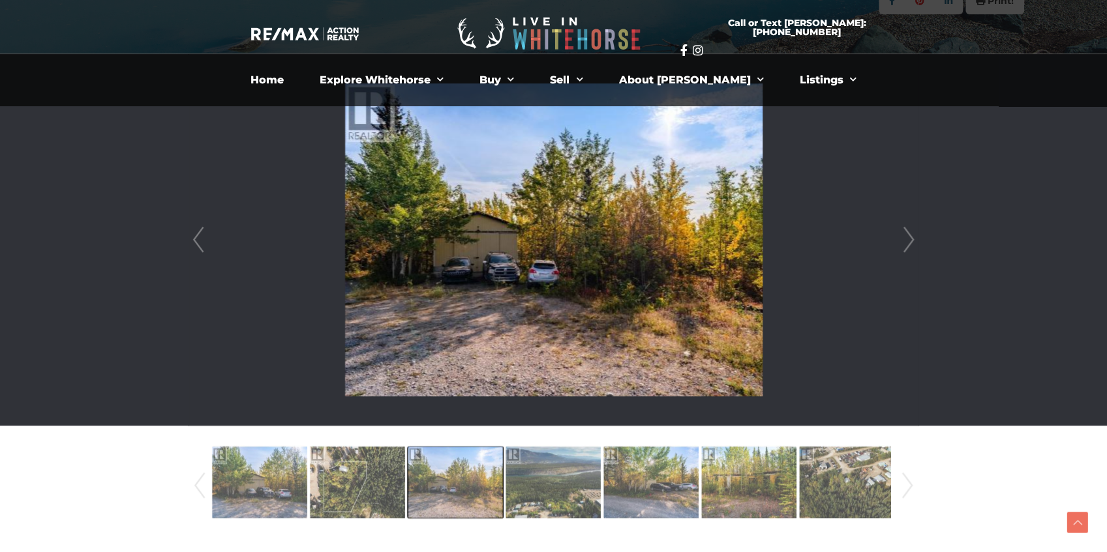
scroll to position [304, 0]
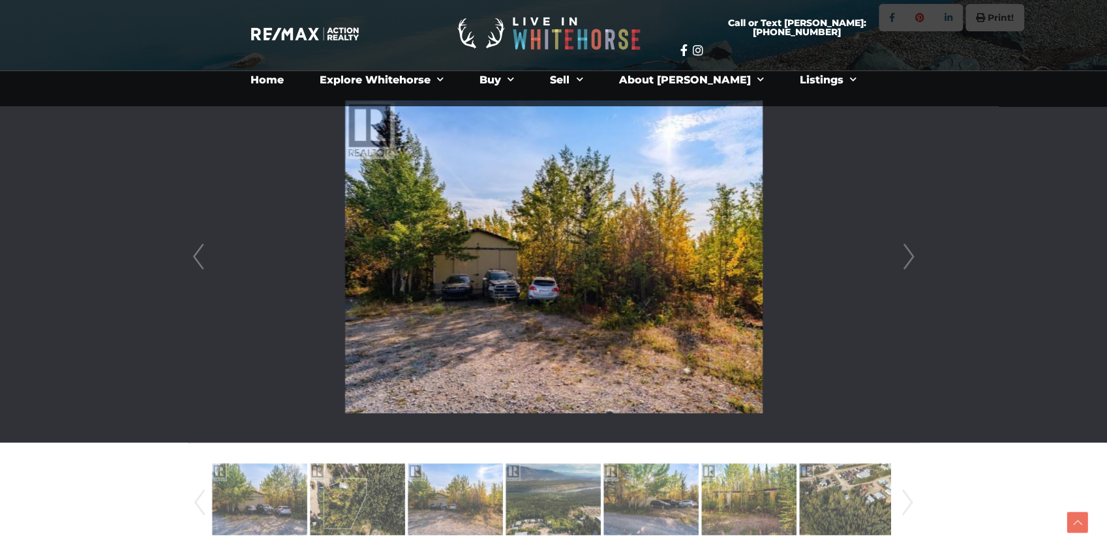
click at [903, 257] on link "Next" at bounding box center [909, 257] width 20 height 372
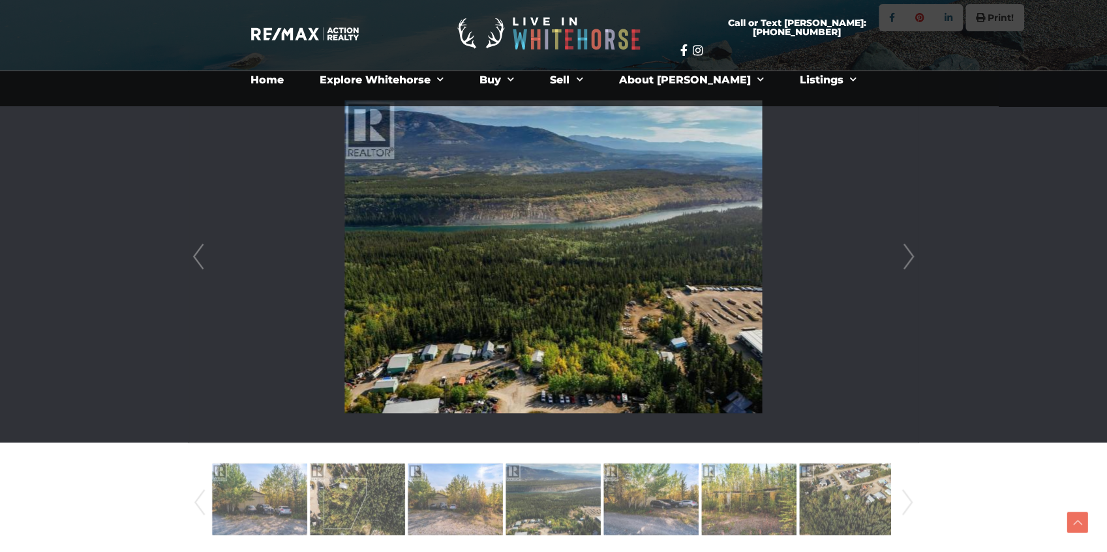
click at [904, 257] on link "Next" at bounding box center [909, 257] width 20 height 372
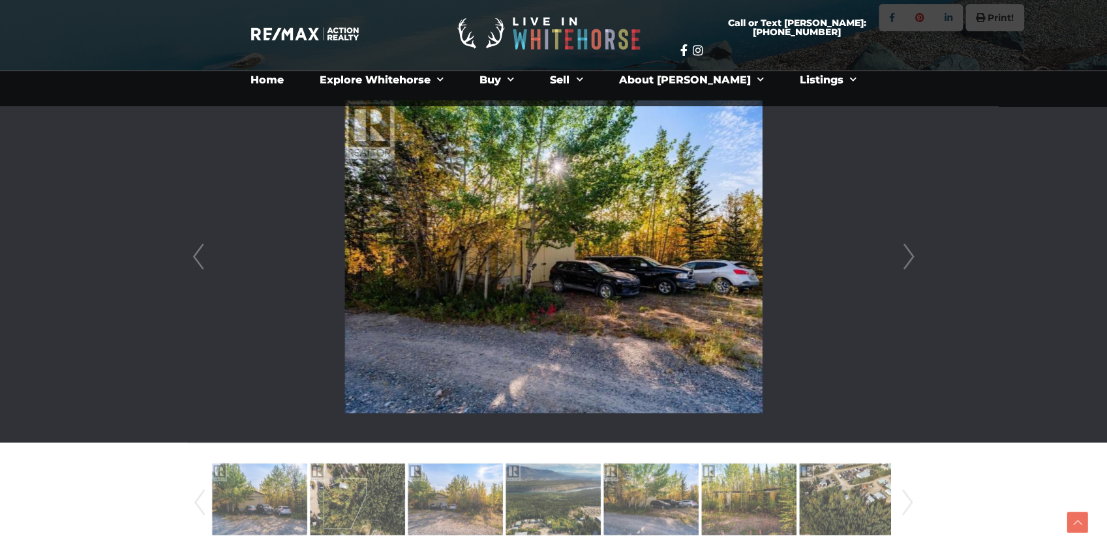
click at [904, 257] on link "Next" at bounding box center [909, 257] width 20 height 372
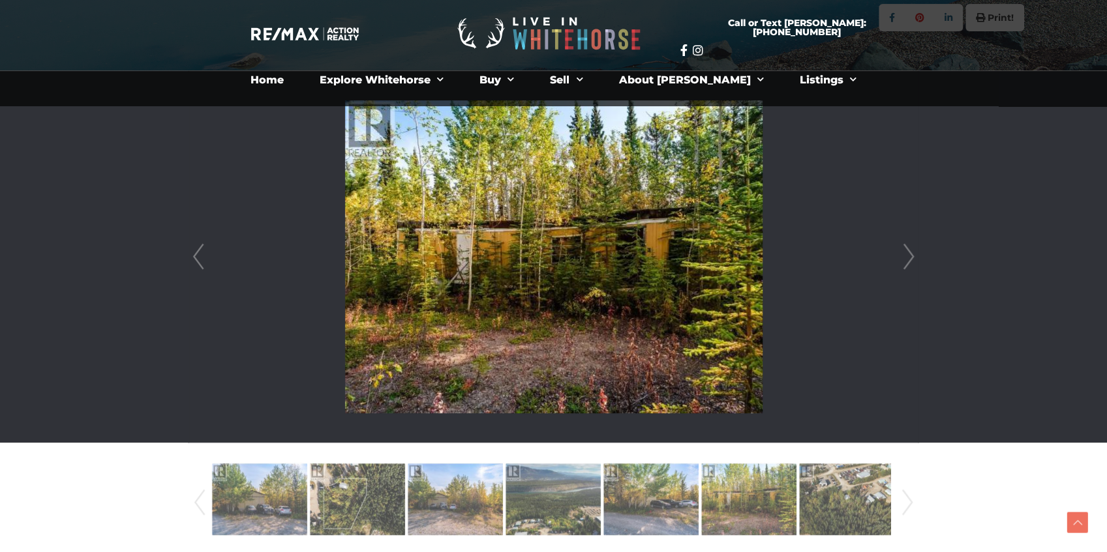
click at [904, 257] on link "Next" at bounding box center [909, 257] width 20 height 372
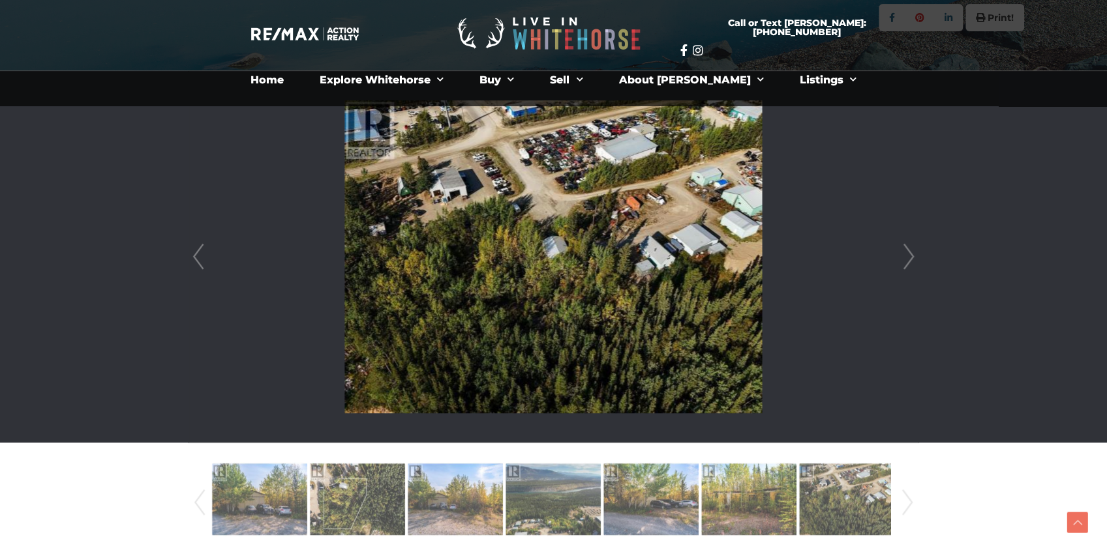
click at [904, 257] on link "Next" at bounding box center [909, 257] width 20 height 372
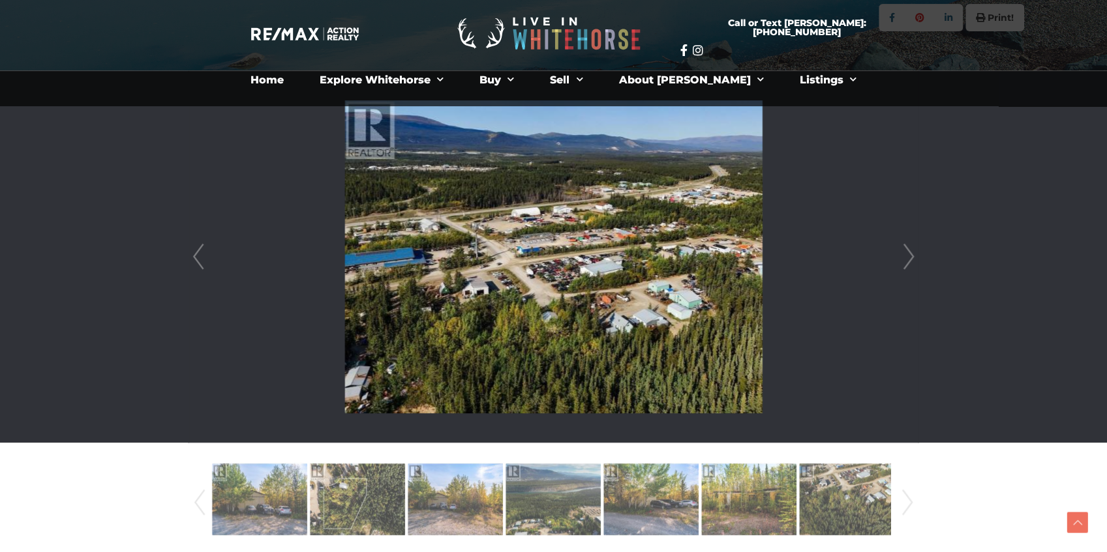
click at [905, 252] on link "Next" at bounding box center [909, 257] width 20 height 372
